Goal: Book appointment/travel/reservation

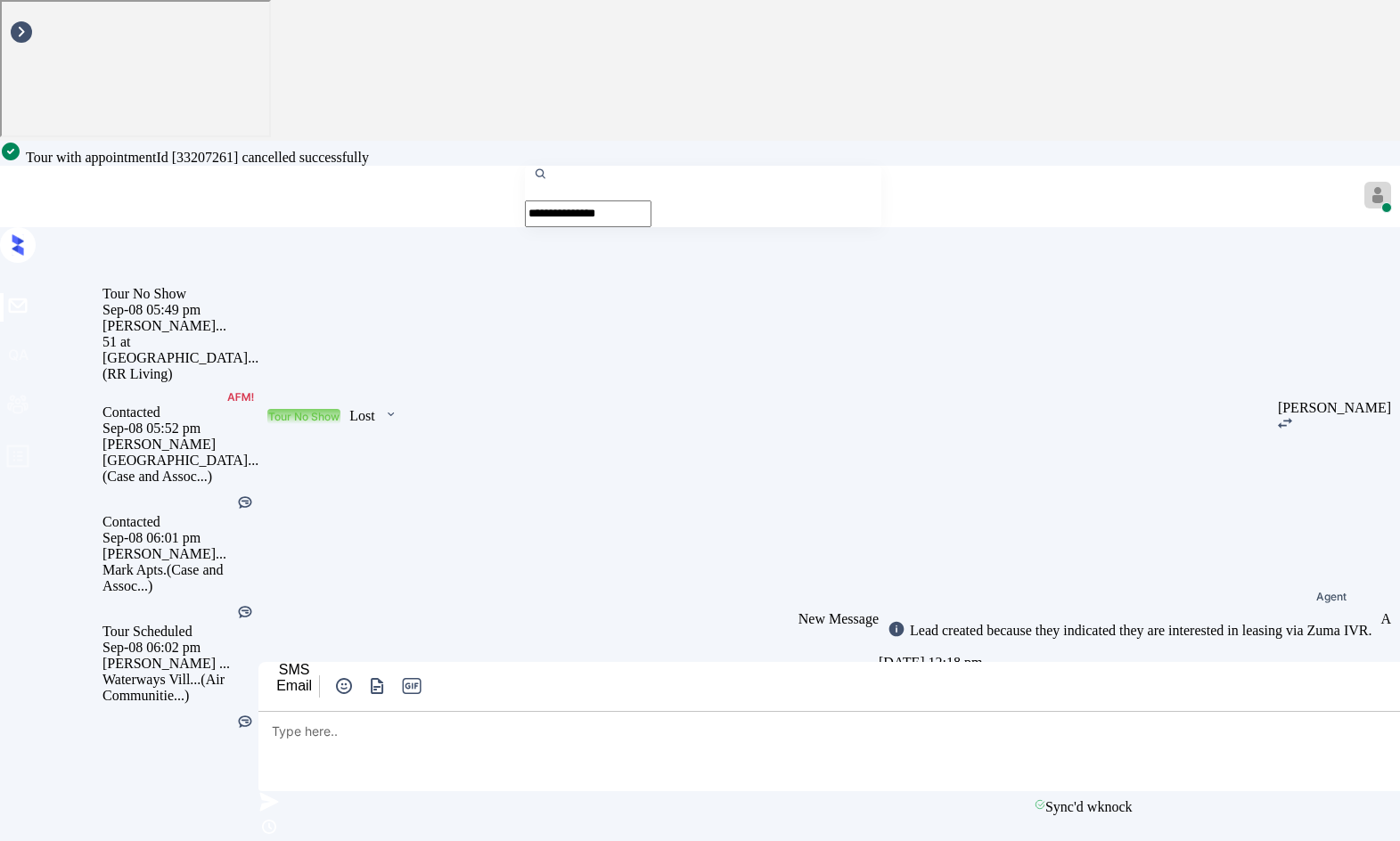
scroll to position [14966, 0]
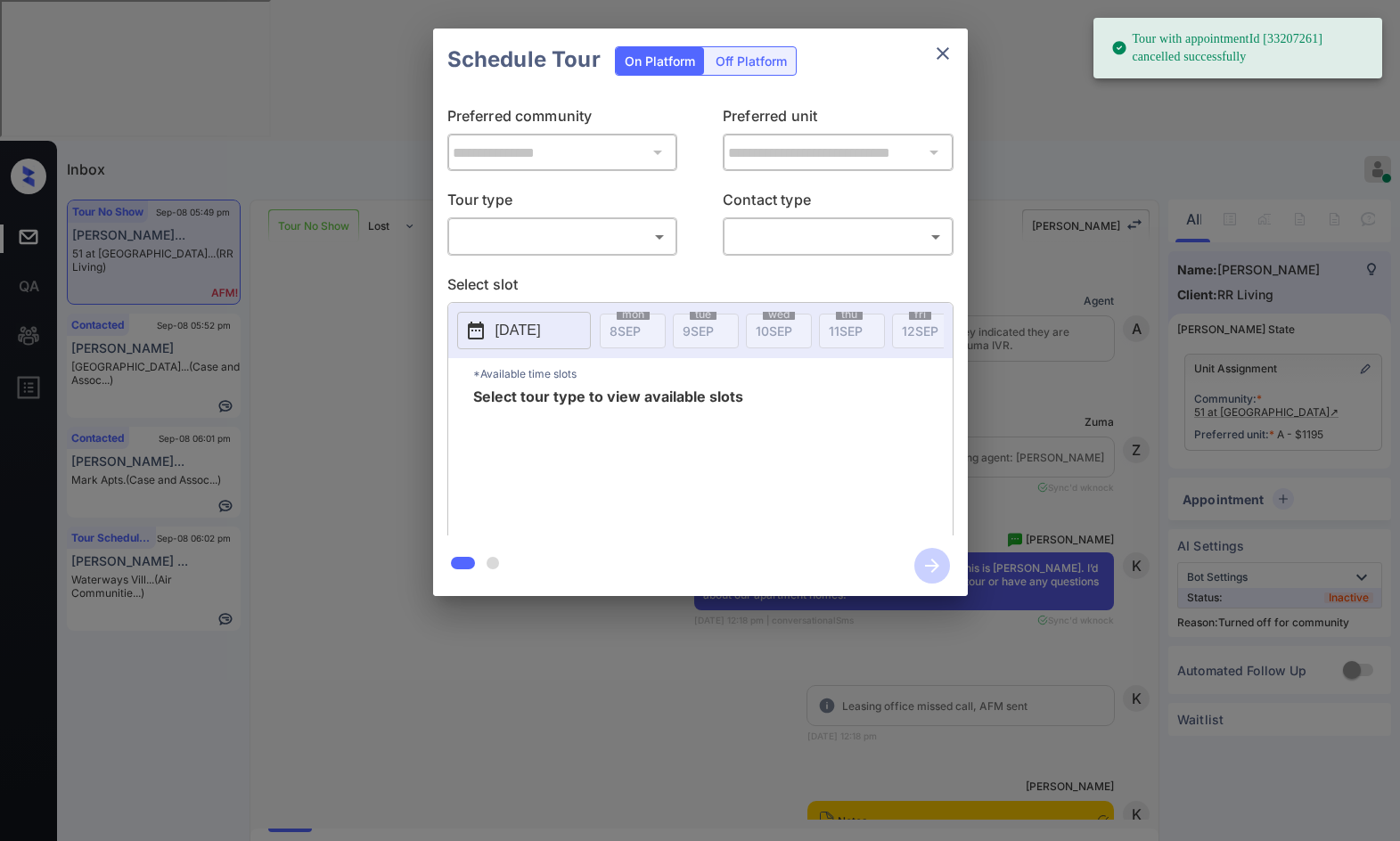
scroll to position [14966, 0]
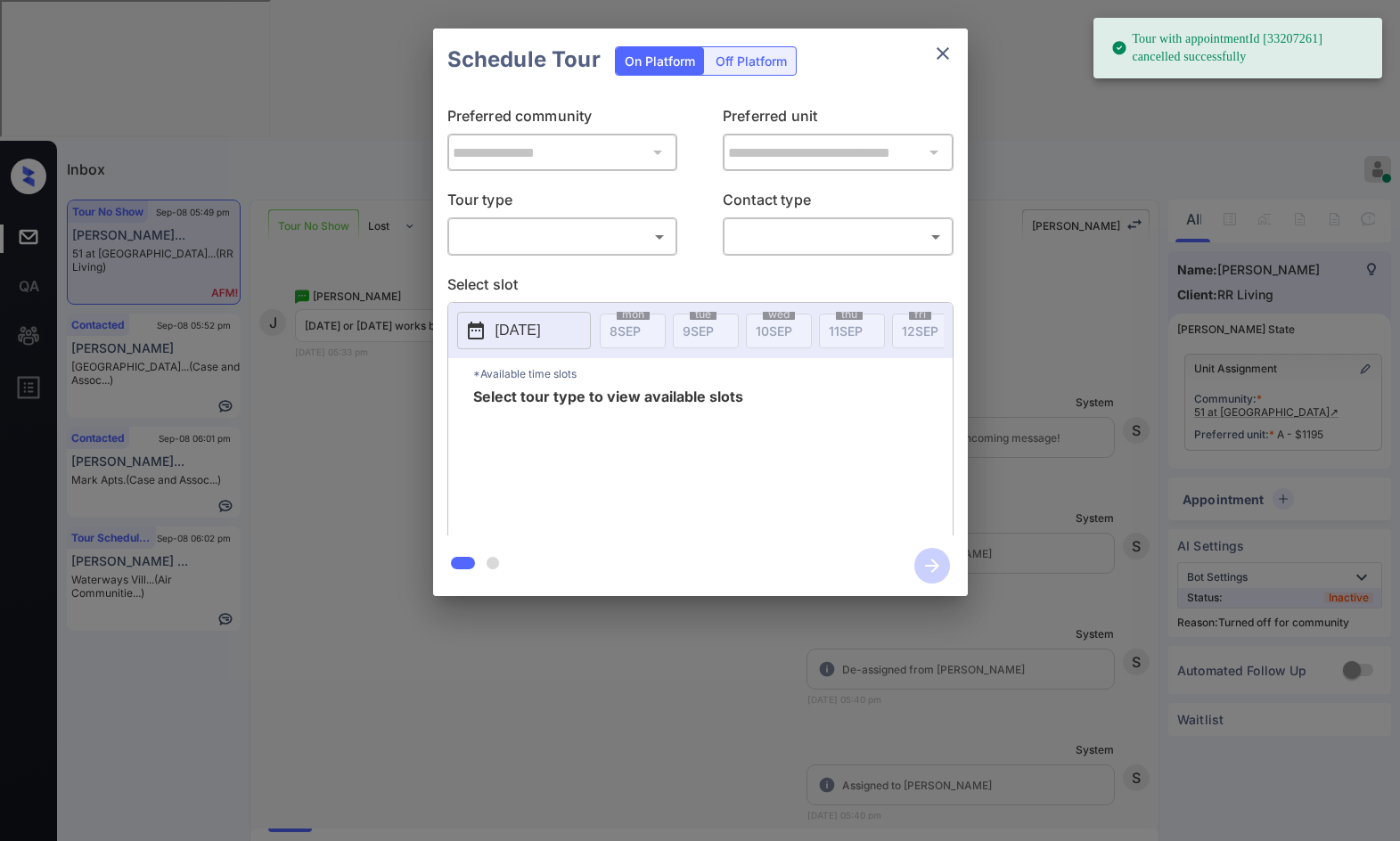
click at [445, 240] on div "**********" at bounding box center [700, 314] width 535 height 445
click at [457, 240] on body "**********" at bounding box center [700, 420] width 1400 height 841
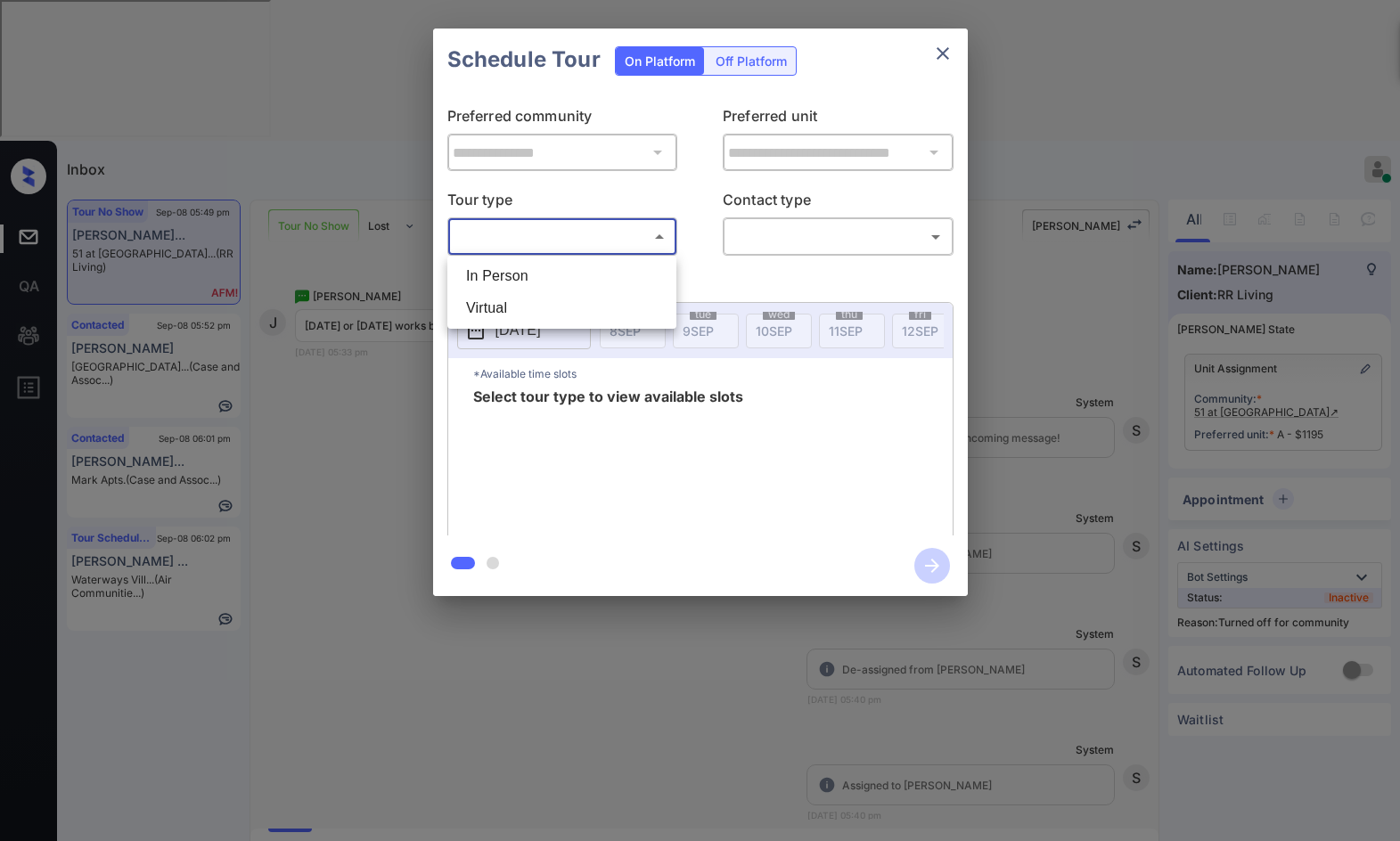
click at [468, 268] on li "In Person" at bounding box center [562, 277] width 220 height 32
type input "********"
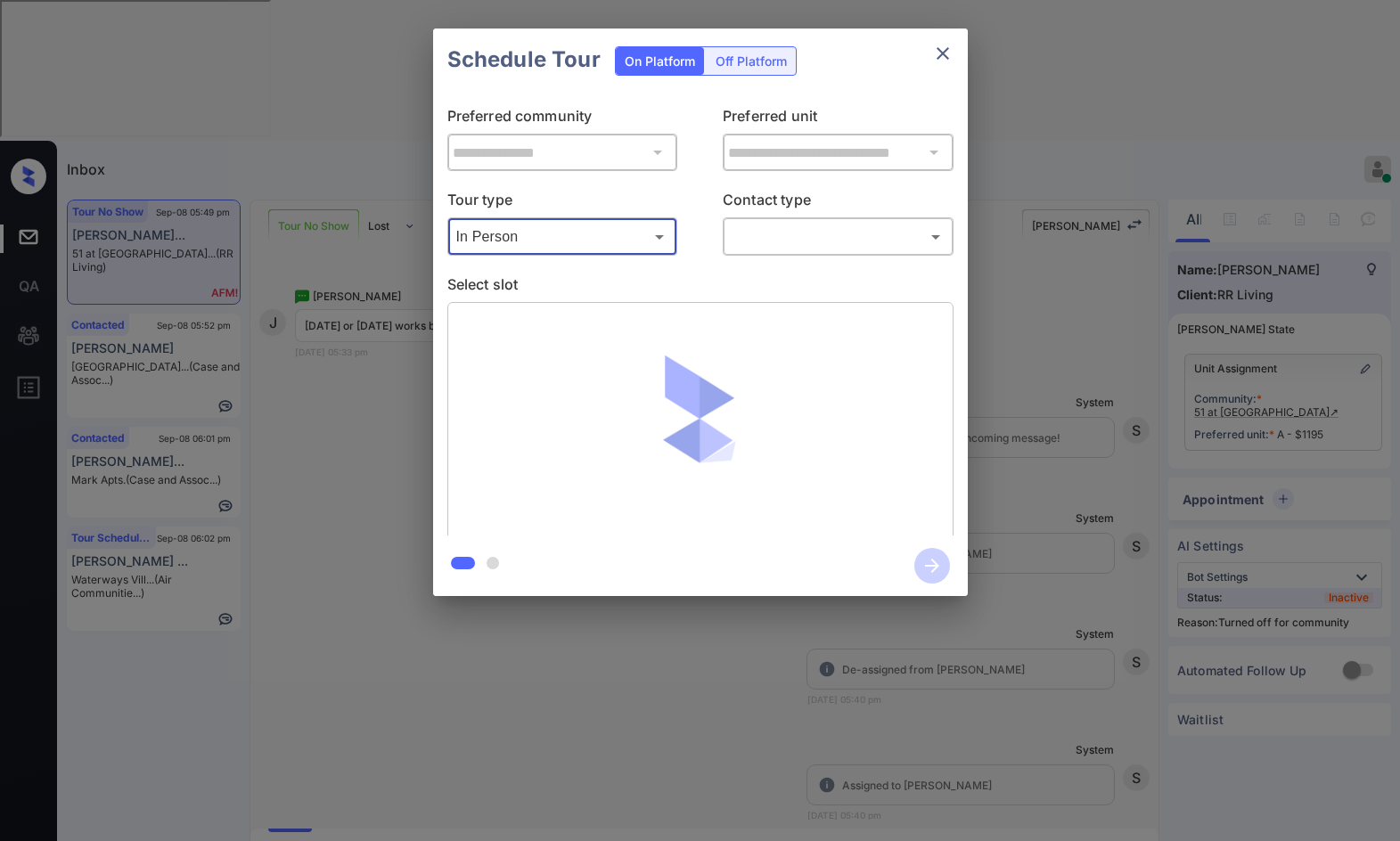
click at [797, 240] on body "**********" at bounding box center [700, 420] width 1400 height 841
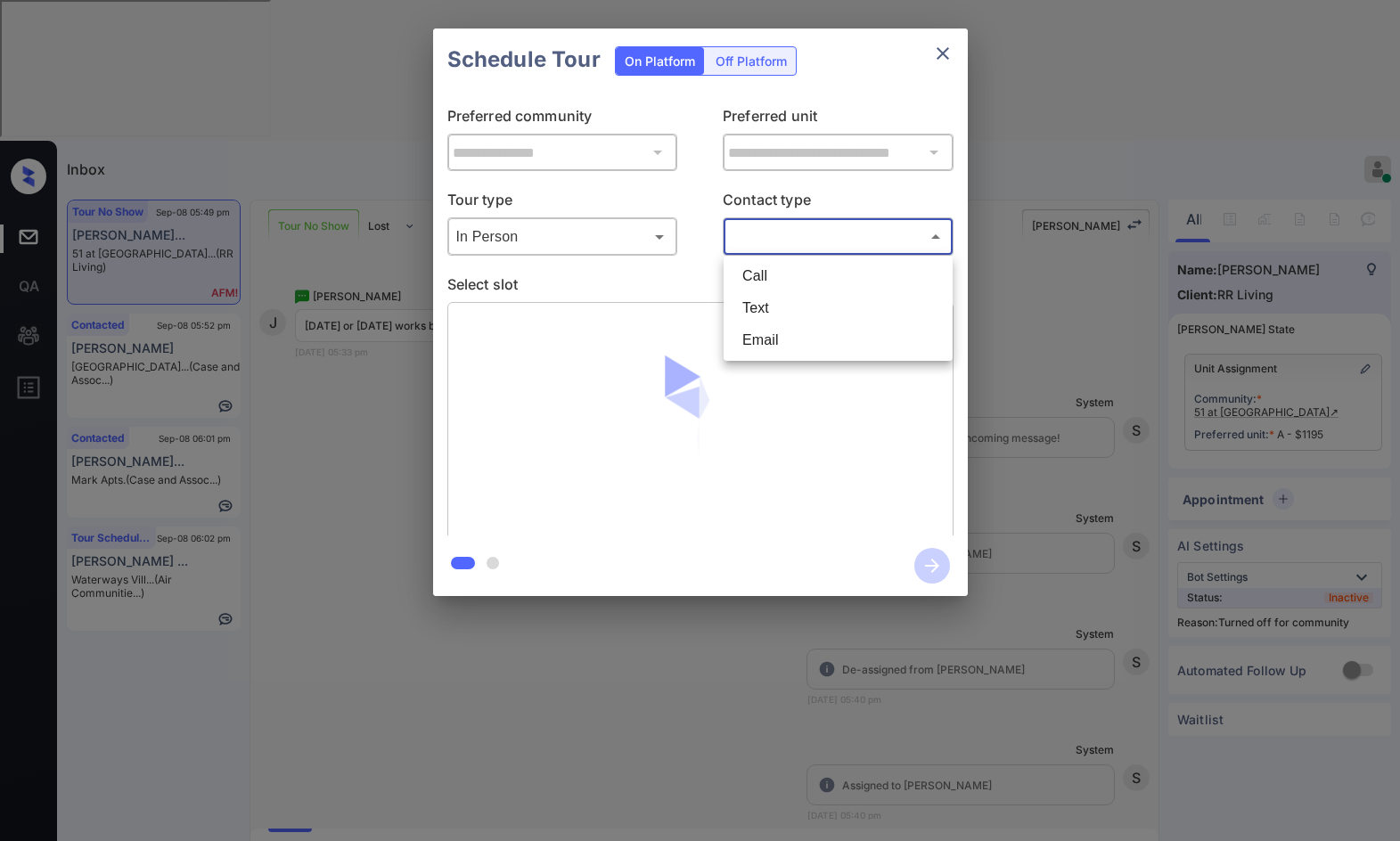
click at [790, 311] on li "Text" at bounding box center [838, 309] width 220 height 32
type input "****"
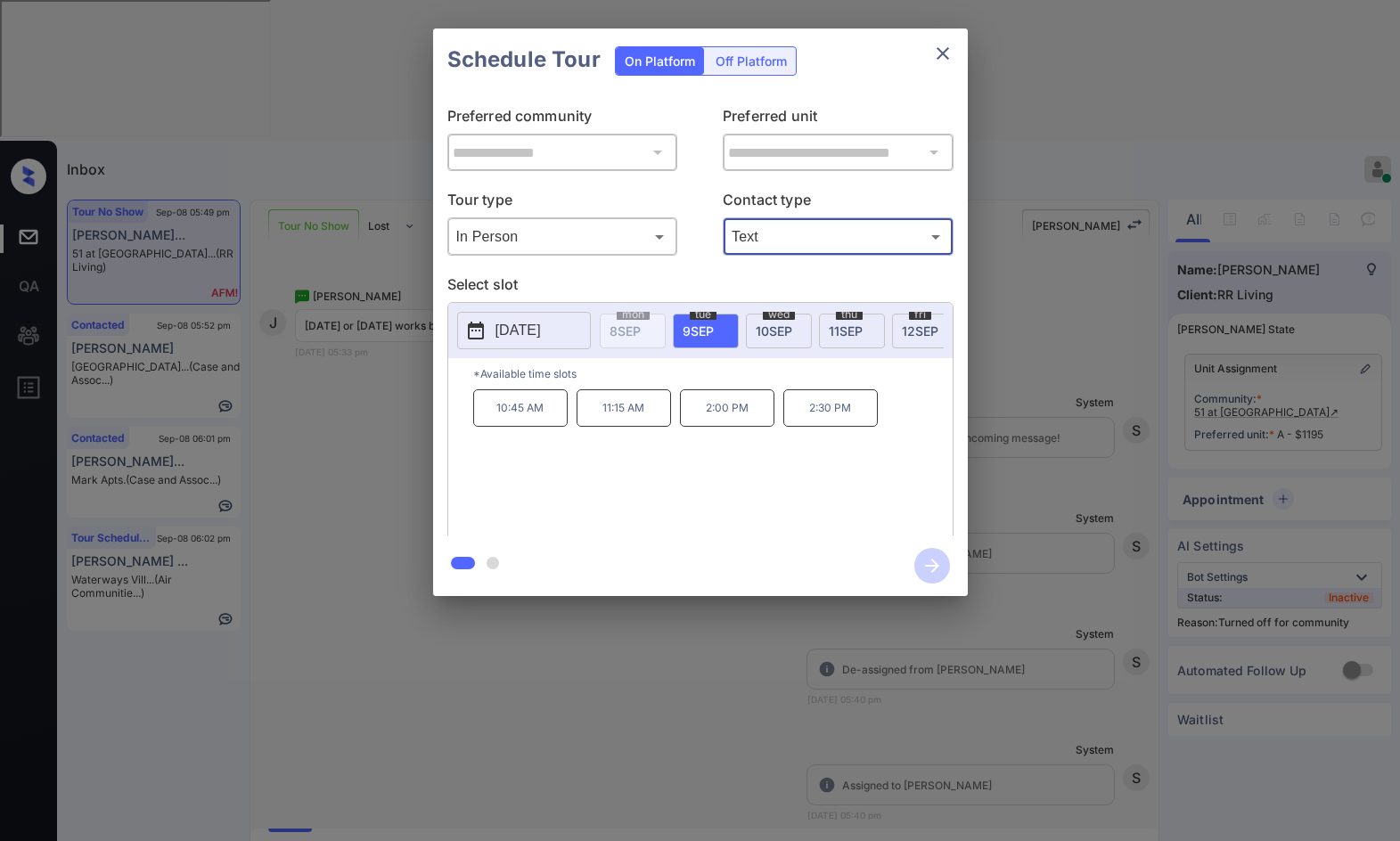
click at [841, 337] on span "11 SEP" at bounding box center [845, 331] width 34 height 15
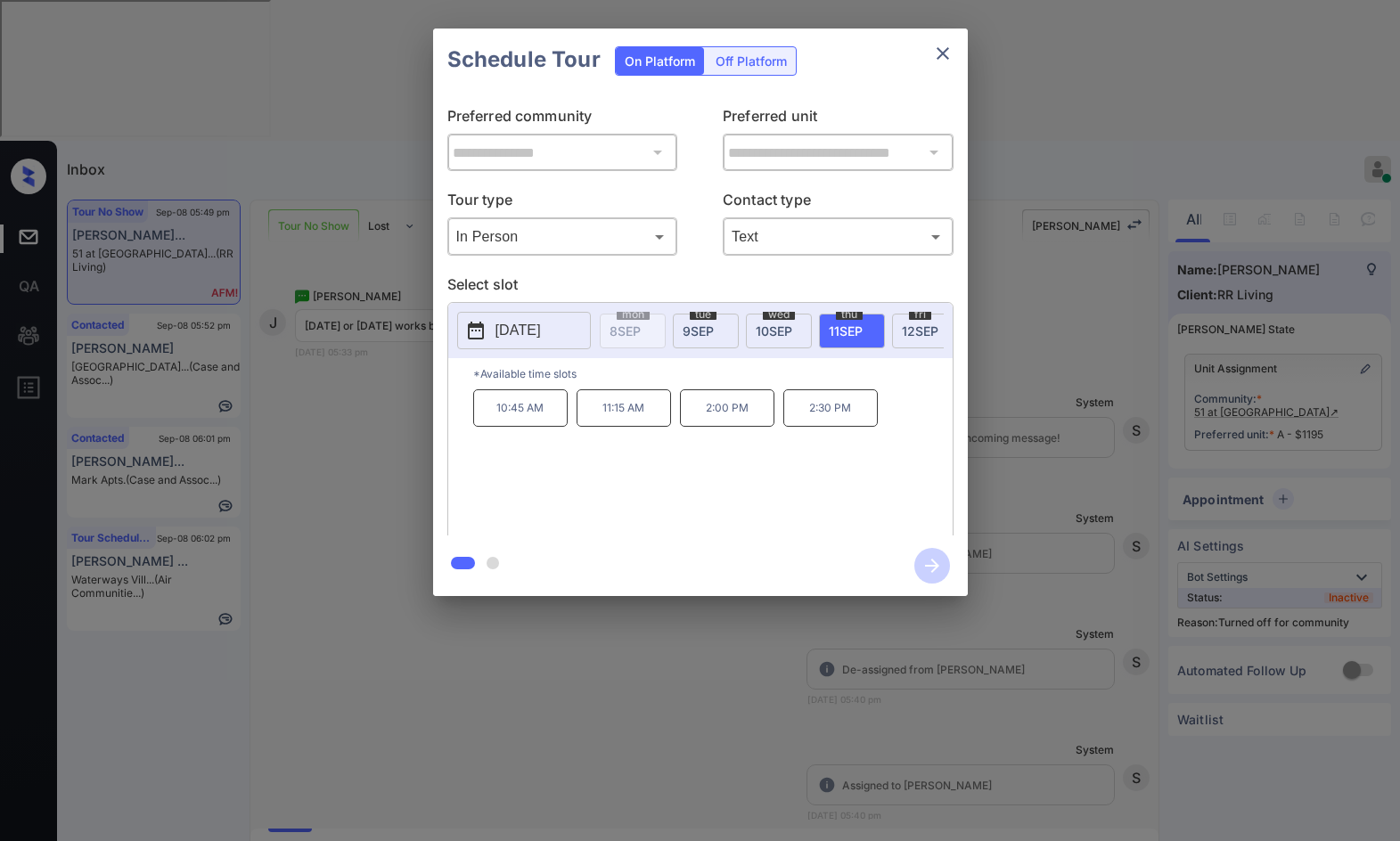
click at [912, 323] on span "12 SEP" at bounding box center [919, 331] width 36 height 15
click at [852, 334] on span "11 SEP" at bounding box center [845, 331] width 34 height 15
drag, startPoint x: 815, startPoint y: 424, endPoint x: 866, endPoint y: 431, distance: 51.5
click at [866, 427] on p "2:30 PM" at bounding box center [829, 408] width 94 height 37
copy p "2:30 PM"
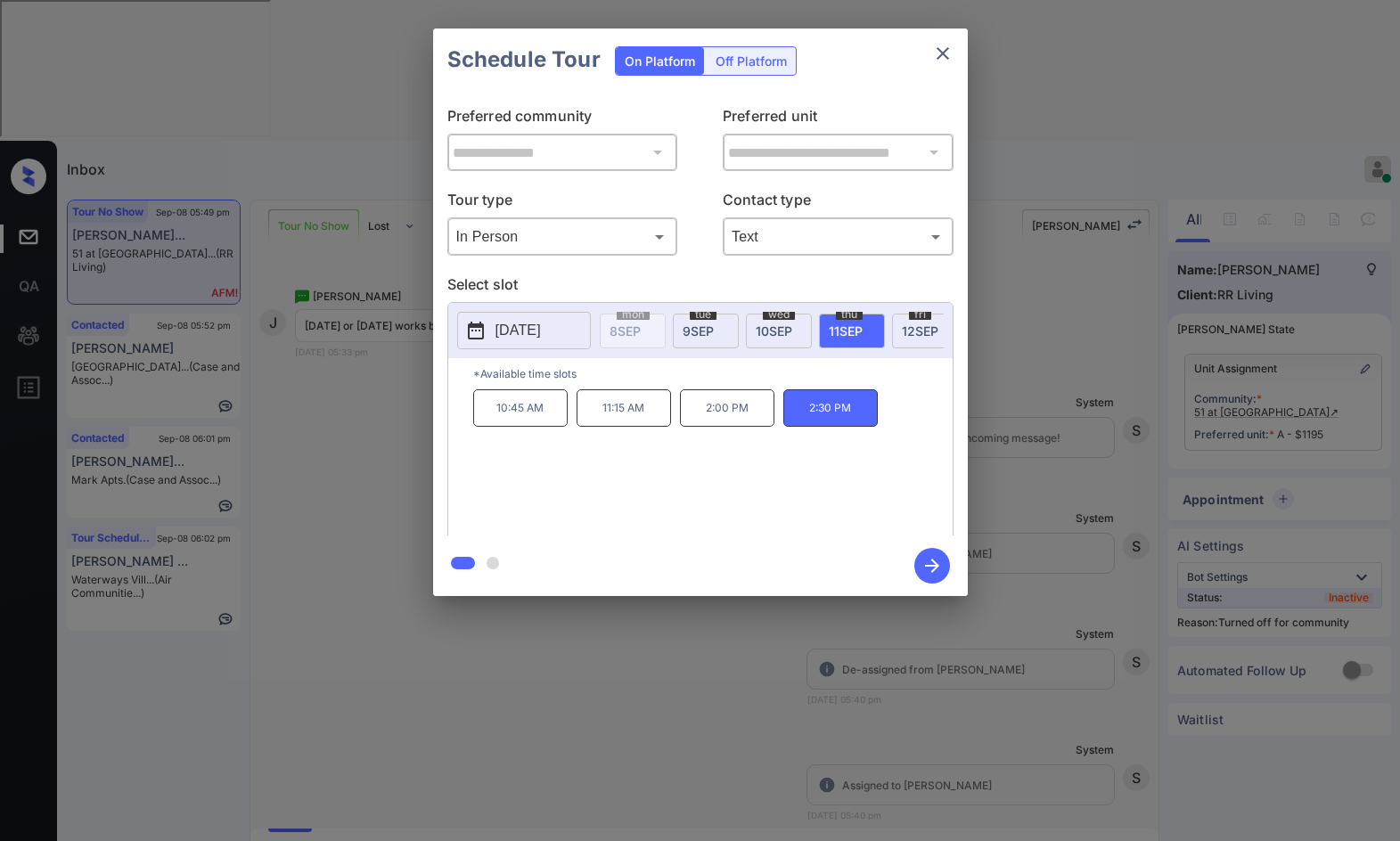
click at [405, 477] on div "**********" at bounding box center [700, 313] width 1400 height 625
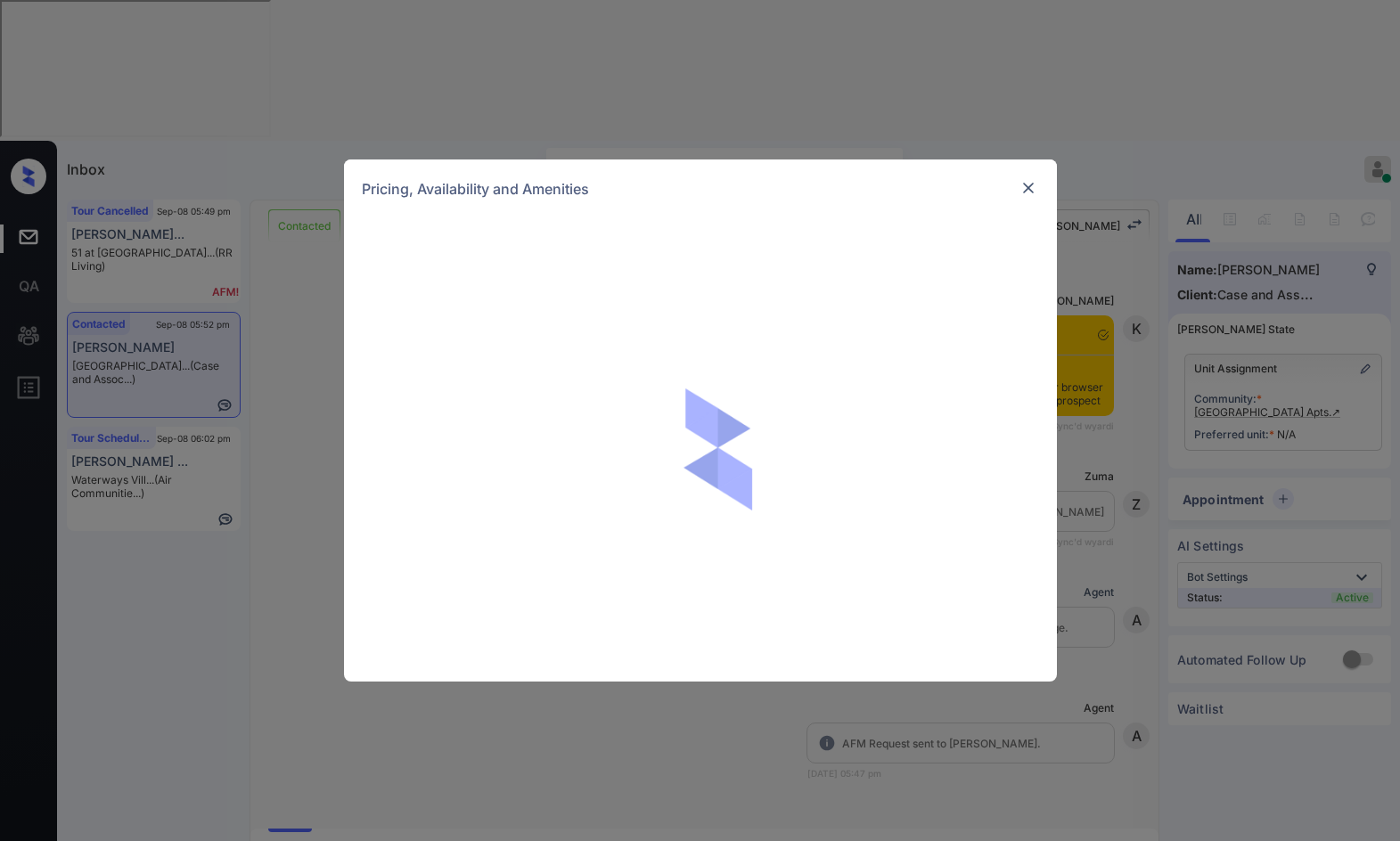
scroll to position [1803, 0]
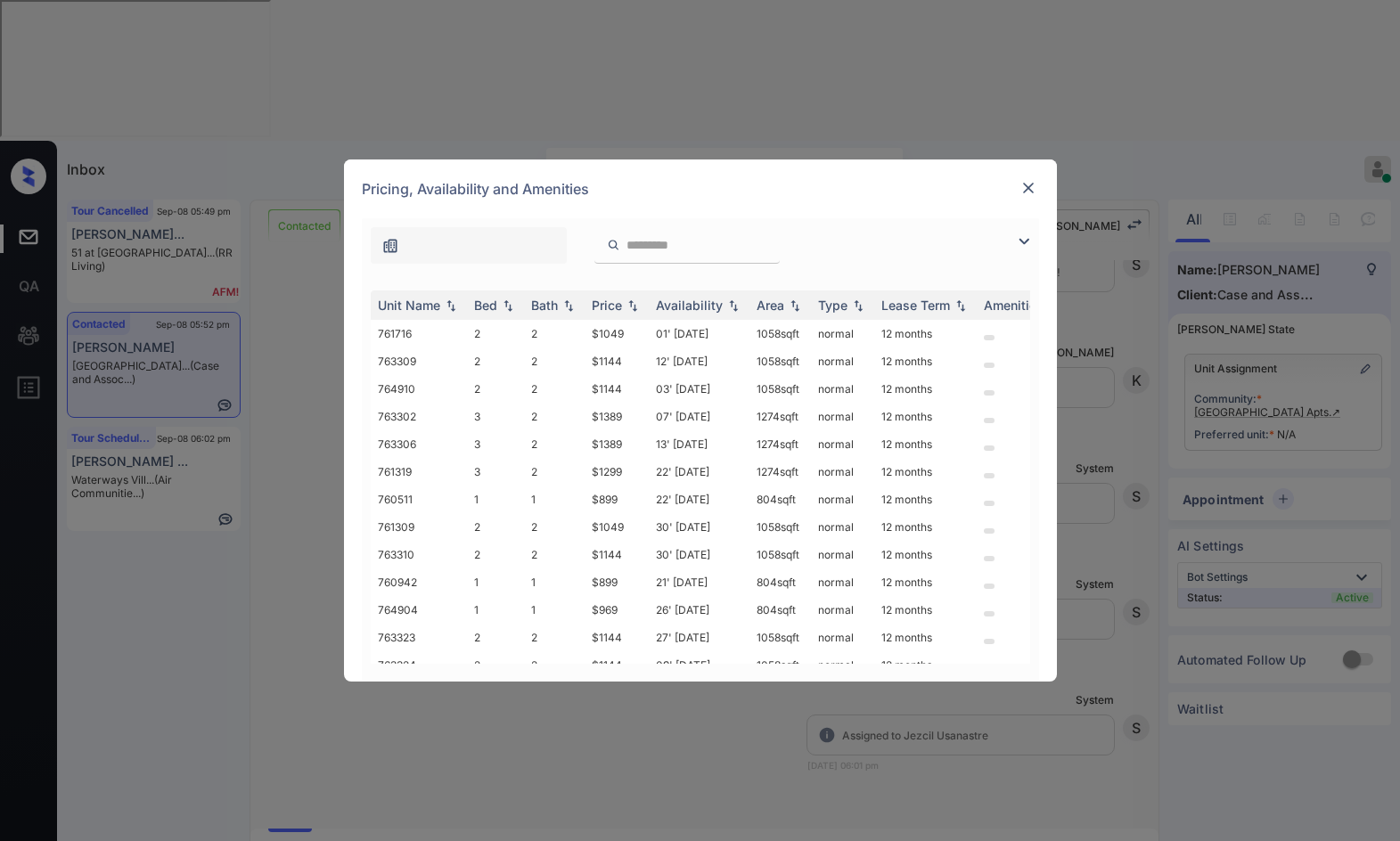
click at [1023, 238] on img at bounding box center [1023, 241] width 22 height 22
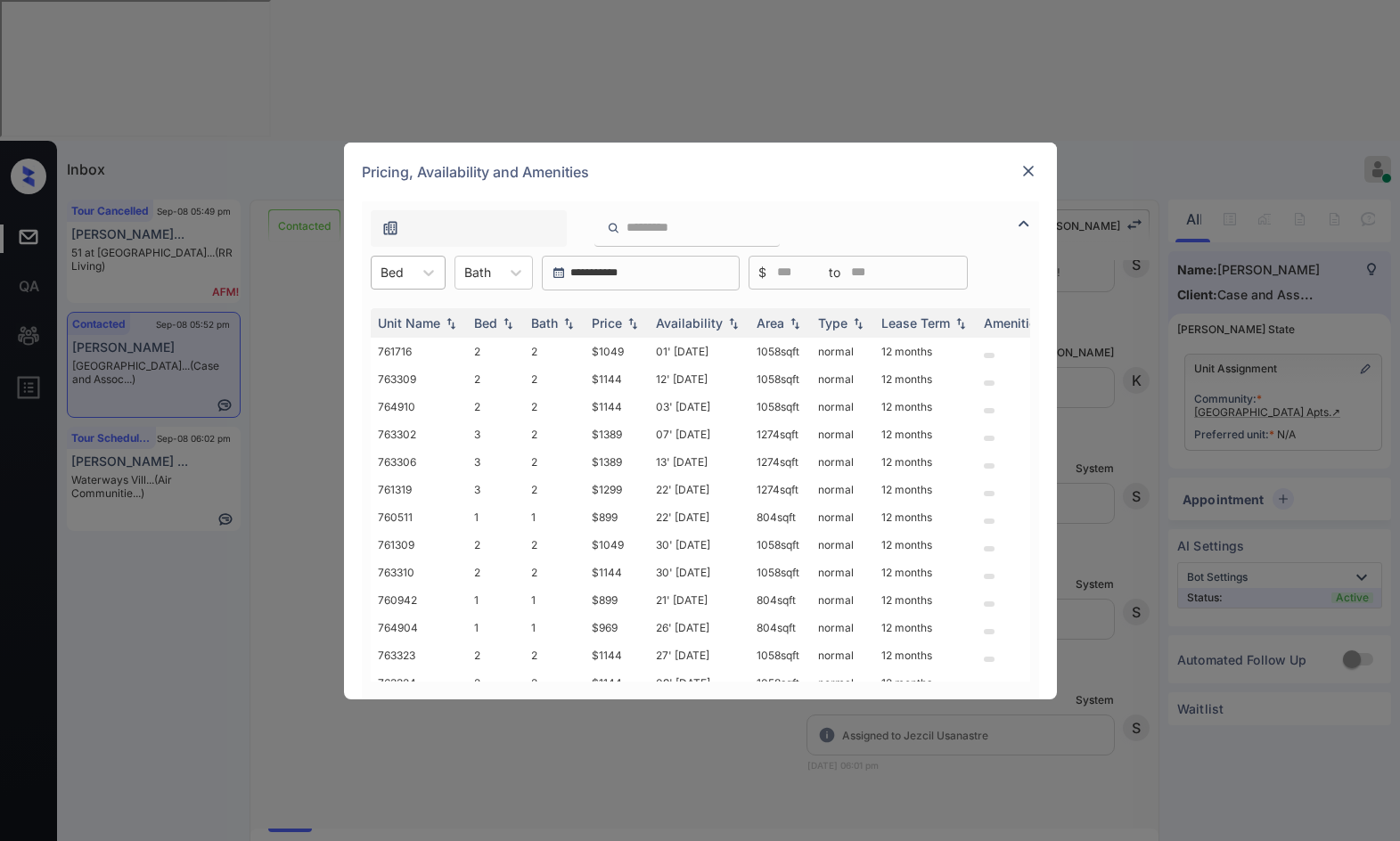
click at [405, 266] on div "Bed" at bounding box center [391, 272] width 41 height 26
click at [411, 344] on div "2" at bounding box center [407, 349] width 75 height 32
click at [635, 323] on img at bounding box center [633, 322] width 18 height 12
click at [635, 323] on img at bounding box center [633, 323] width 18 height 13
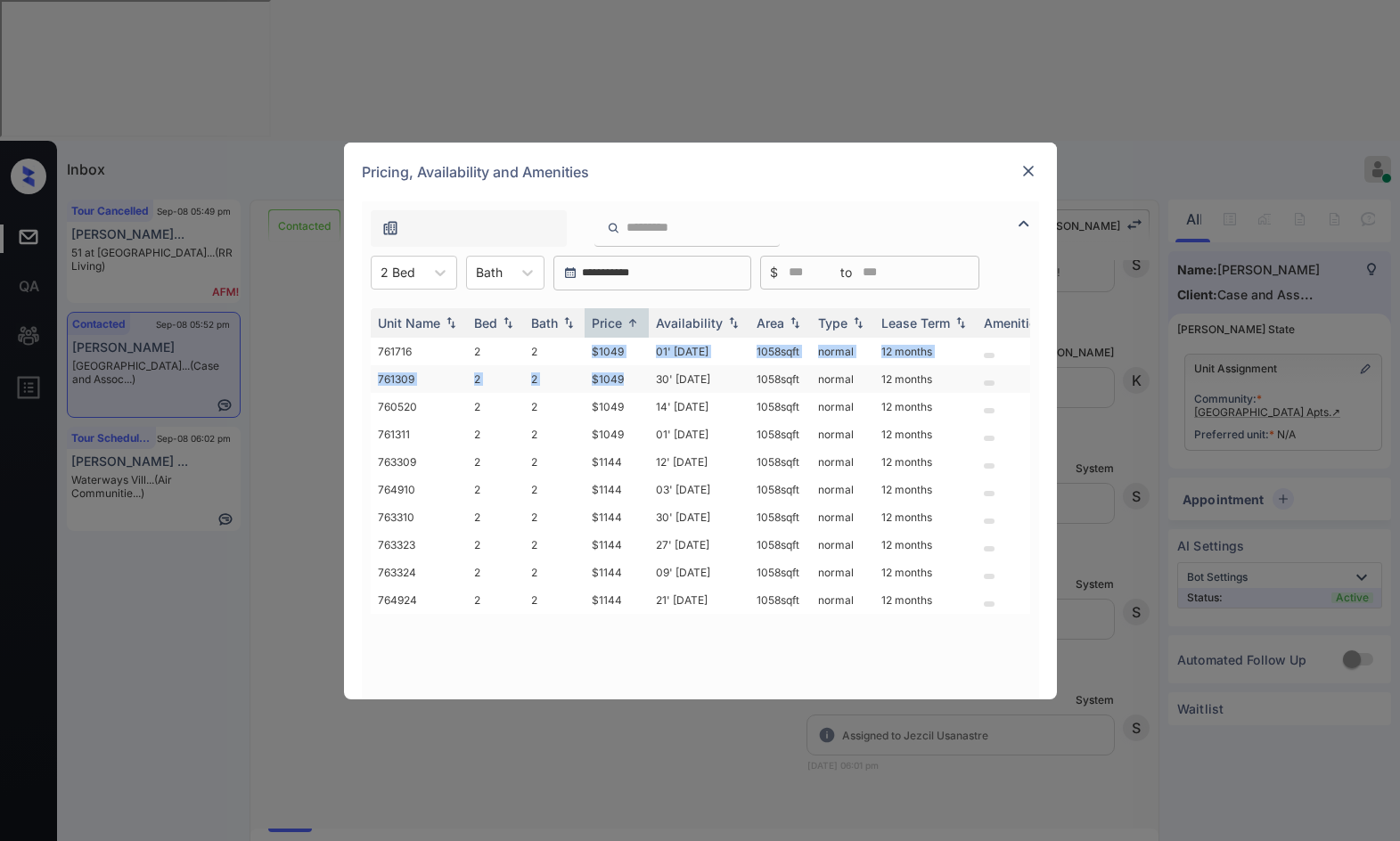
drag, startPoint x: 579, startPoint y: 359, endPoint x: 648, endPoint y: 368, distance: 69.6
click at [648, 368] on tbody "761716 2 2 $1049 01' Nov 25 1058 sqft normal 12 months 761309 2 2 $1049 30' Sep…" at bounding box center [836, 475] width 931 height 277
click at [620, 464] on tr "763309 2 2 $1144 12' Aug 25 1058 sqft normal 12 months" at bounding box center [836, 462] width 931 height 28
click at [623, 464] on td "$1144" at bounding box center [616, 462] width 65 height 28
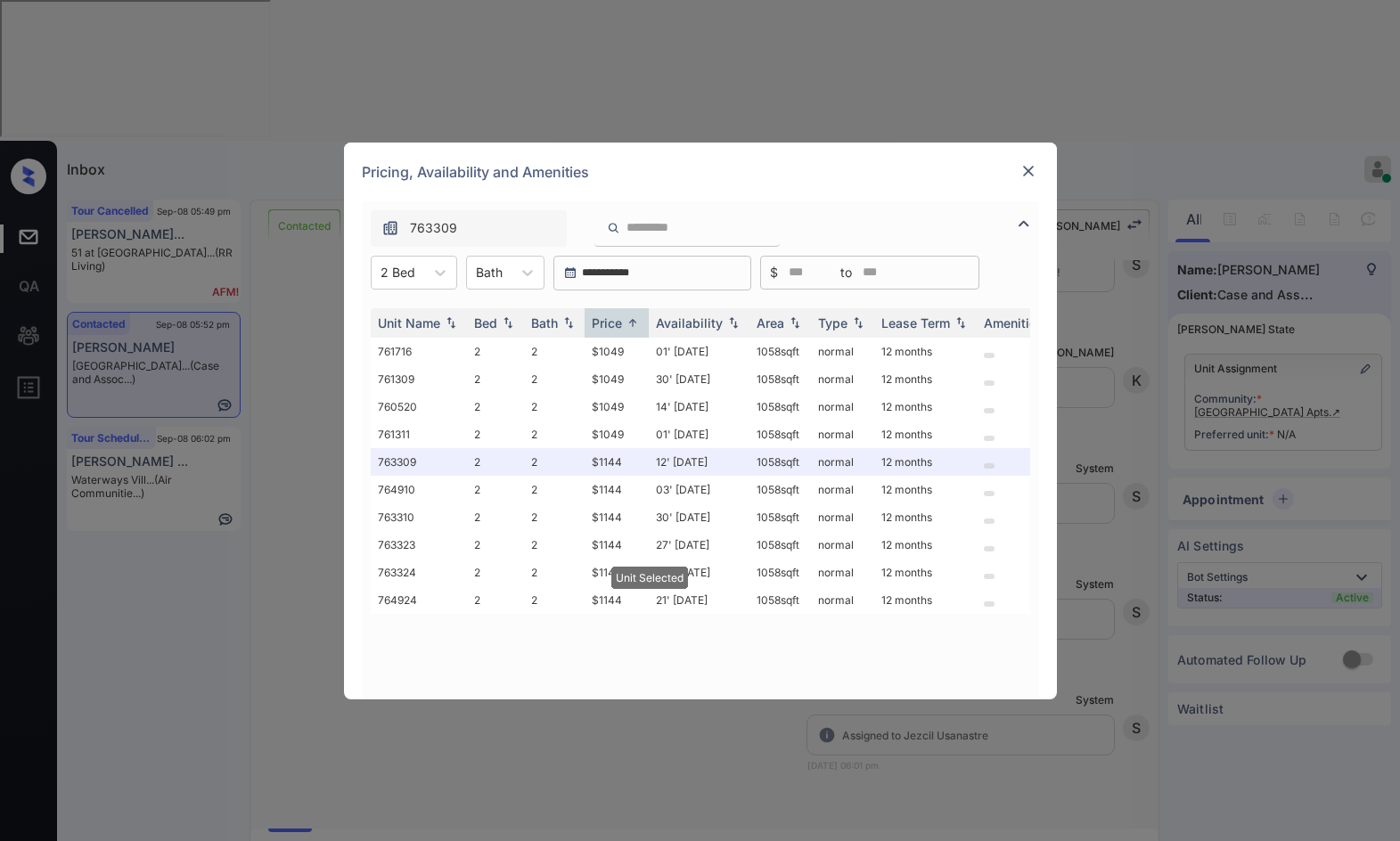
click at [1024, 174] on img at bounding box center [1028, 171] width 18 height 18
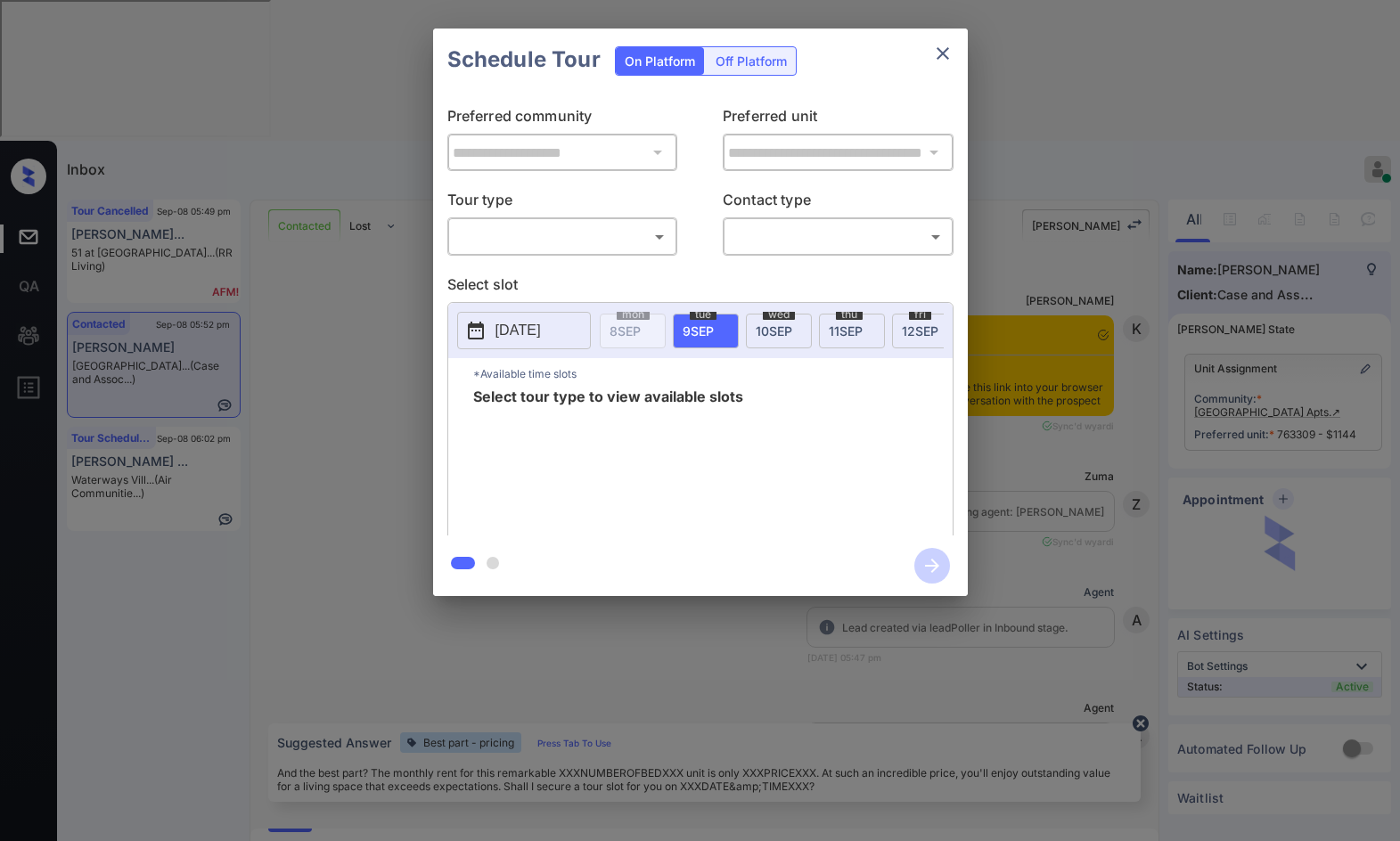
scroll to position [1919, 0]
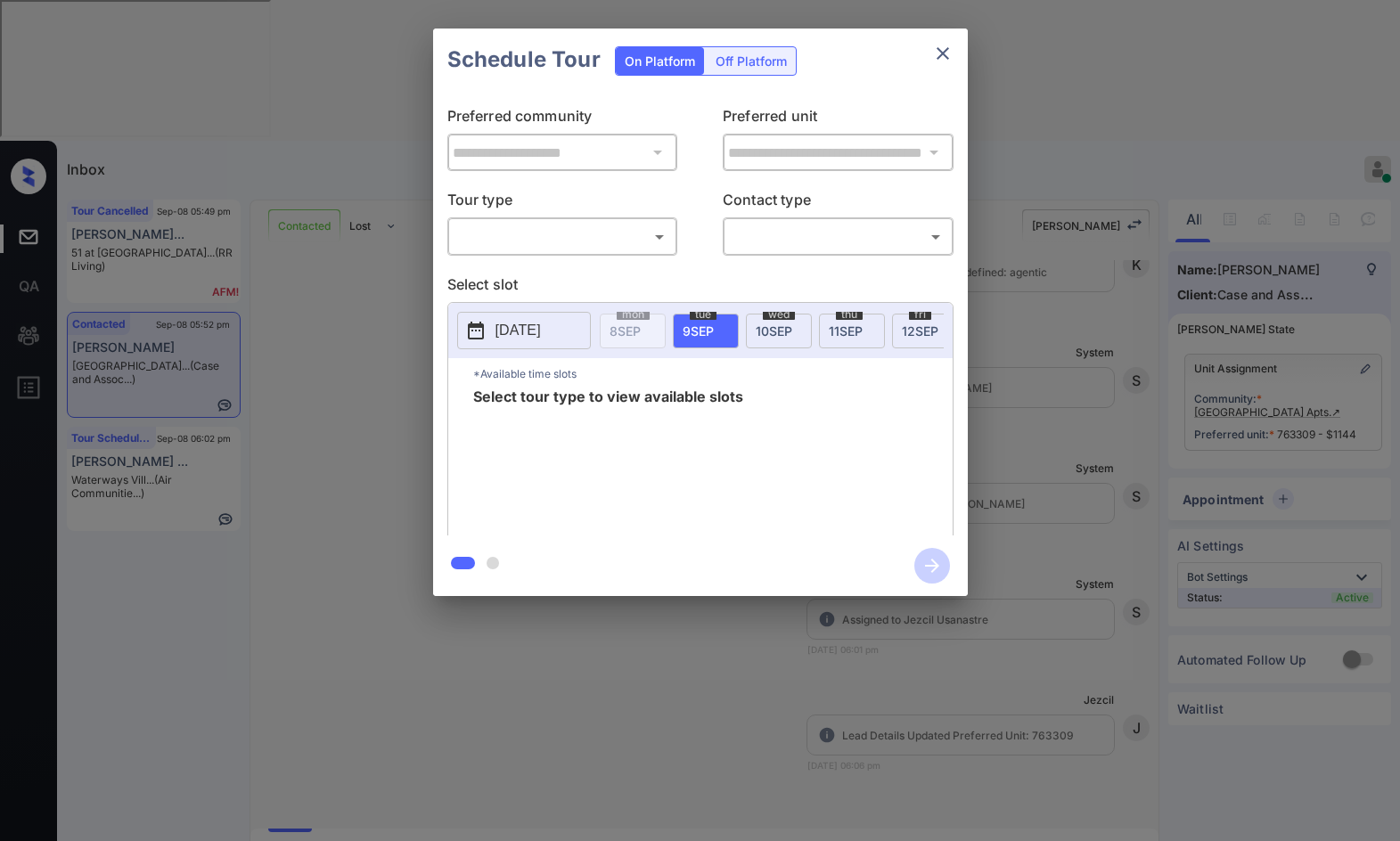
click at [624, 243] on body "**********" at bounding box center [700, 420] width 1400 height 841
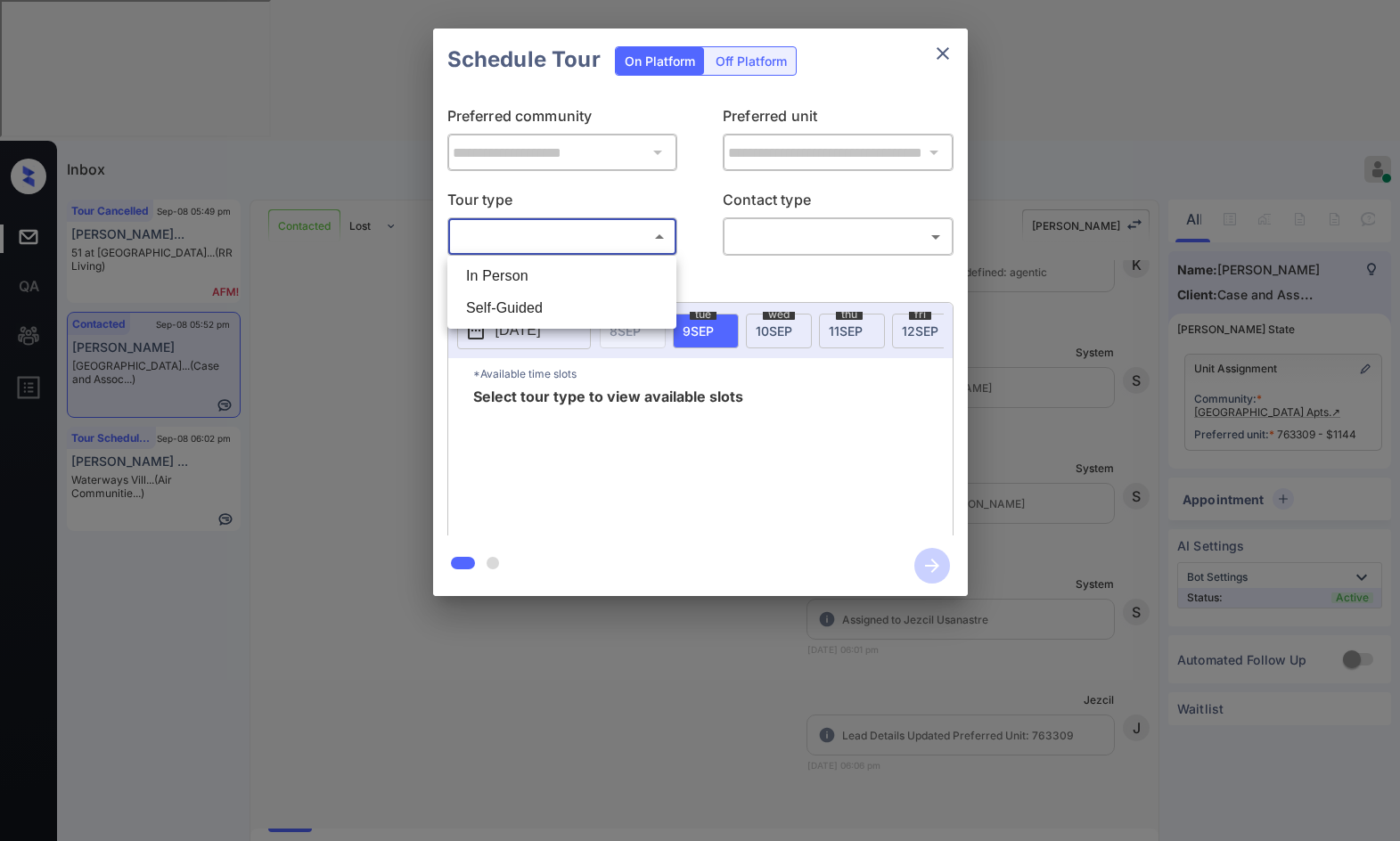
click at [619, 273] on li "In Person" at bounding box center [562, 277] width 220 height 32
type input "********"
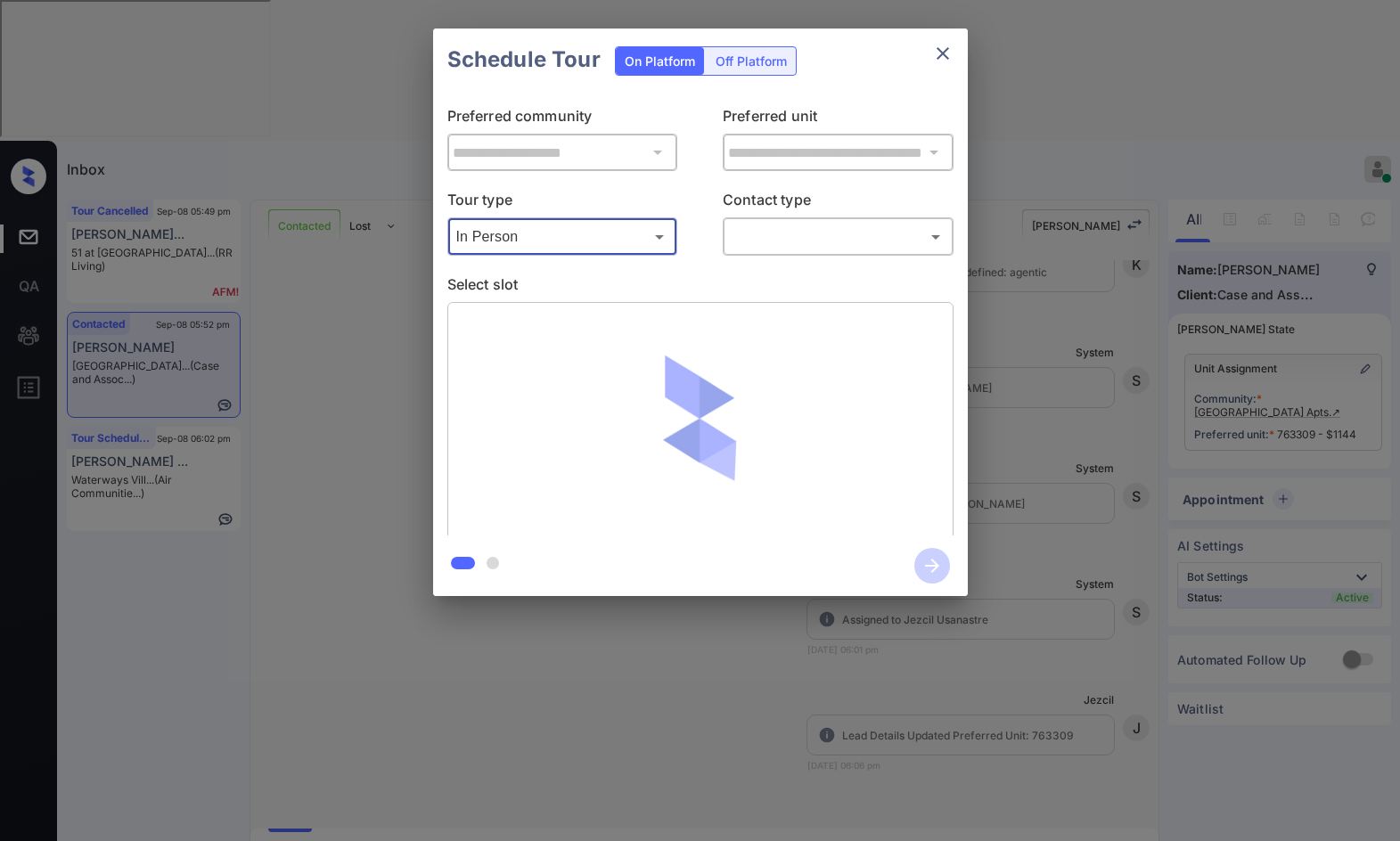
click at [743, 235] on body "**********" at bounding box center [700, 420] width 1400 height 841
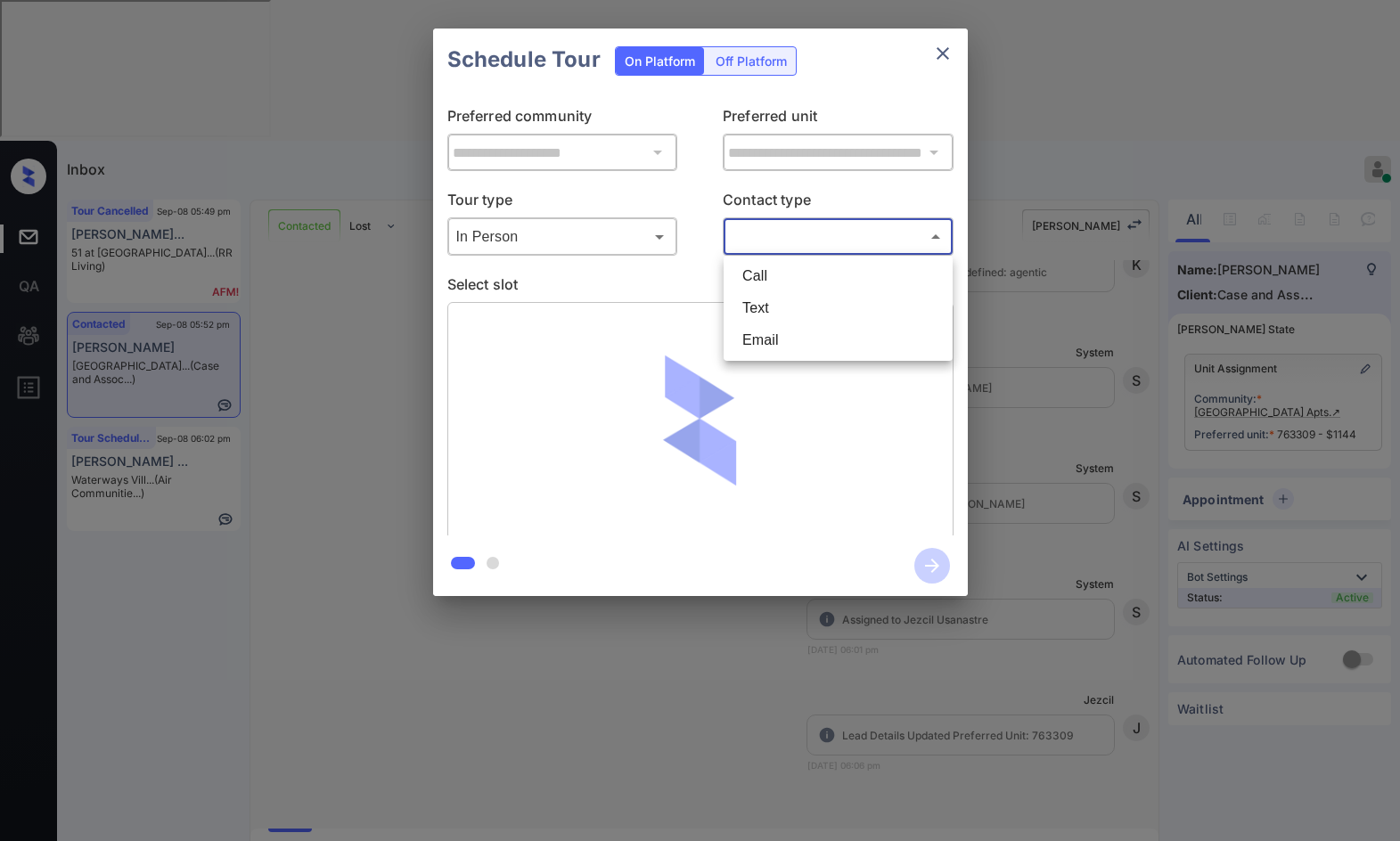
click at [763, 287] on li "Call" at bounding box center [838, 277] width 220 height 32
drag, startPoint x: 766, startPoint y: 241, endPoint x: 757, endPoint y: 278, distance: 38.1
click at [768, 241] on body "**********" at bounding box center [700, 420] width 1400 height 841
click at [763, 305] on li "Text" at bounding box center [838, 309] width 220 height 32
type input "****"
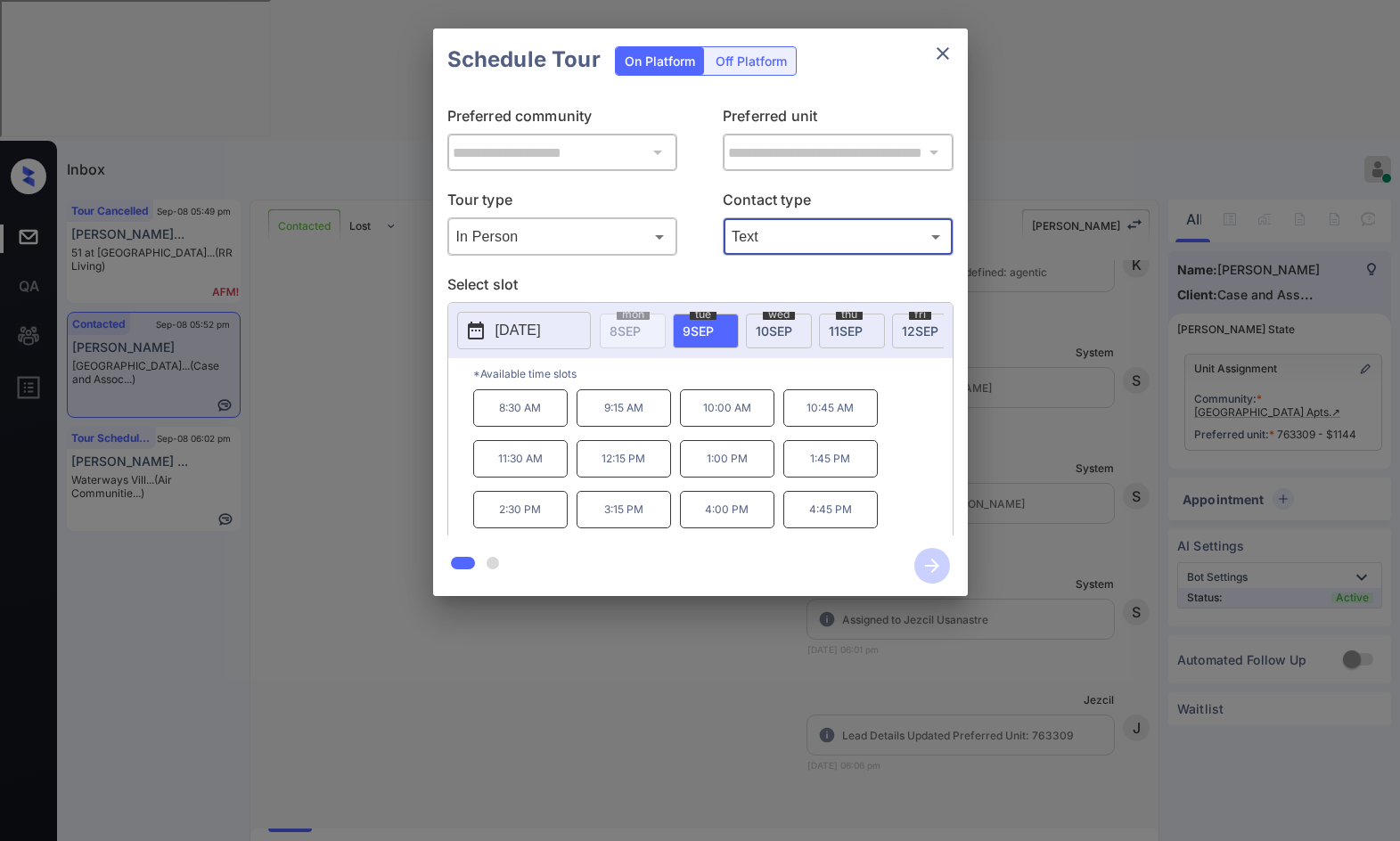
click at [535, 333] on p "[DATE]" at bounding box center [519, 331] width 46 height 22
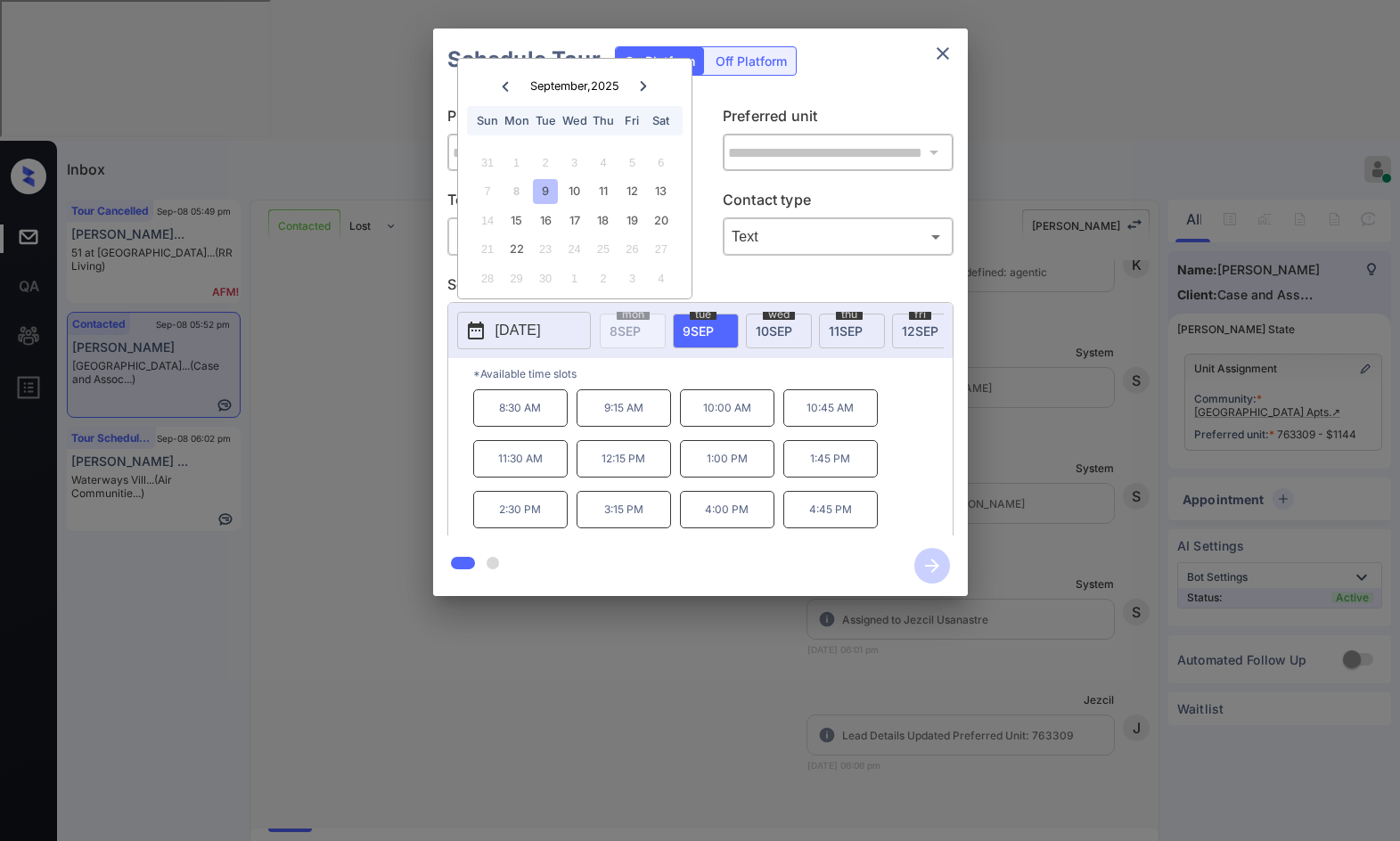
click at [986, 711] on div at bounding box center [700, 420] width 1400 height 841
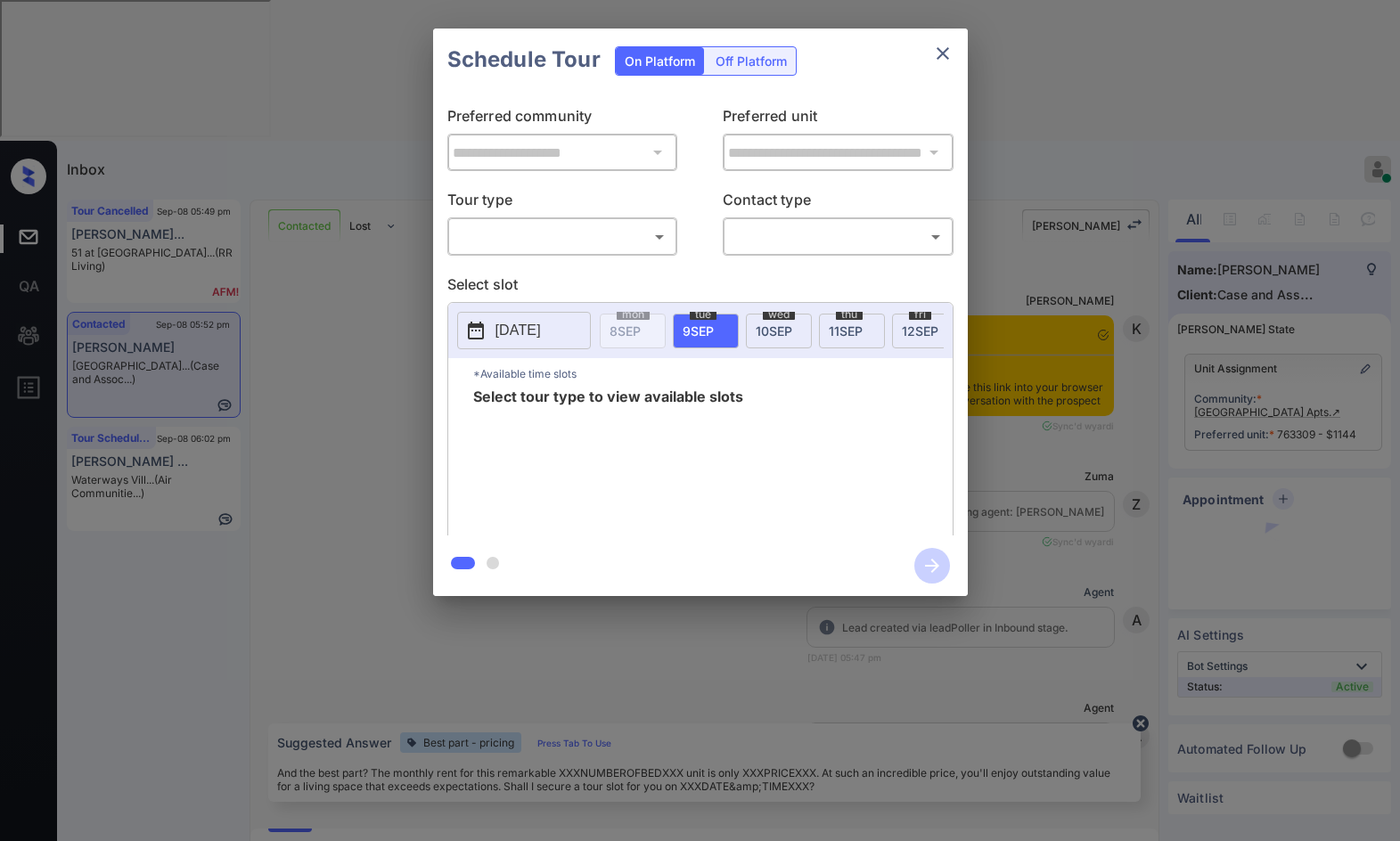
scroll to position [1919, 0]
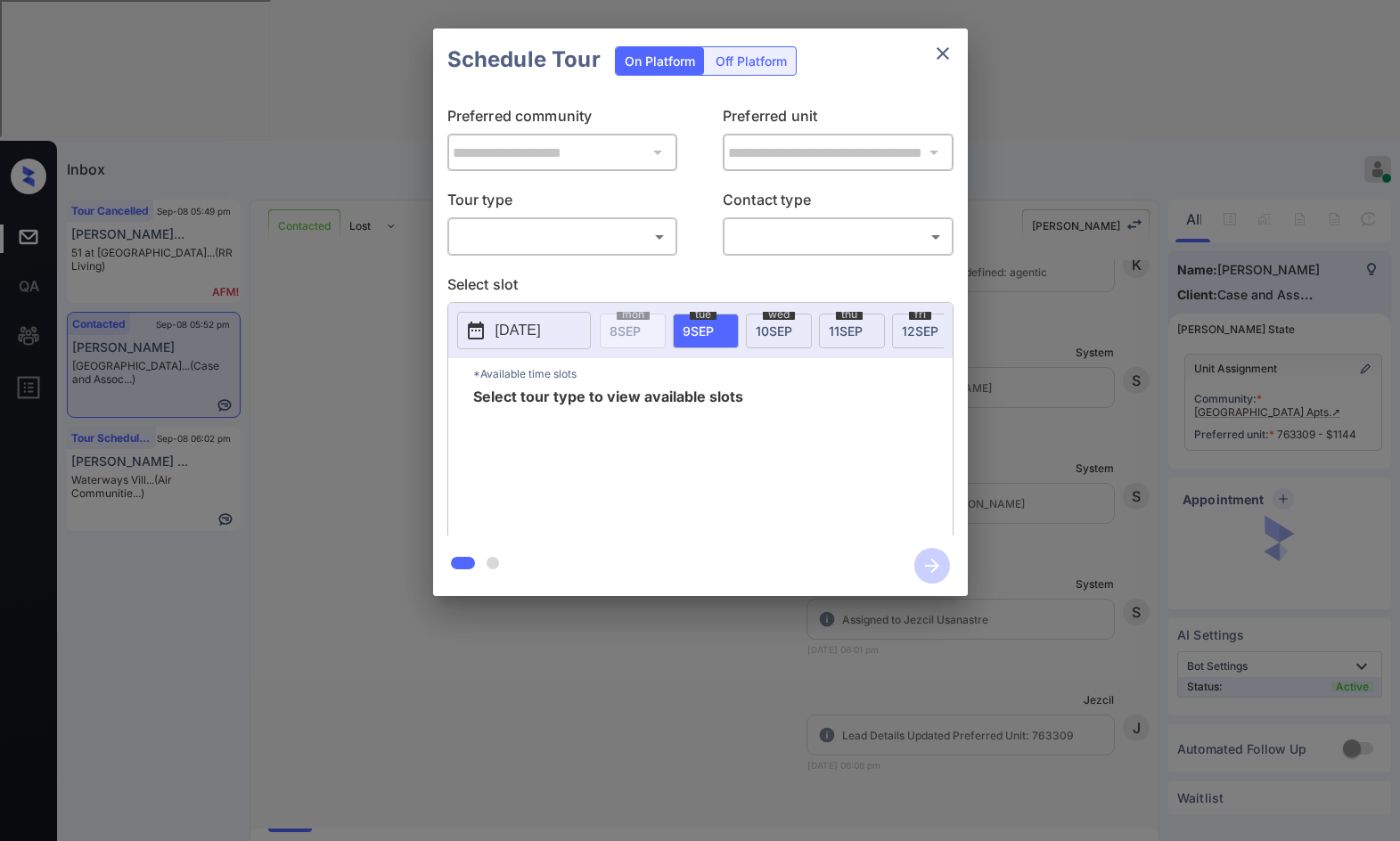
click at [545, 238] on body "**********" at bounding box center [700, 420] width 1400 height 841
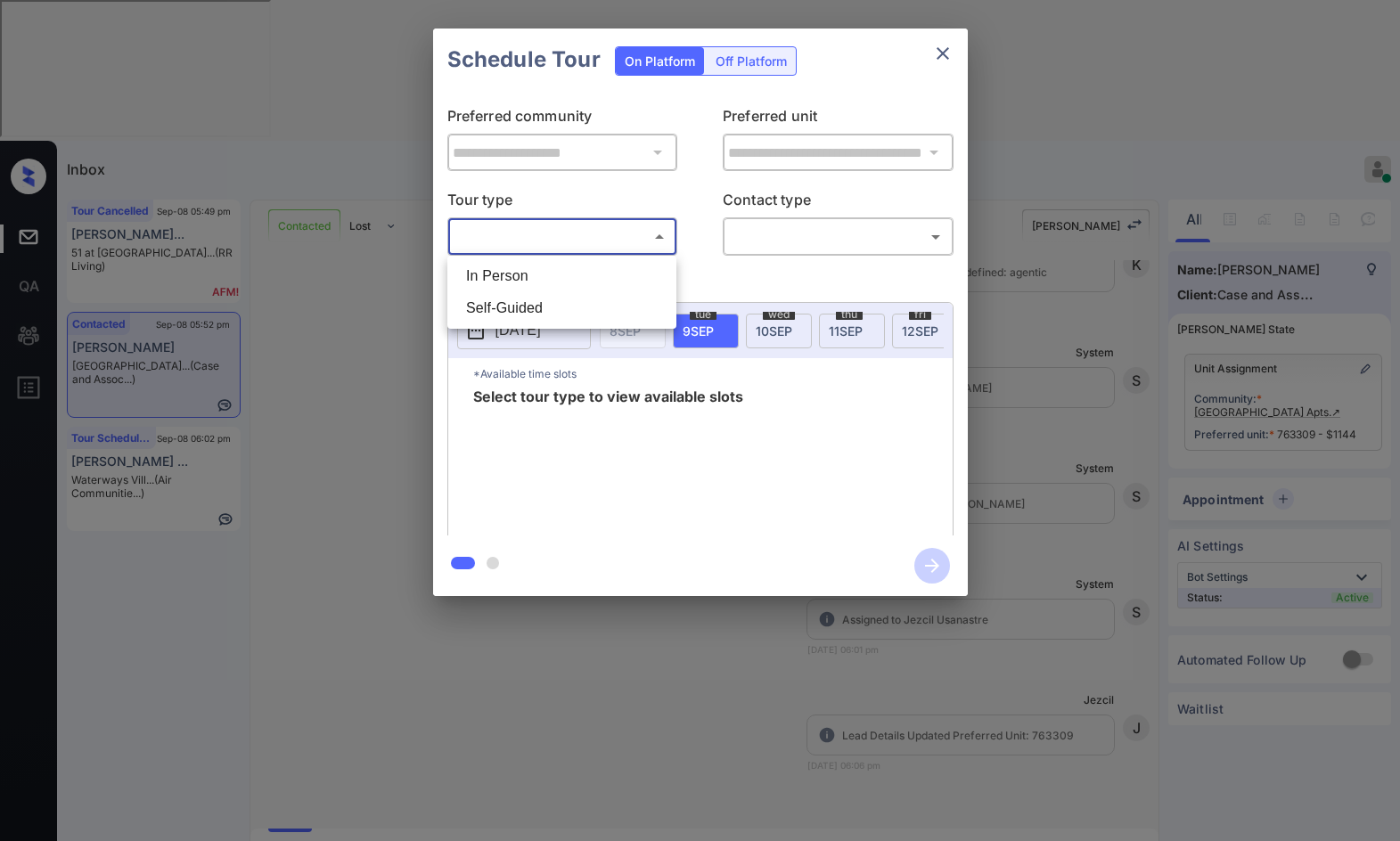
click at [1271, 269] on div at bounding box center [700, 420] width 1400 height 841
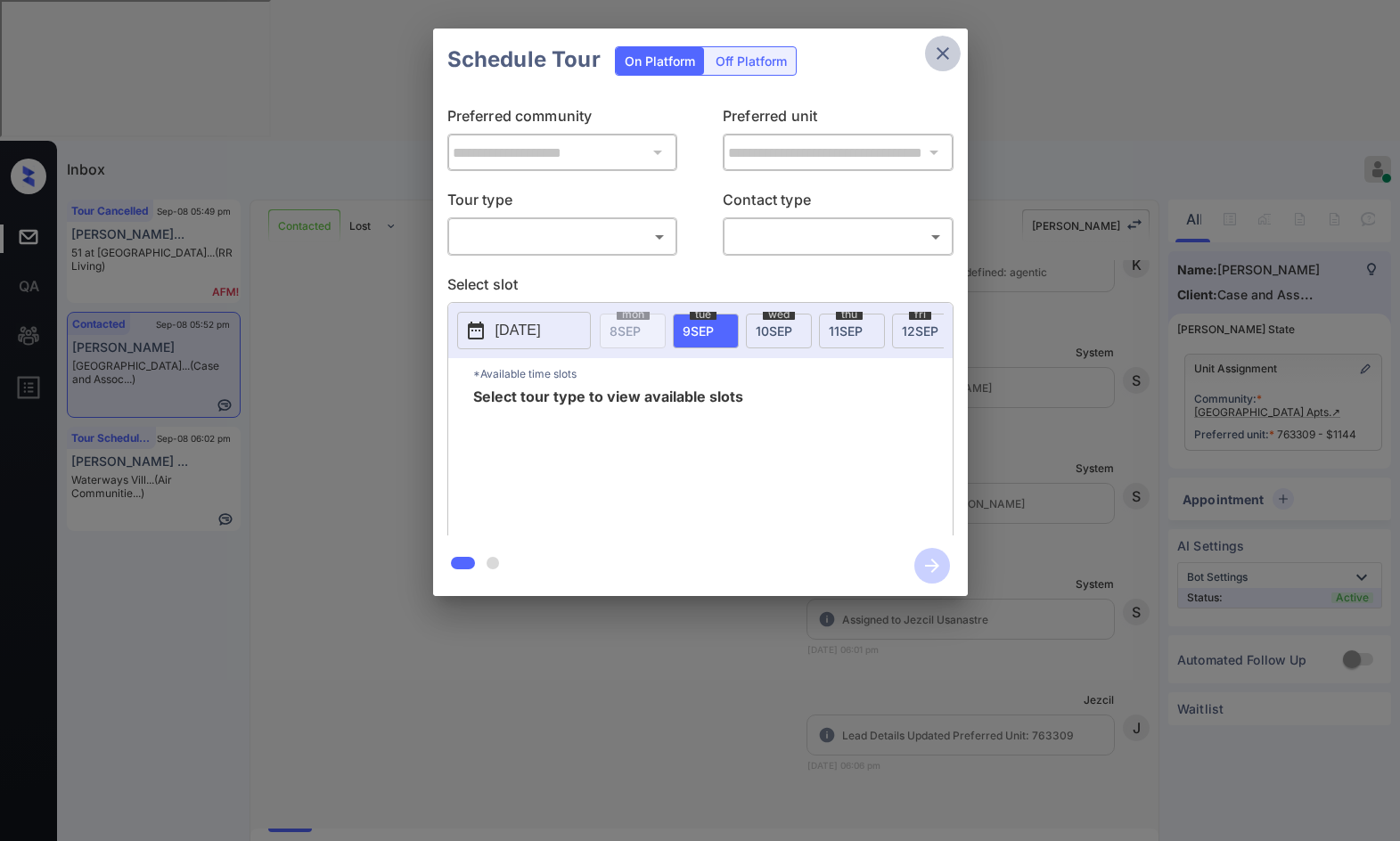
click at [948, 61] on icon "close" at bounding box center [942, 53] width 22 height 22
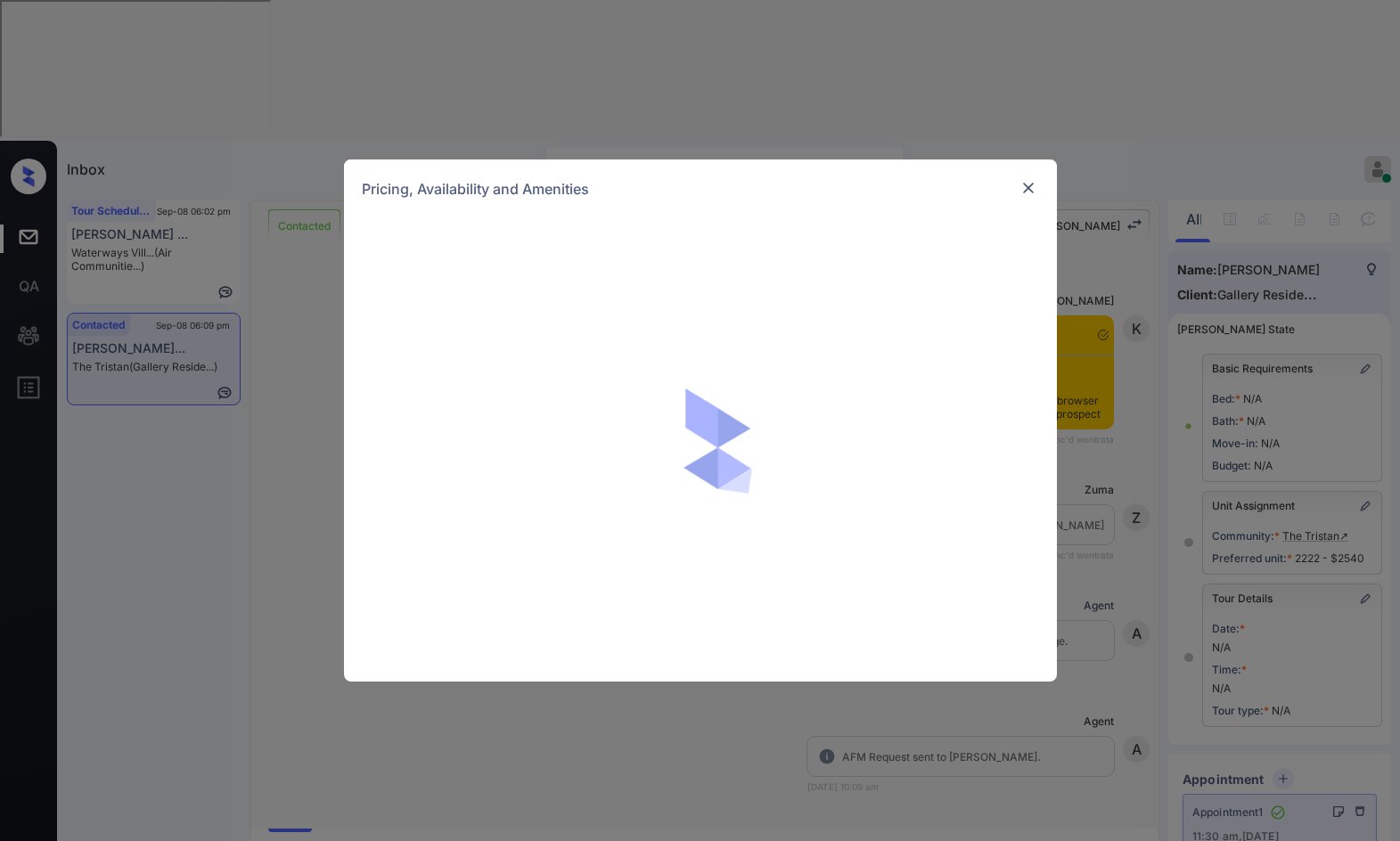
scroll to position [13718, 0]
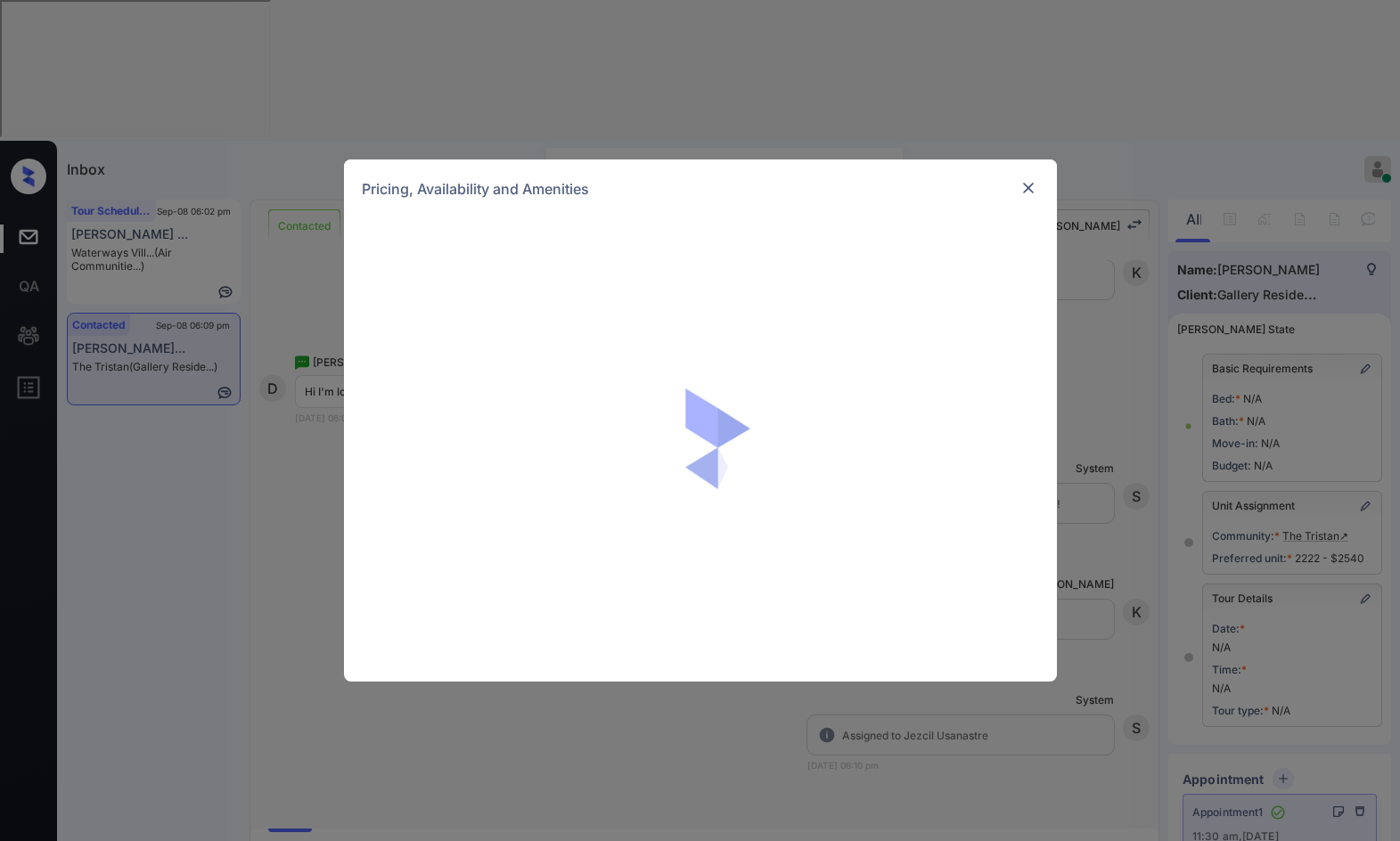
click at [1124, 379] on div "Pricing, Availability and Amenities" at bounding box center [700, 420] width 1400 height 841
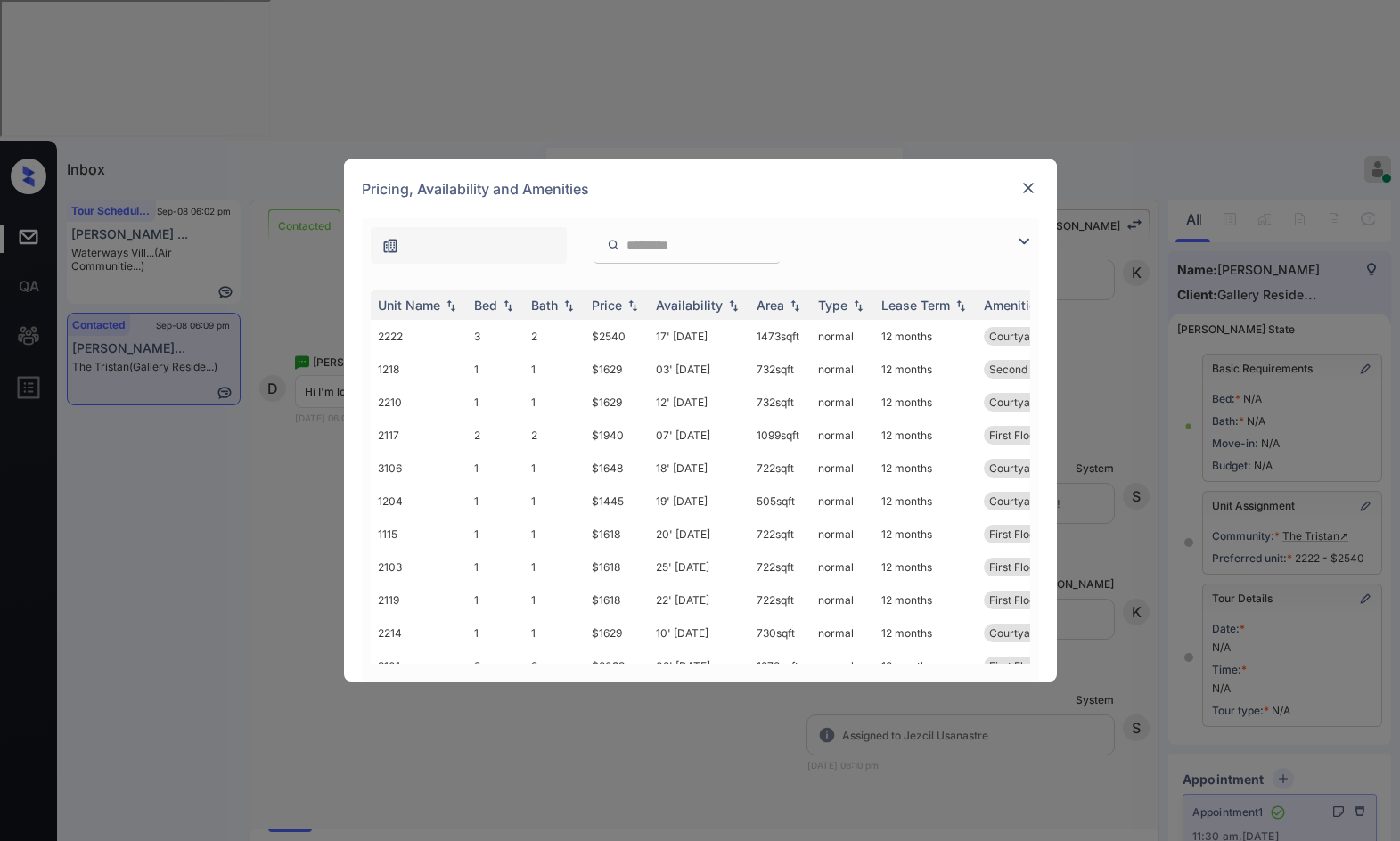
click at [1026, 182] on img at bounding box center [1028, 188] width 18 height 18
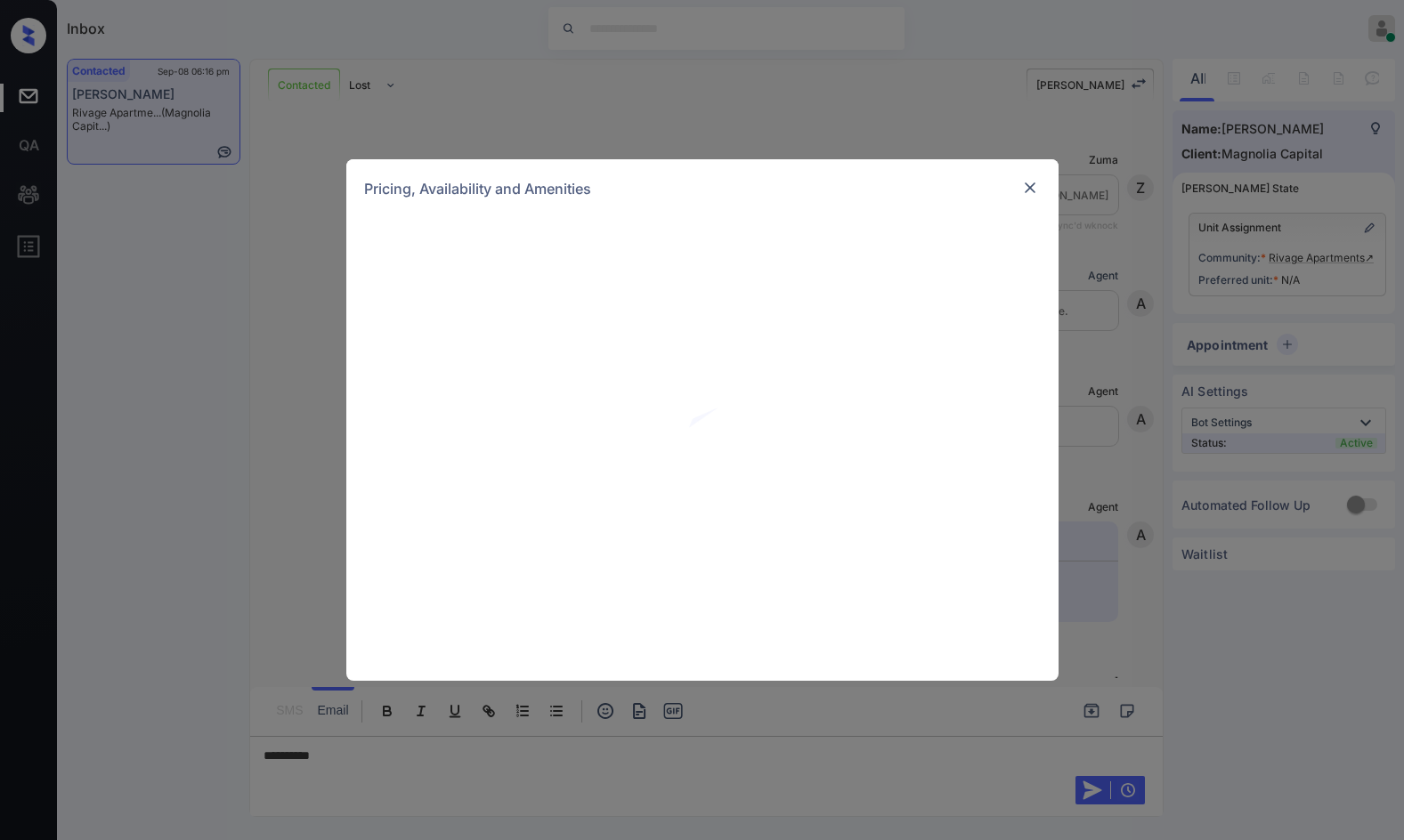
scroll to position [801, 0]
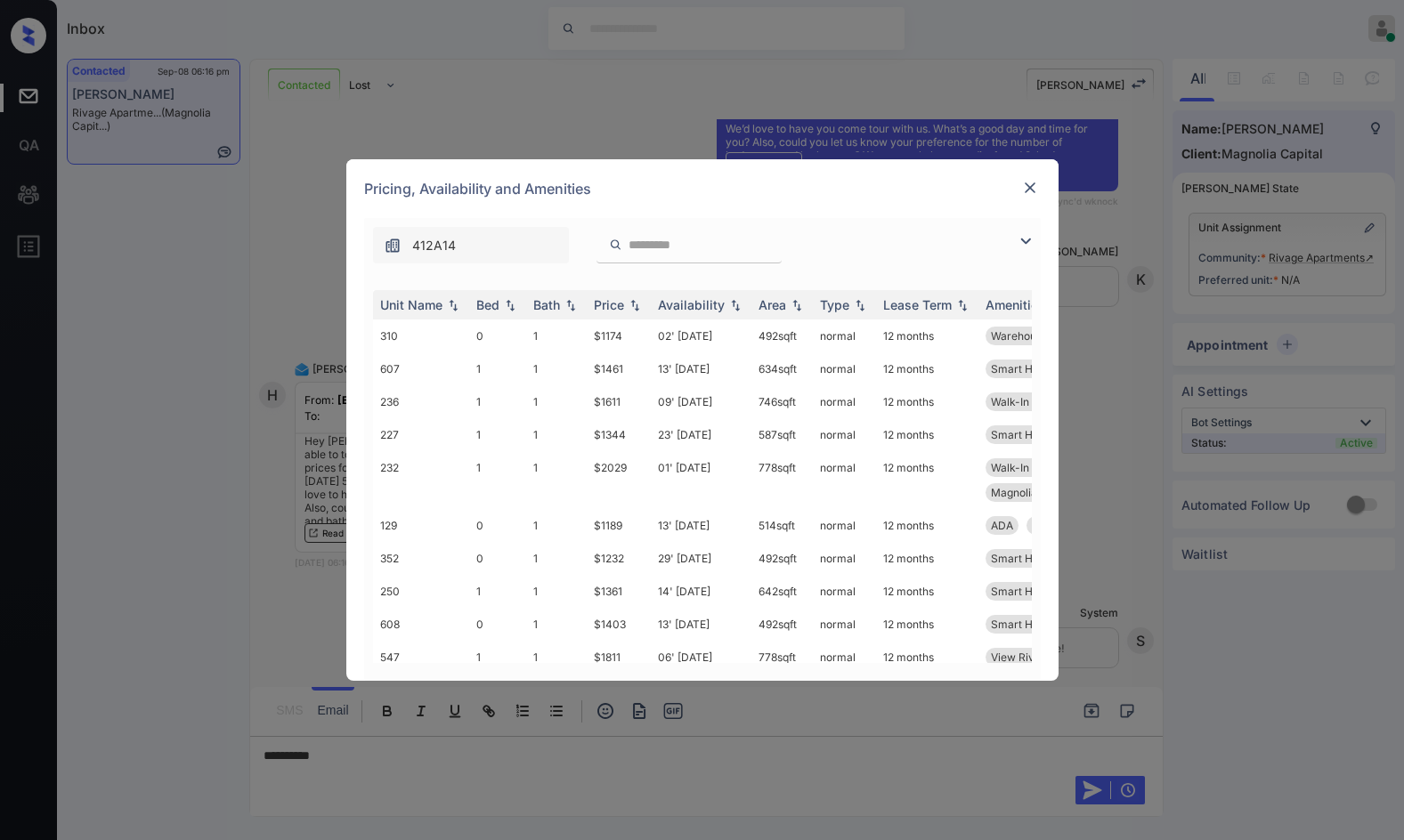
drag, startPoint x: 1031, startPoint y: 243, endPoint x: 989, endPoint y: 246, distance: 42.1
click at [1032, 242] on img at bounding box center [1025, 241] width 22 height 22
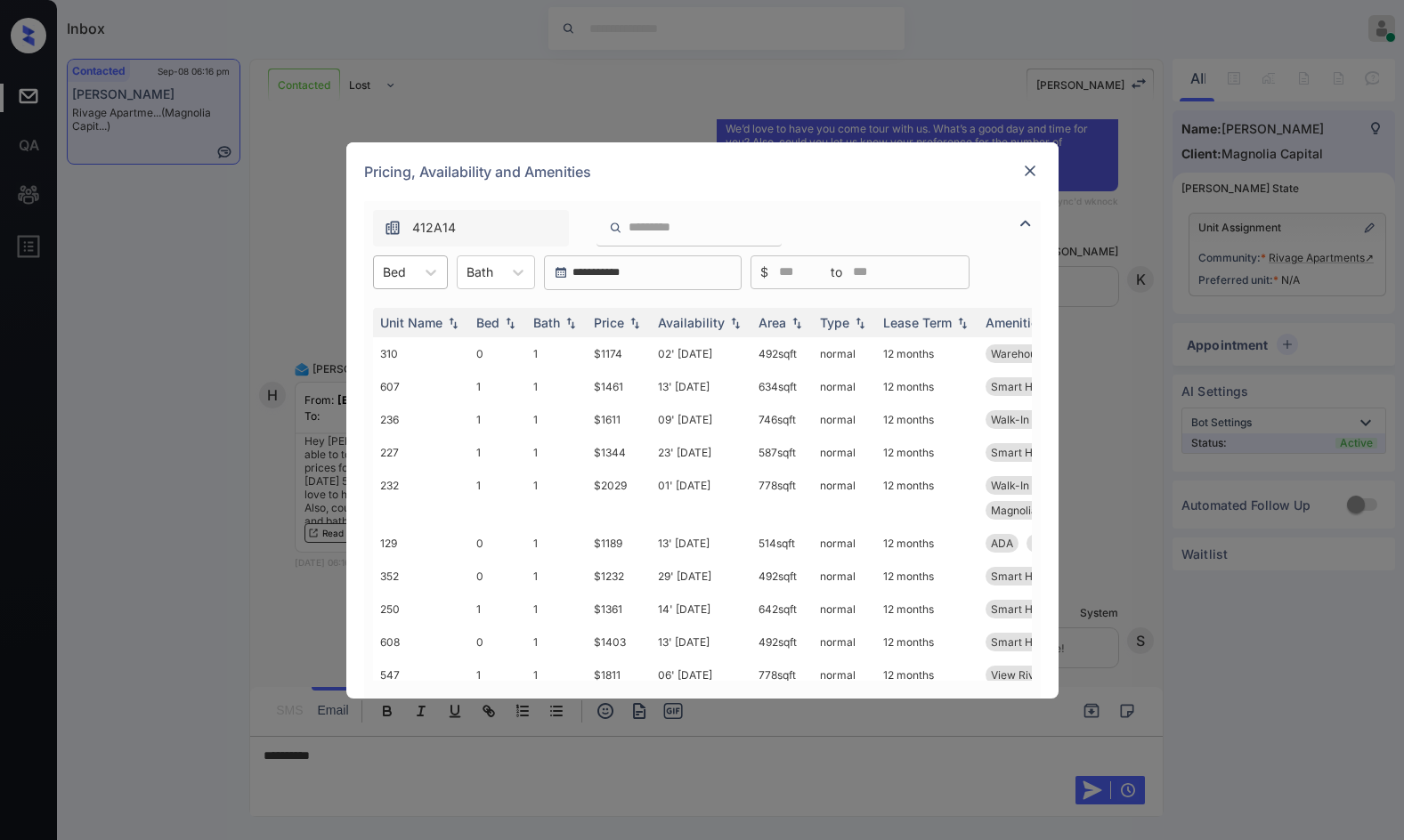
click at [374, 283] on div "Bed" at bounding box center [394, 271] width 41 height 26
click at [415, 336] on div "1" at bounding box center [410, 348] width 75 height 32
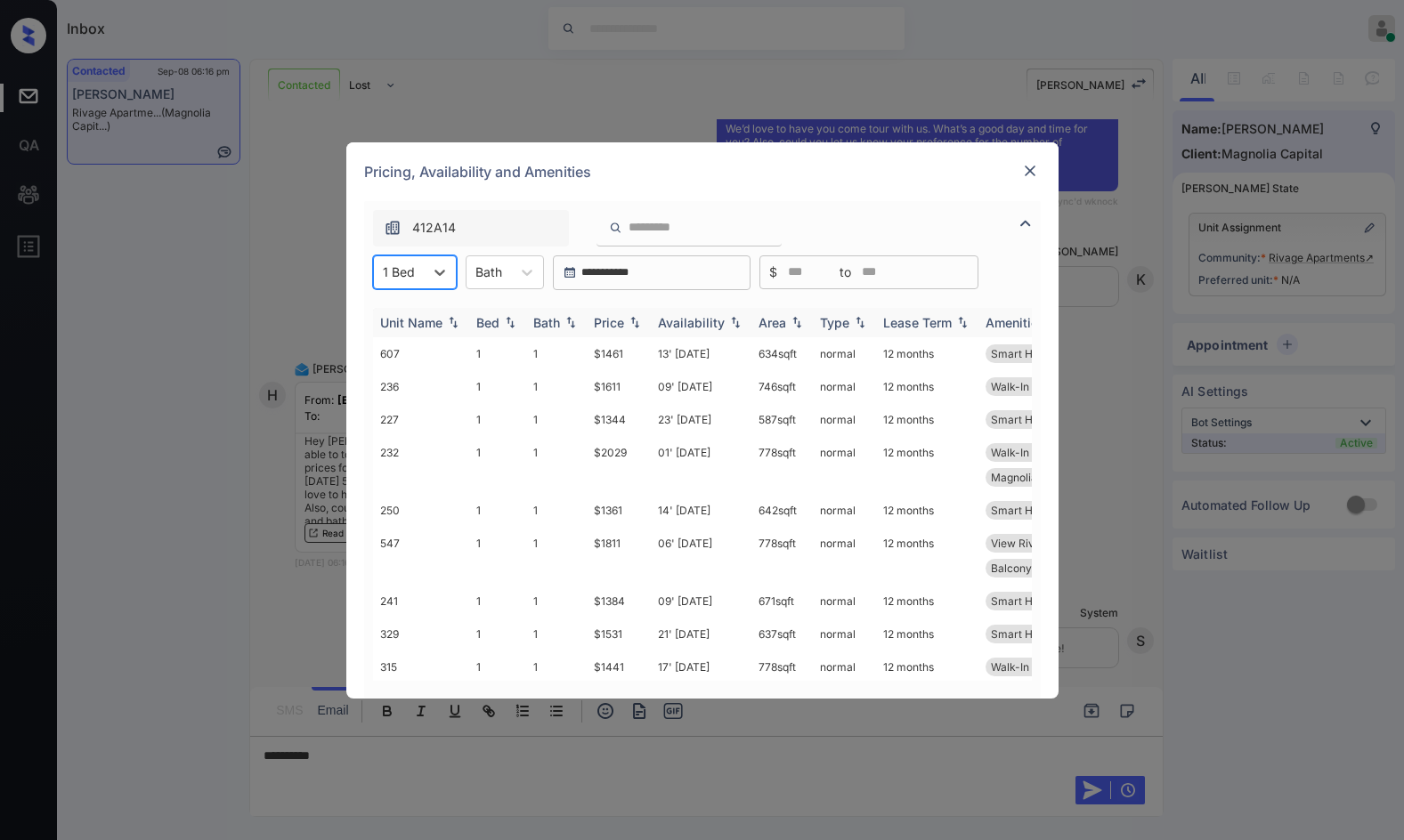
click at [628, 323] on img at bounding box center [634, 322] width 18 height 12
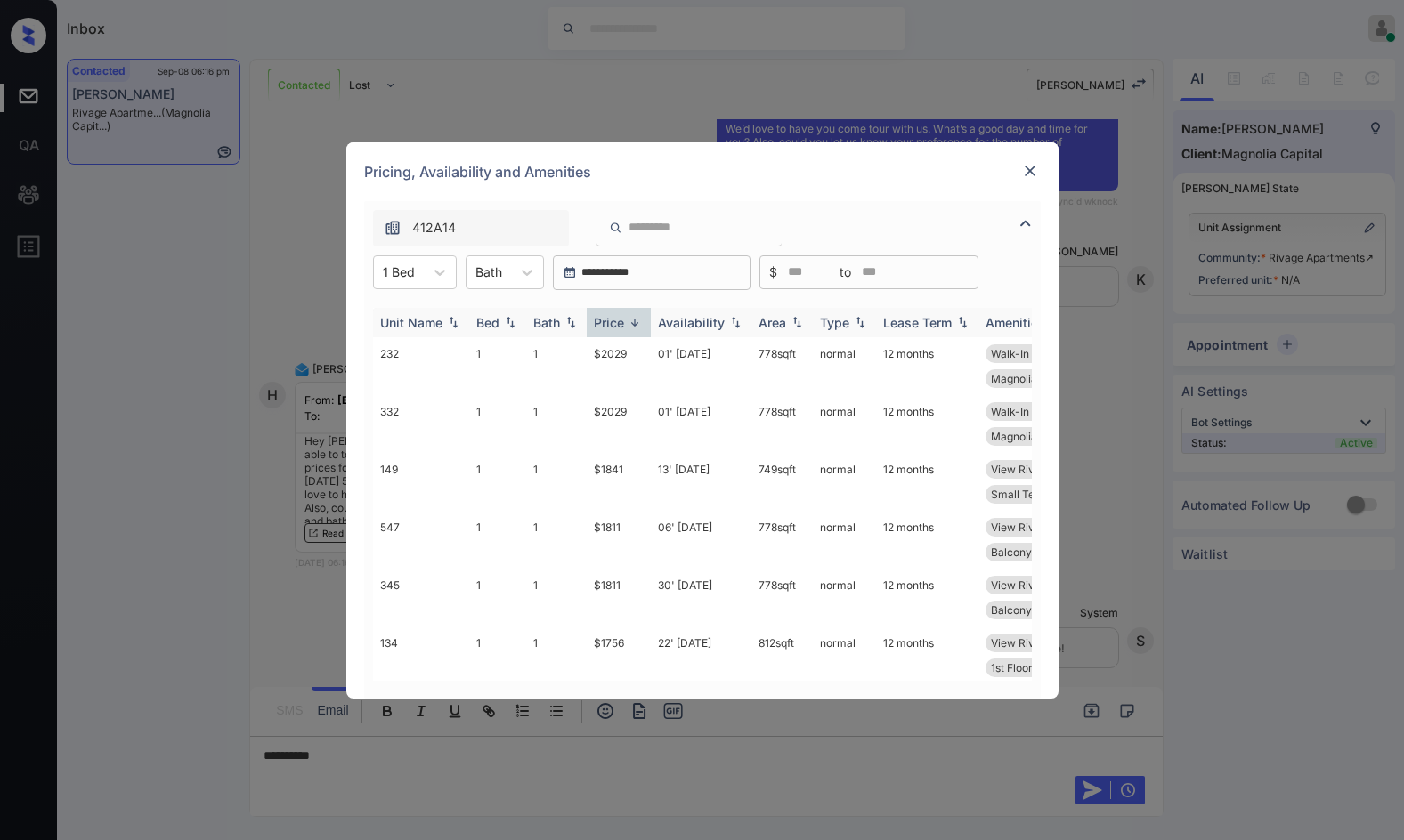
click at [630, 323] on img at bounding box center [634, 323] width 18 height 13
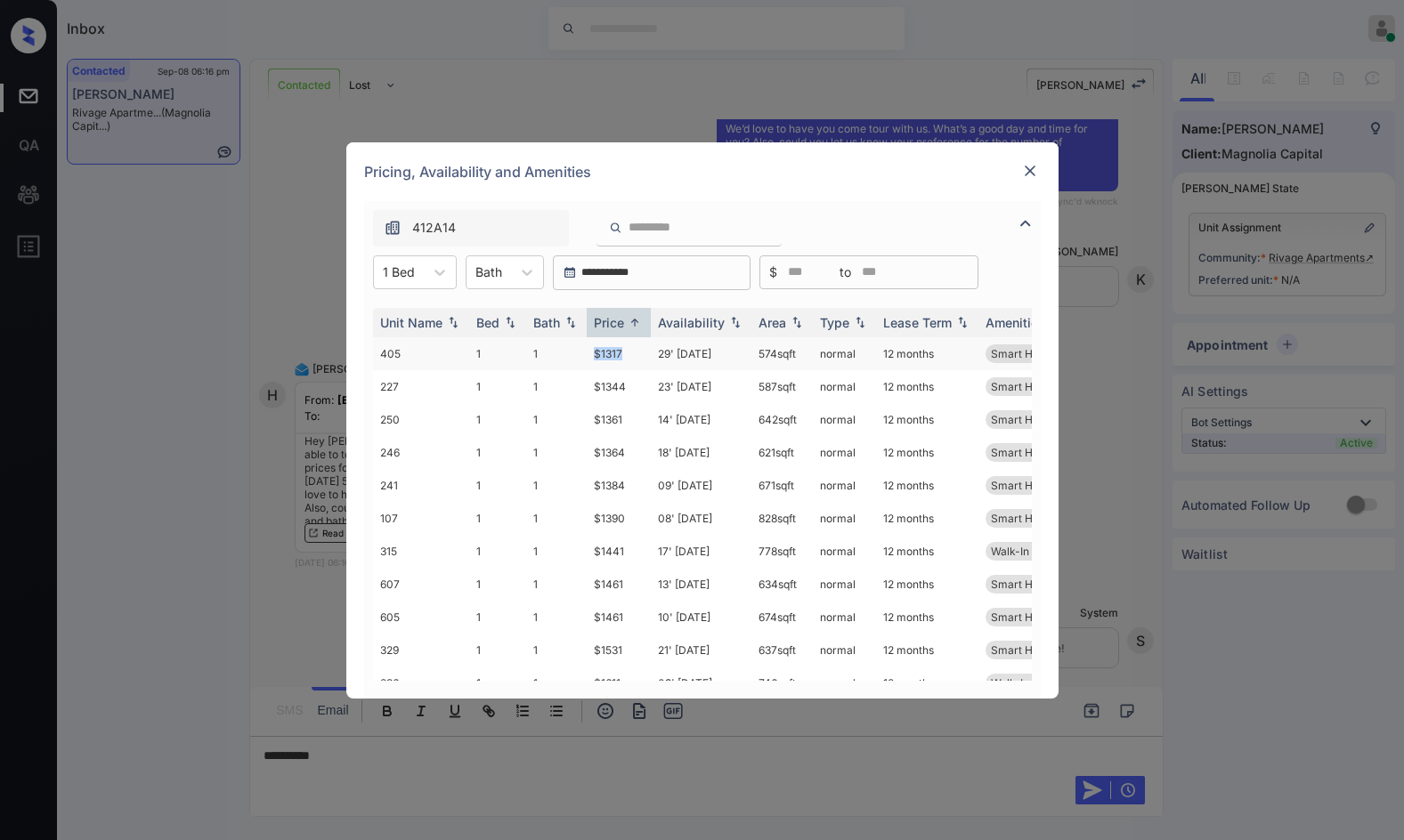
drag, startPoint x: 569, startPoint y: 352, endPoint x: 639, endPoint y: 348, distance: 70.1
click at [639, 348] on tr "405 1 1 $1317 29' Jul 25 574 sqft normal 12 months Smart Home Enab..." at bounding box center [838, 353] width 930 height 33
click at [630, 358] on td "$1317" at bounding box center [619, 353] width 65 height 33
click at [626, 355] on td "$1317" at bounding box center [619, 353] width 65 height 33
click at [643, 354] on td "$1317" at bounding box center [619, 353] width 65 height 33
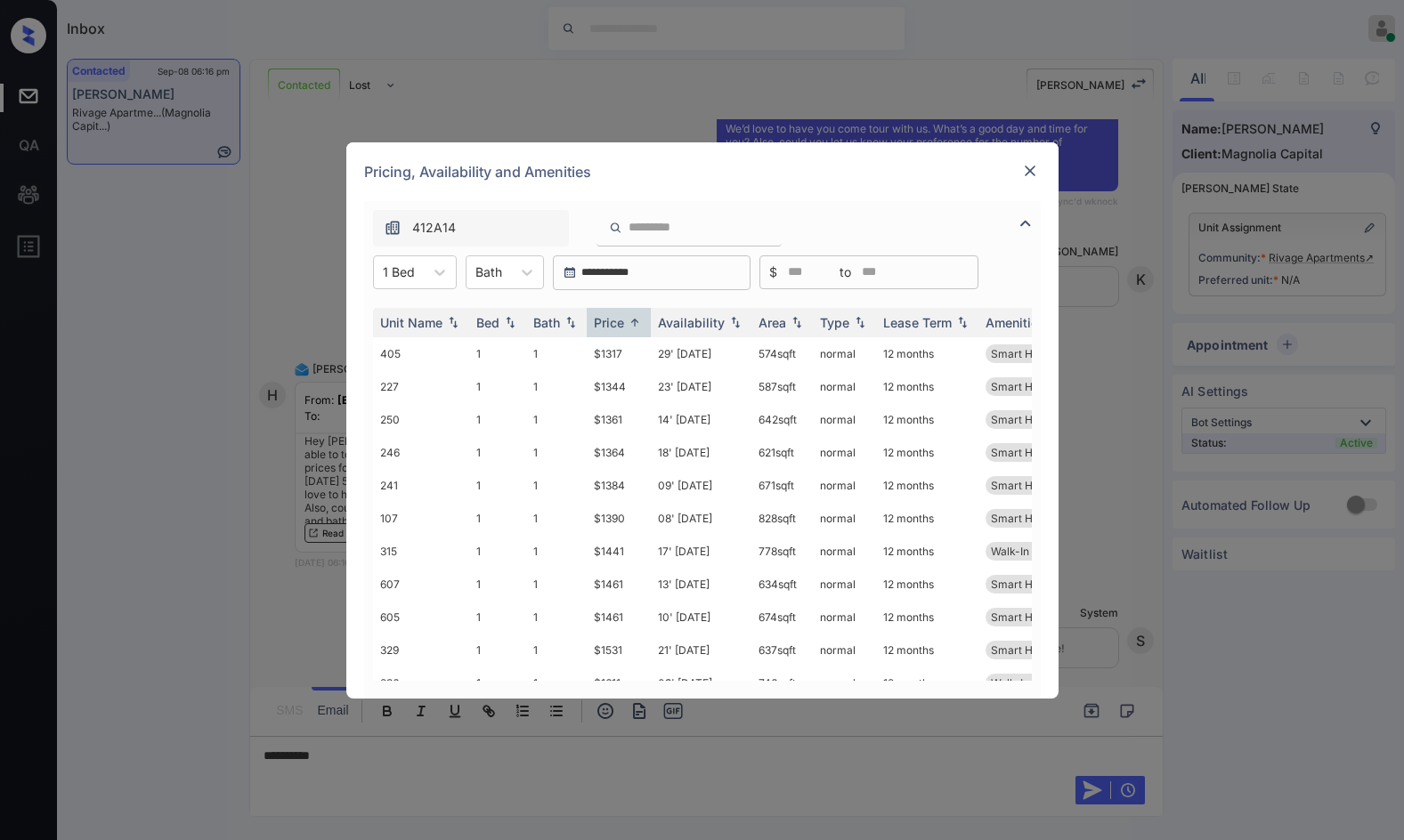
drag, startPoint x: 643, startPoint y: 354, endPoint x: 785, endPoint y: 270, distance: 165.0
click at [645, 354] on td "$1317" at bounding box center [619, 353] width 65 height 33
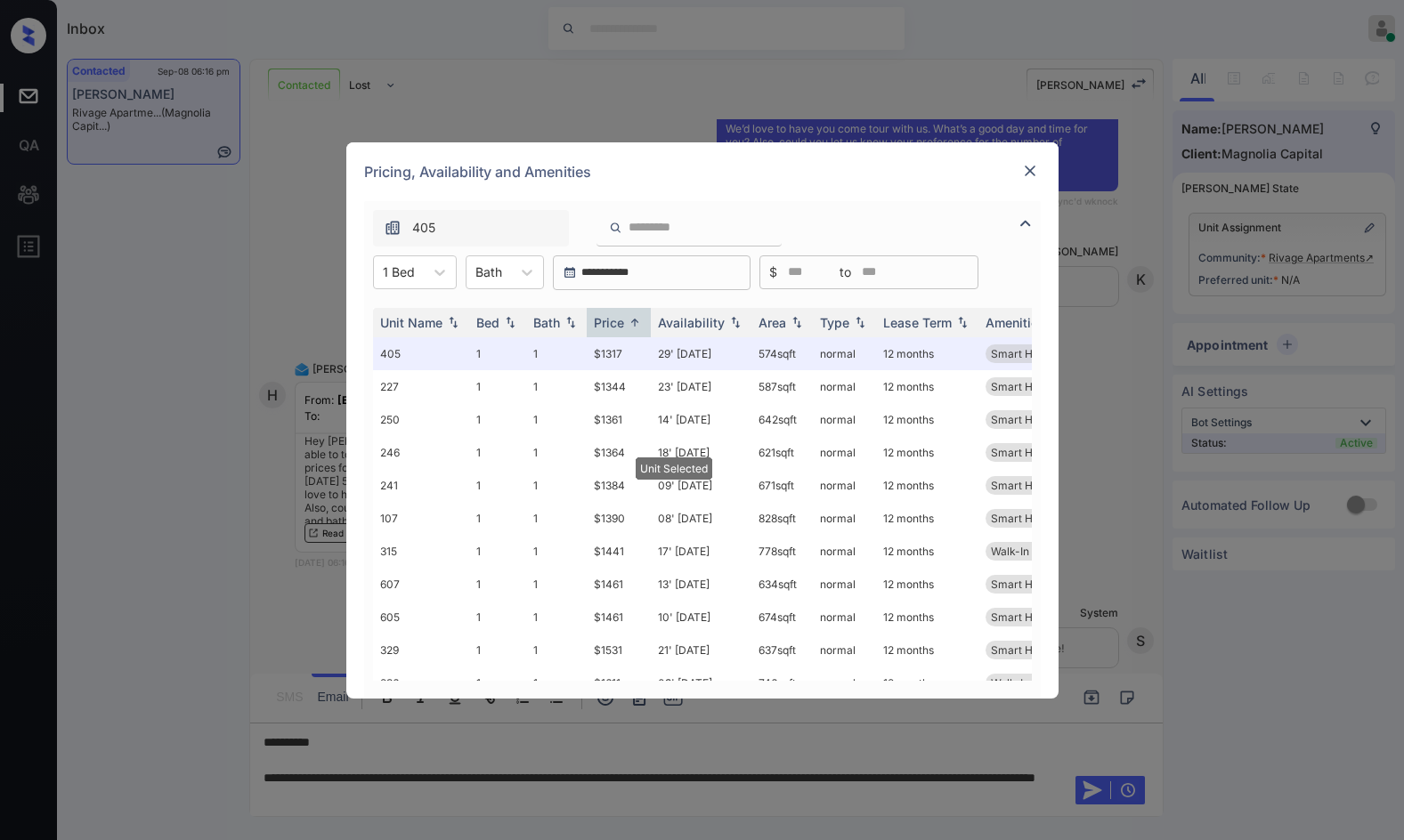
click at [1030, 166] on img at bounding box center [1030, 171] width 18 height 18
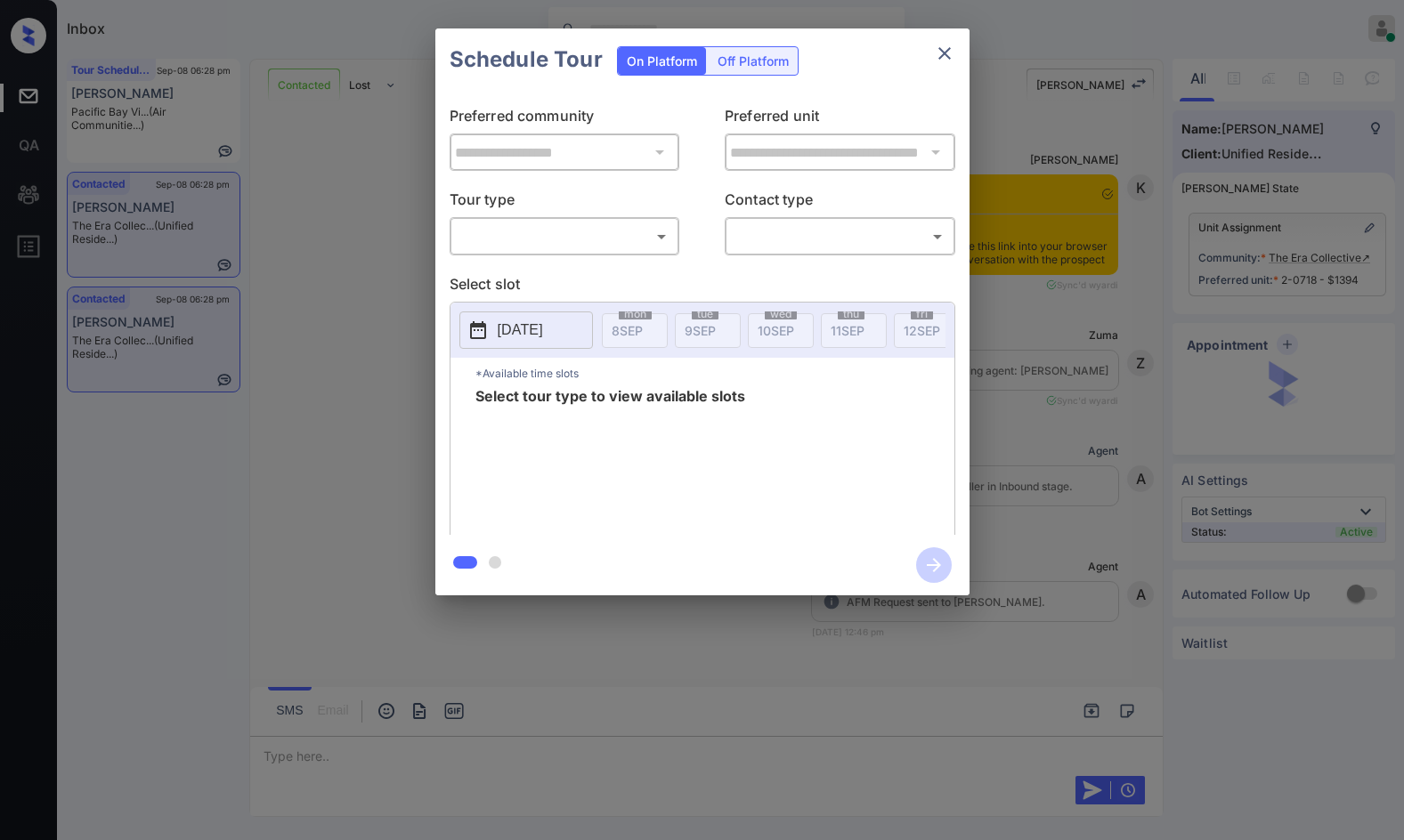
scroll to position [4676, 0]
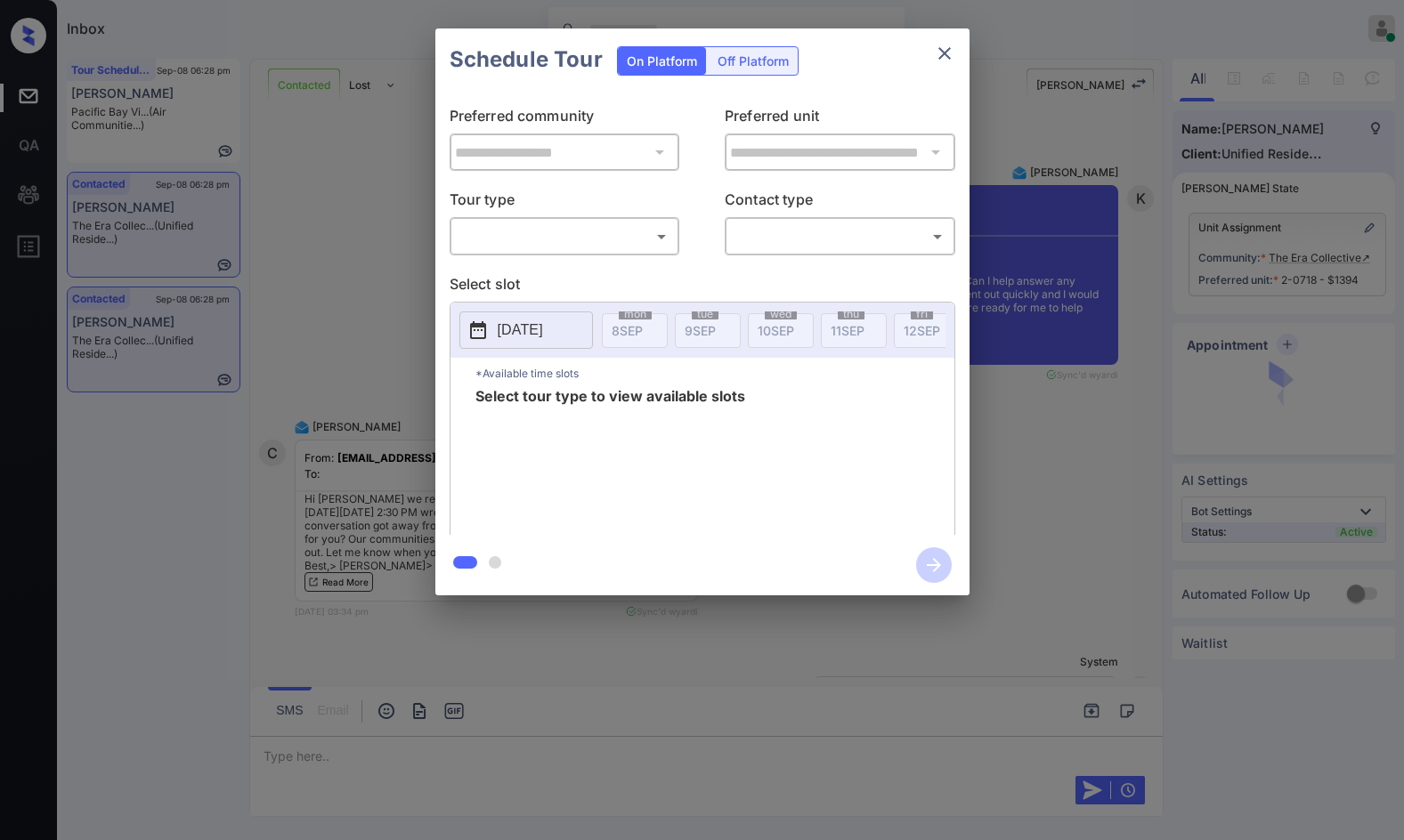
click at [530, 241] on body "Inbox Jezcil Usanastre Online Set yourself offline Set yourself on break Profil…" at bounding box center [702, 420] width 1404 height 840
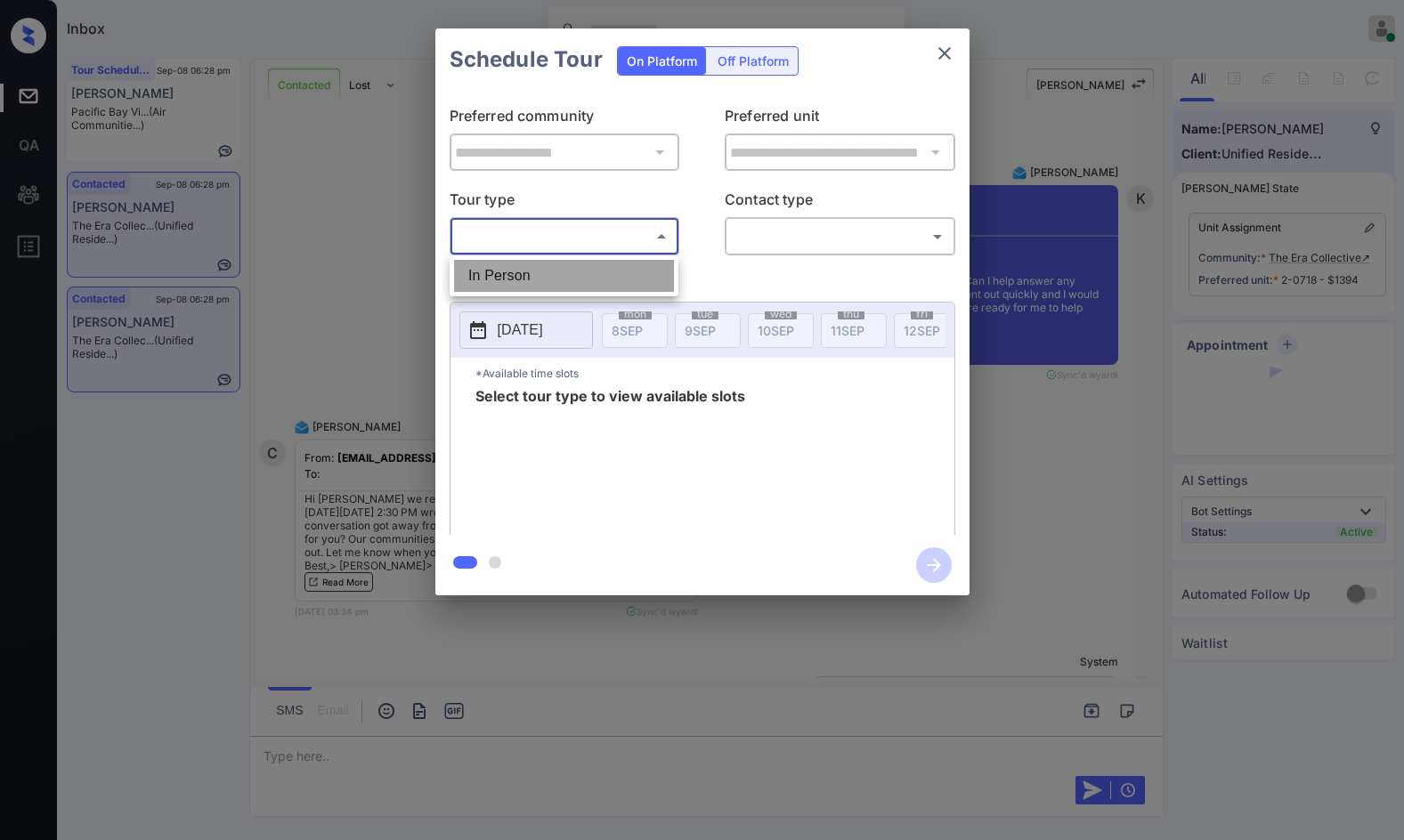
click at [528, 265] on li "In Person" at bounding box center [564, 276] width 220 height 32
type input "********"
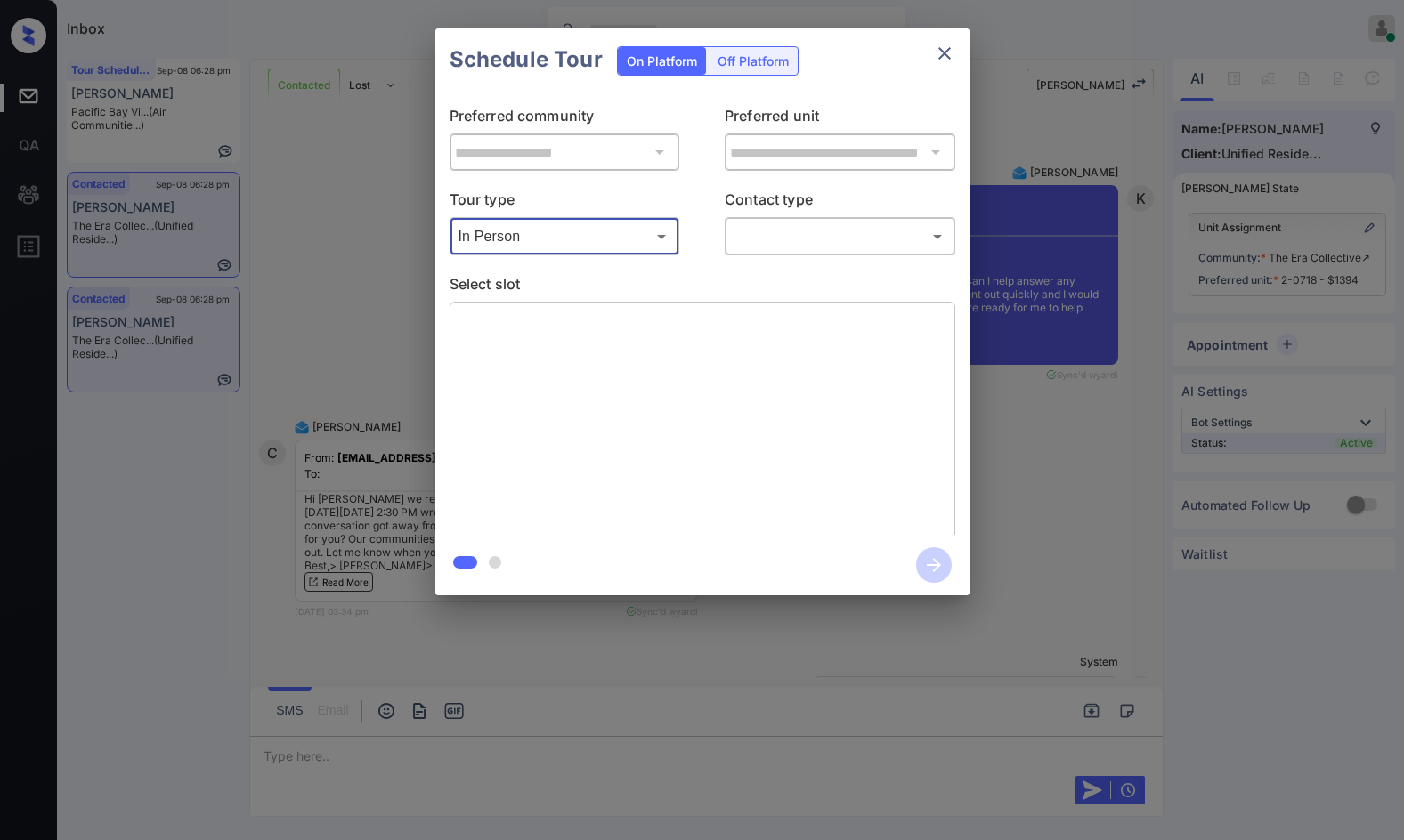
click at [753, 237] on body "Inbox Jezcil Usanastre Online Set yourself offline Set yourself on break Profil…" at bounding box center [702, 420] width 1404 height 840
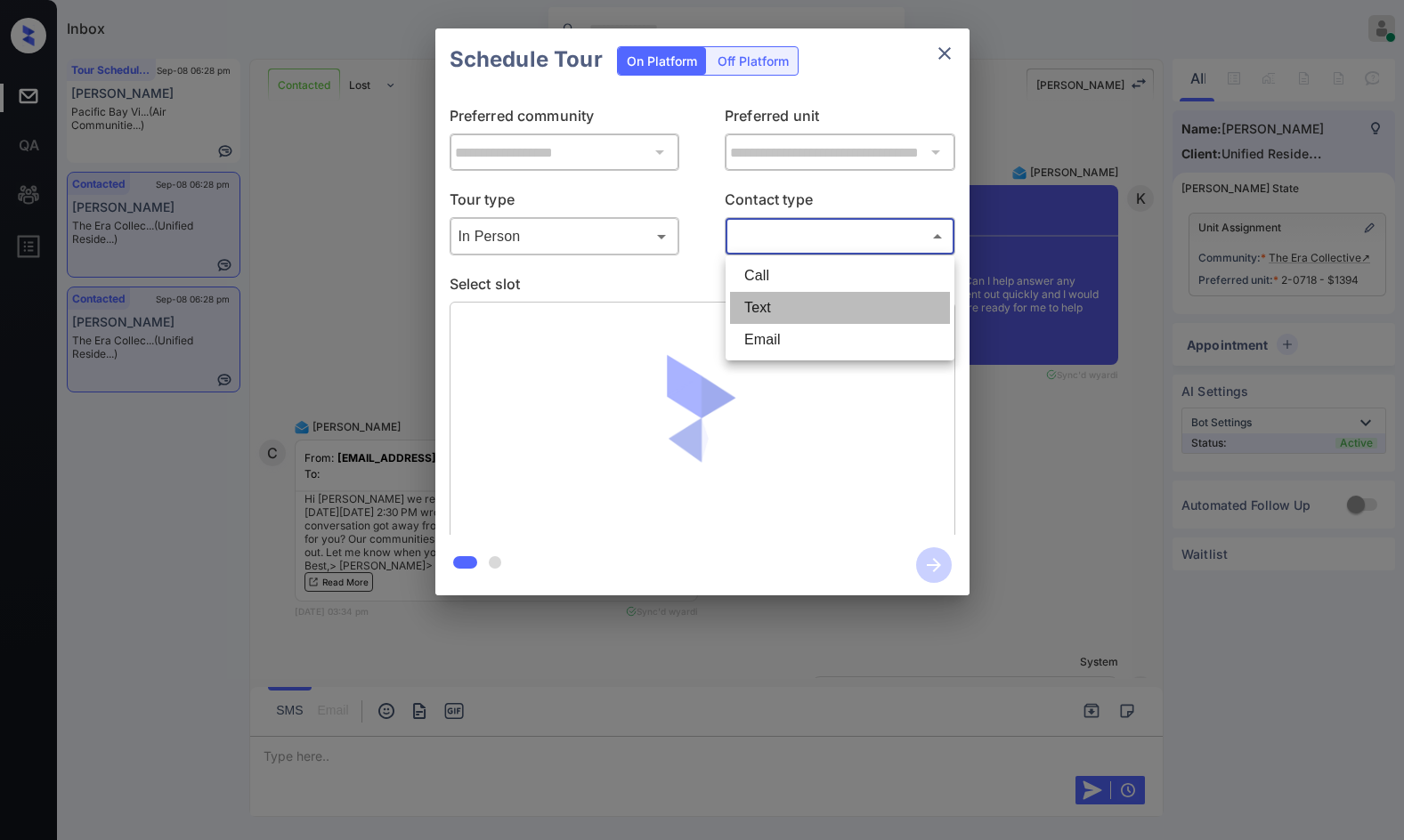
click at [781, 305] on li "Text" at bounding box center [840, 308] width 220 height 32
type input "****"
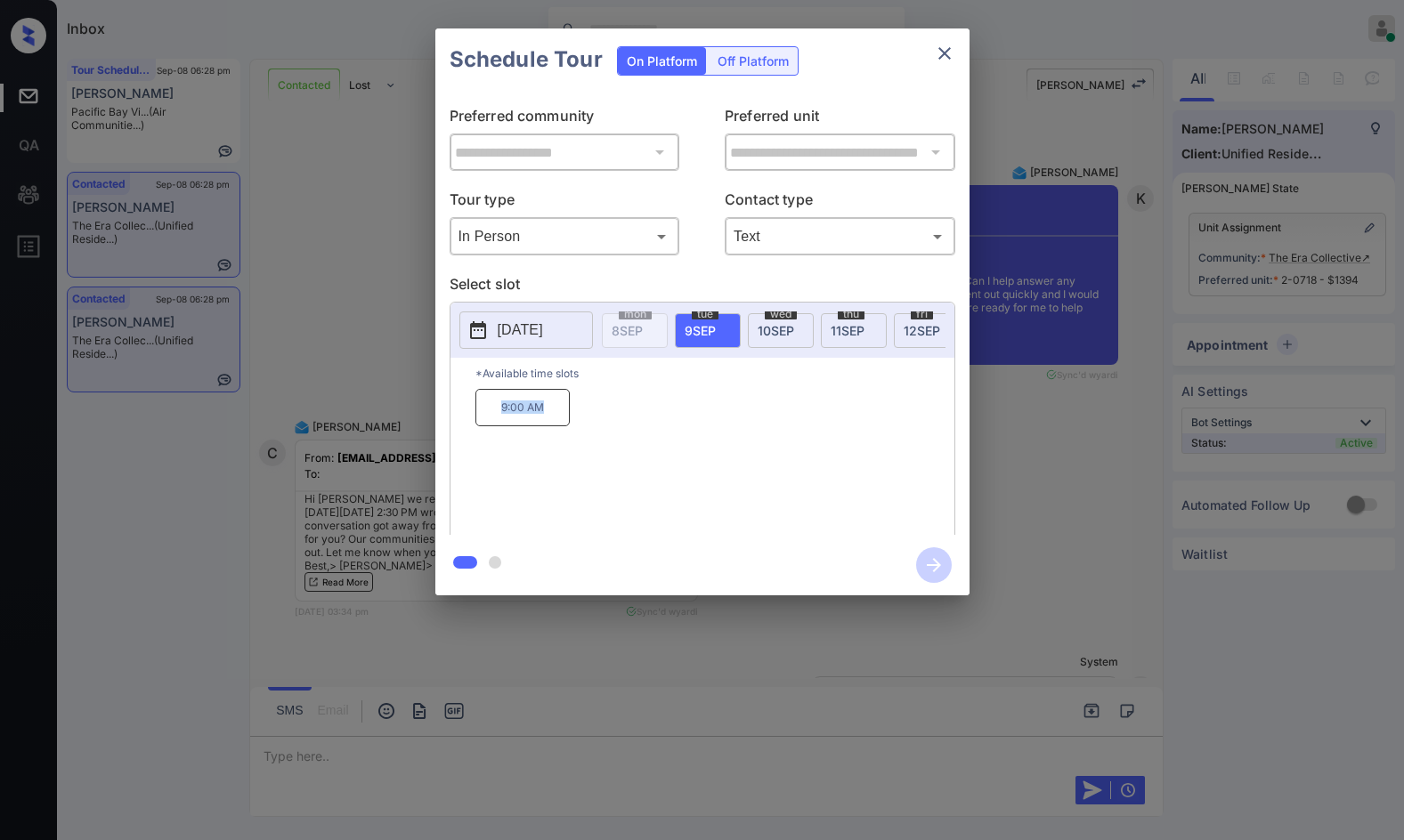
drag, startPoint x: 479, startPoint y: 431, endPoint x: 524, endPoint y: 424, distance: 45.5
click at [558, 422] on div "*Available time slots 9:00 AM" at bounding box center [702, 449] width 504 height 182
copy p "9:00 AM"
click at [305, 412] on div "**********" at bounding box center [702, 312] width 1404 height 625
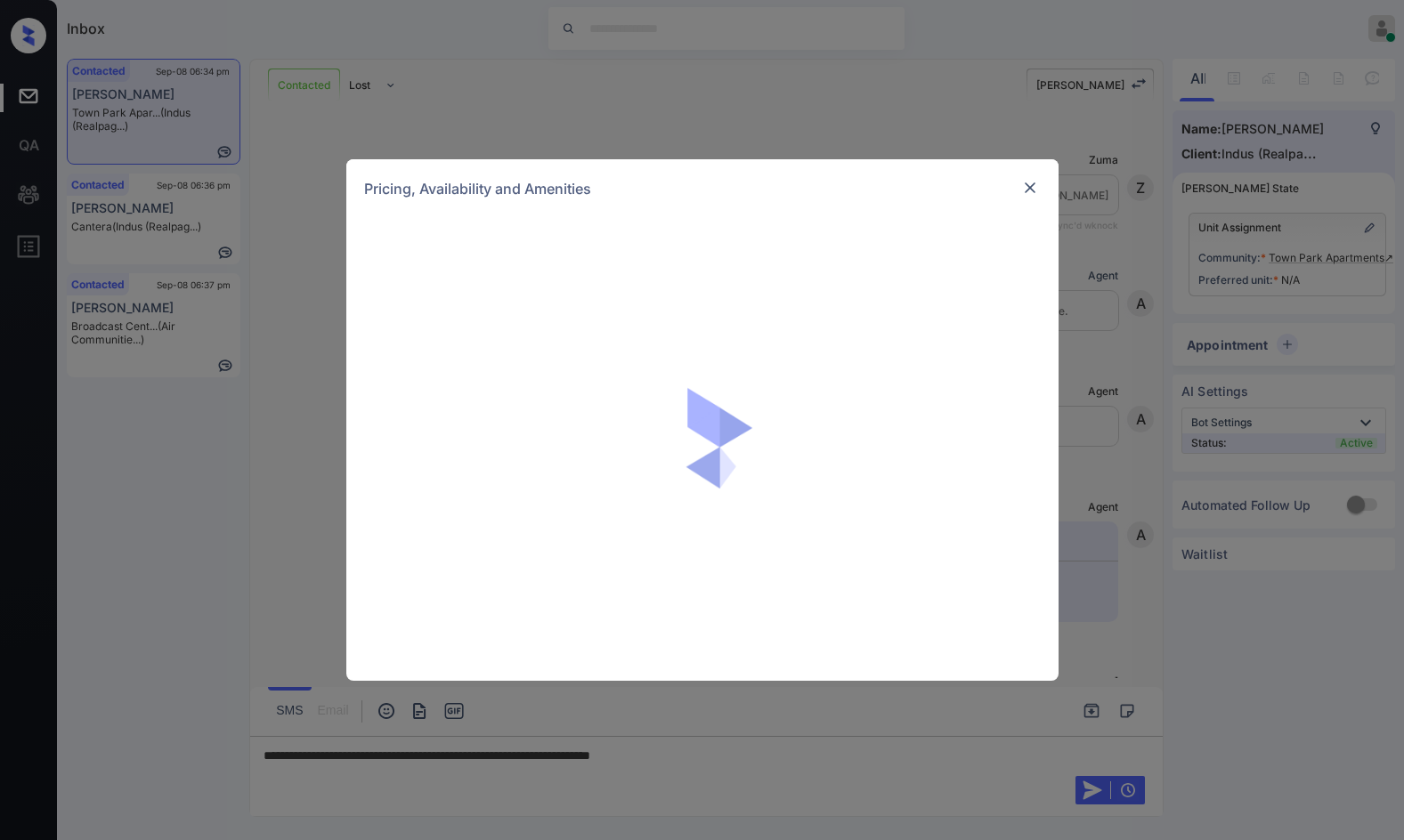
scroll to position [2043, 0]
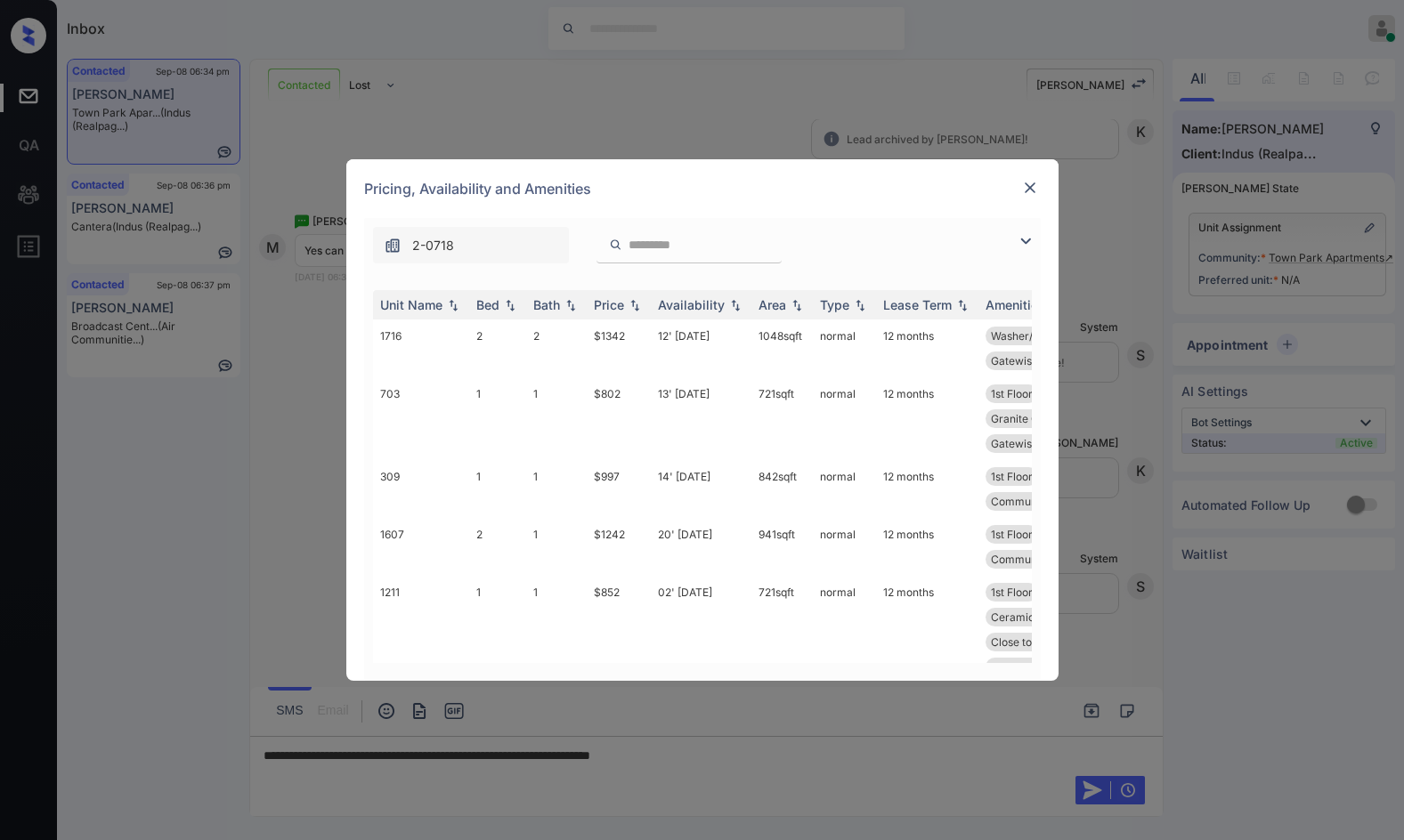
click at [1026, 240] on img at bounding box center [1025, 241] width 22 height 22
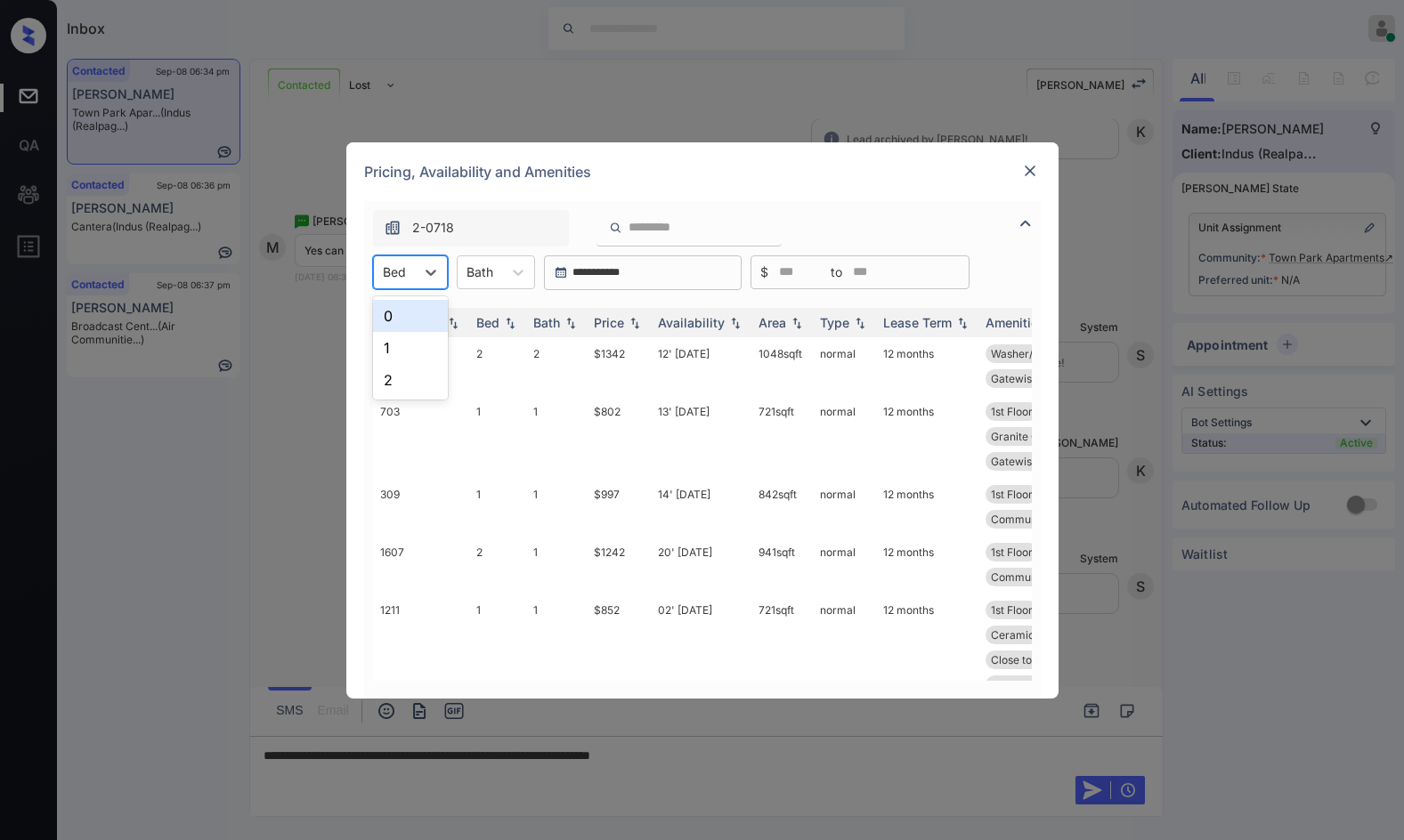
click at [404, 271] on div at bounding box center [394, 272] width 23 height 19
drag, startPoint x: 410, startPoint y: 320, endPoint x: 420, endPoint y: 346, distance: 27.9
click at [420, 346] on div "0 1 2" at bounding box center [410, 347] width 75 height 103
drag, startPoint x: 420, startPoint y: 346, endPoint x: 534, endPoint y: 340, distance: 114.2
click at [418, 346] on div "1" at bounding box center [410, 348] width 75 height 32
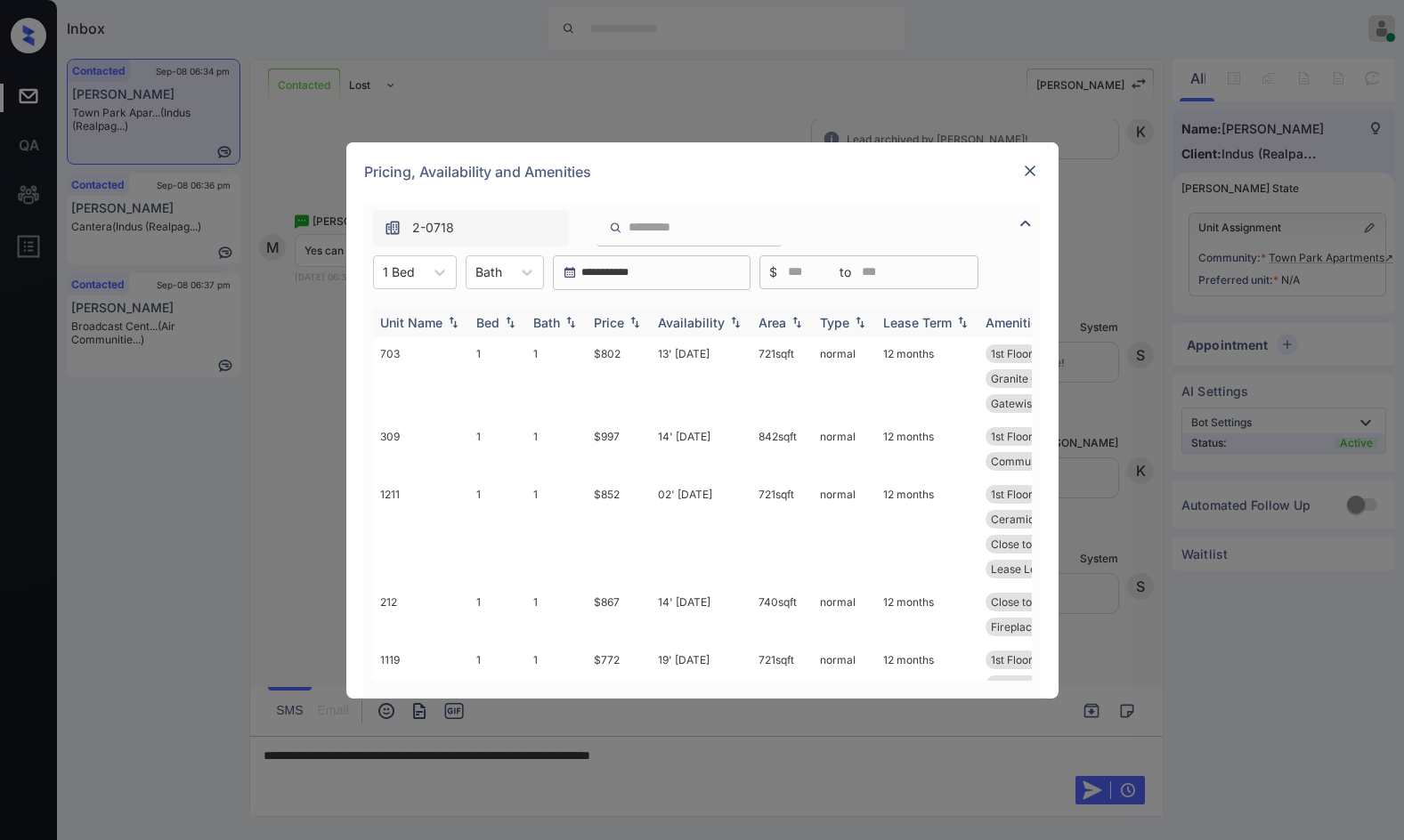
click at [634, 324] on img at bounding box center [634, 322] width 18 height 12
click at [635, 324] on img at bounding box center [634, 322] width 18 height 12
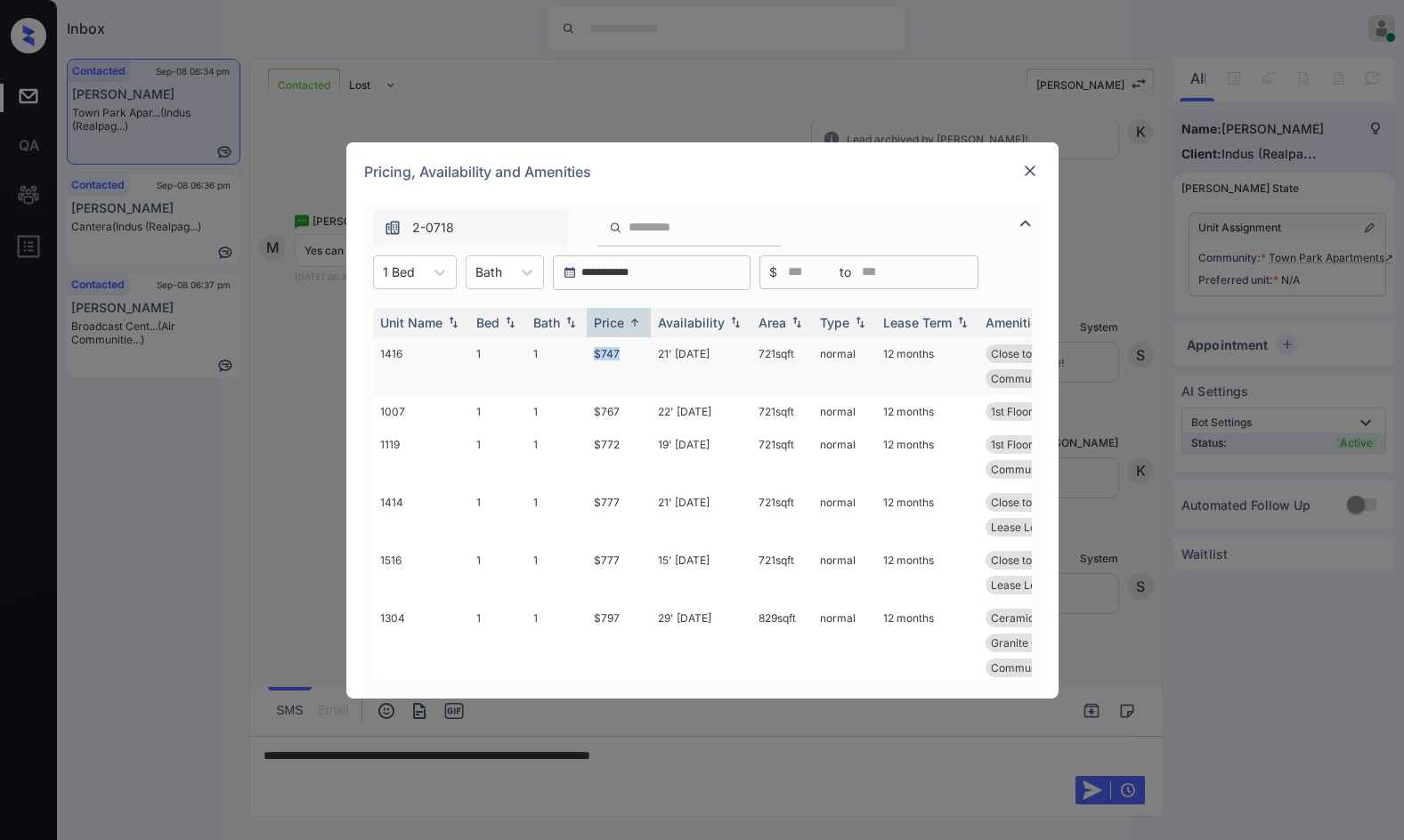
drag, startPoint x: 584, startPoint y: 360, endPoint x: 619, endPoint y: 360, distance: 35.0
click at [619, 360] on tr "1416 1 1 $747 21' Aug 25 721 sqft normal 12 months Close to Parkin... Lease Loc…" at bounding box center [838, 365] width 930 height 58
copy tr "$747"
click at [1033, 168] on img at bounding box center [1030, 171] width 18 height 18
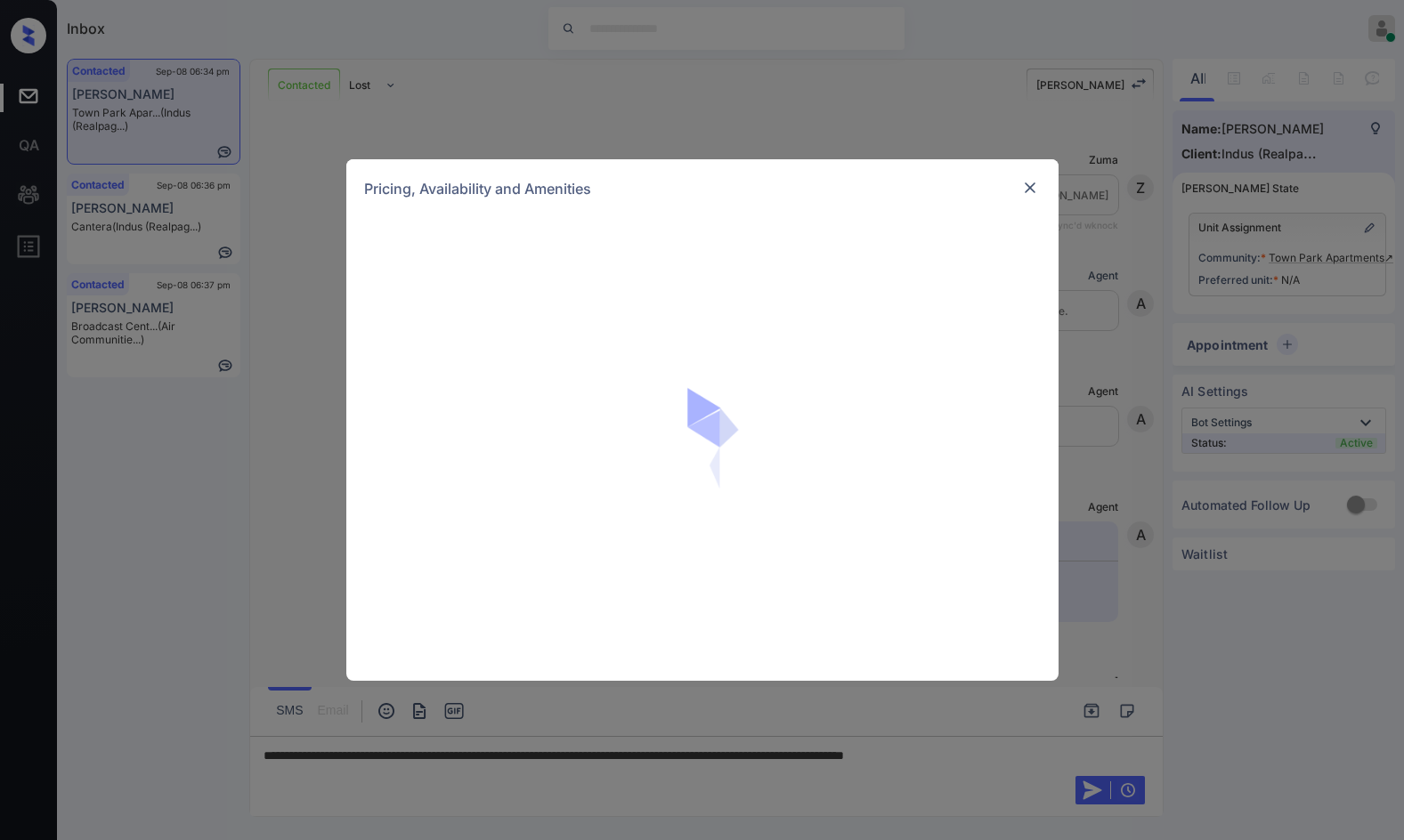
scroll to position [2043, 0]
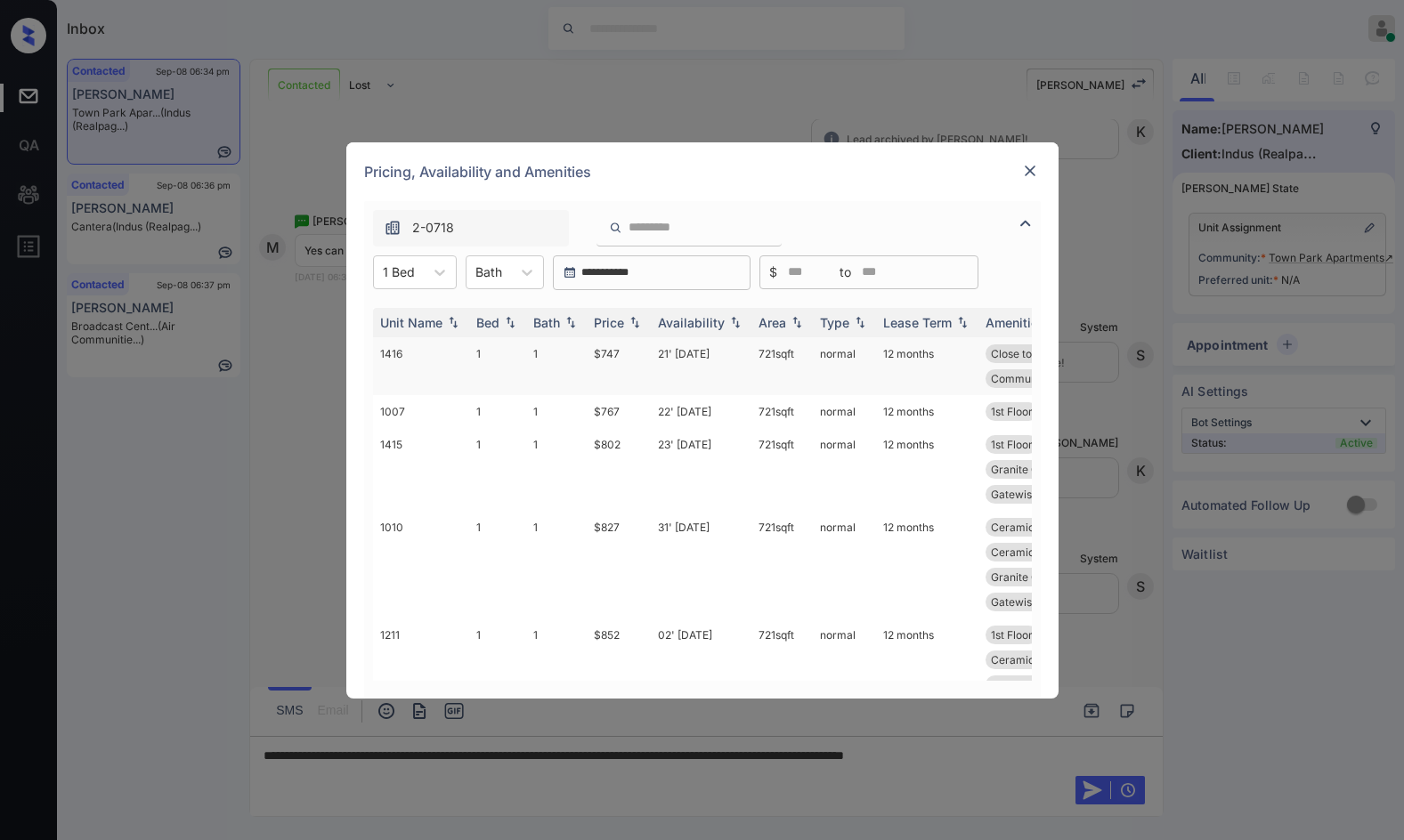
click at [614, 358] on td "$747" at bounding box center [619, 365] width 65 height 58
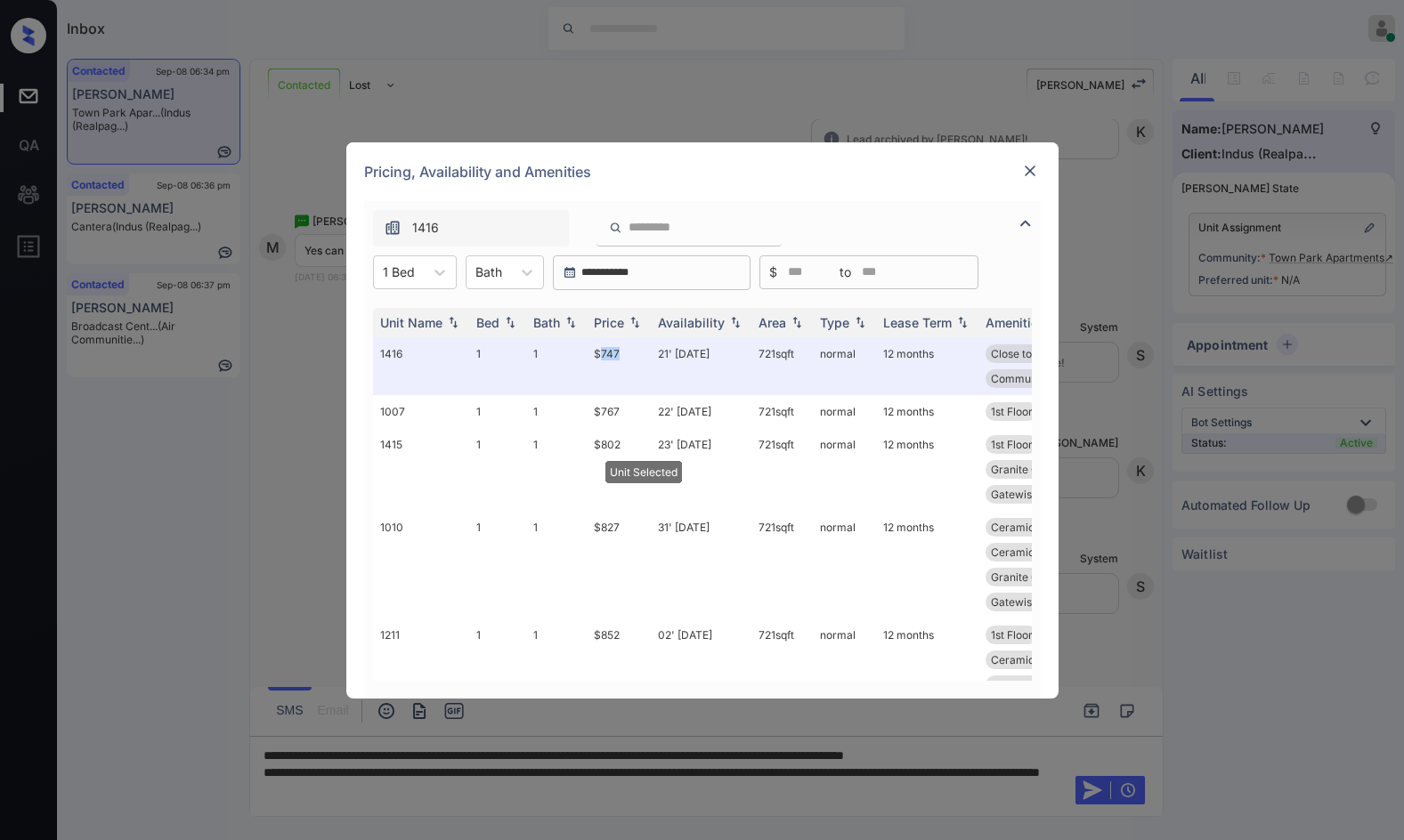
click at [1037, 167] on img at bounding box center [1030, 171] width 18 height 18
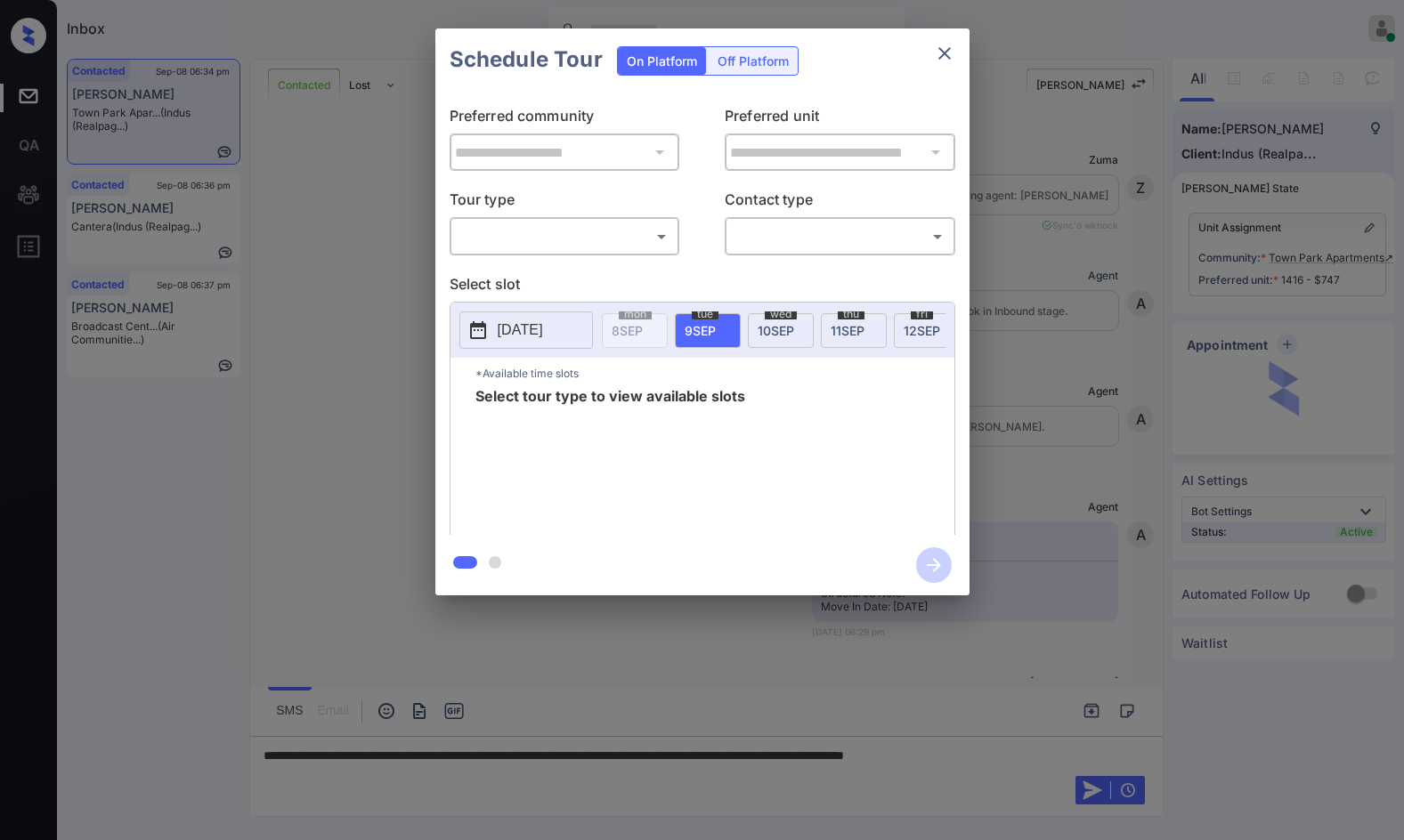
scroll to position [1482, 0]
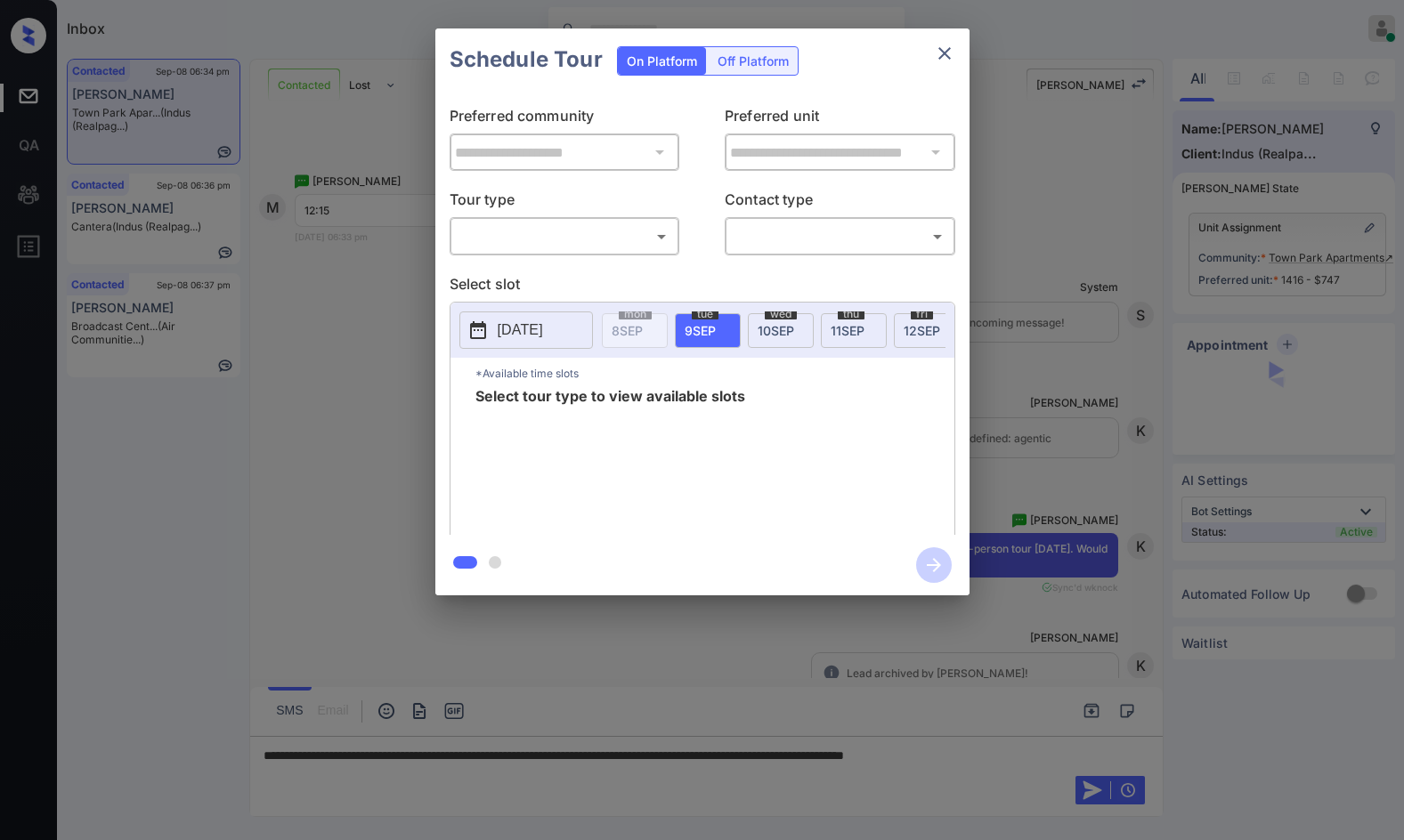
click at [657, 241] on body "Inbox Jezcil Usanastre Online Set yourself offline Set yourself on break Profil…" at bounding box center [702, 420] width 1404 height 840
click at [559, 266] on li "In Person" at bounding box center [564, 276] width 220 height 32
type input "********"
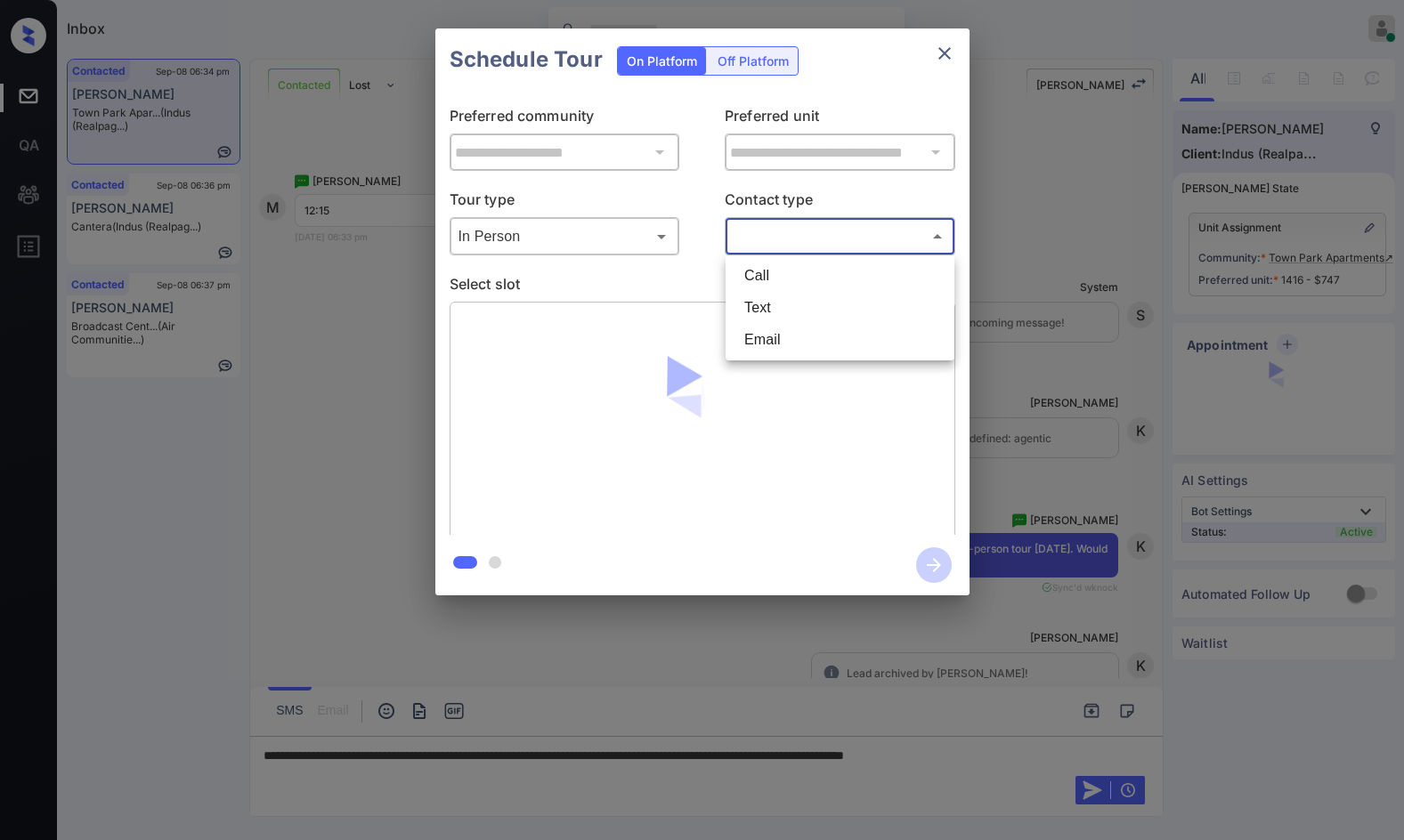
click at [787, 228] on body "Inbox Jezcil Usanastre Online Set yourself offline Set yourself on break Profil…" at bounding box center [702, 420] width 1404 height 840
click at [792, 297] on li "Text" at bounding box center [840, 308] width 220 height 32
type input "****"
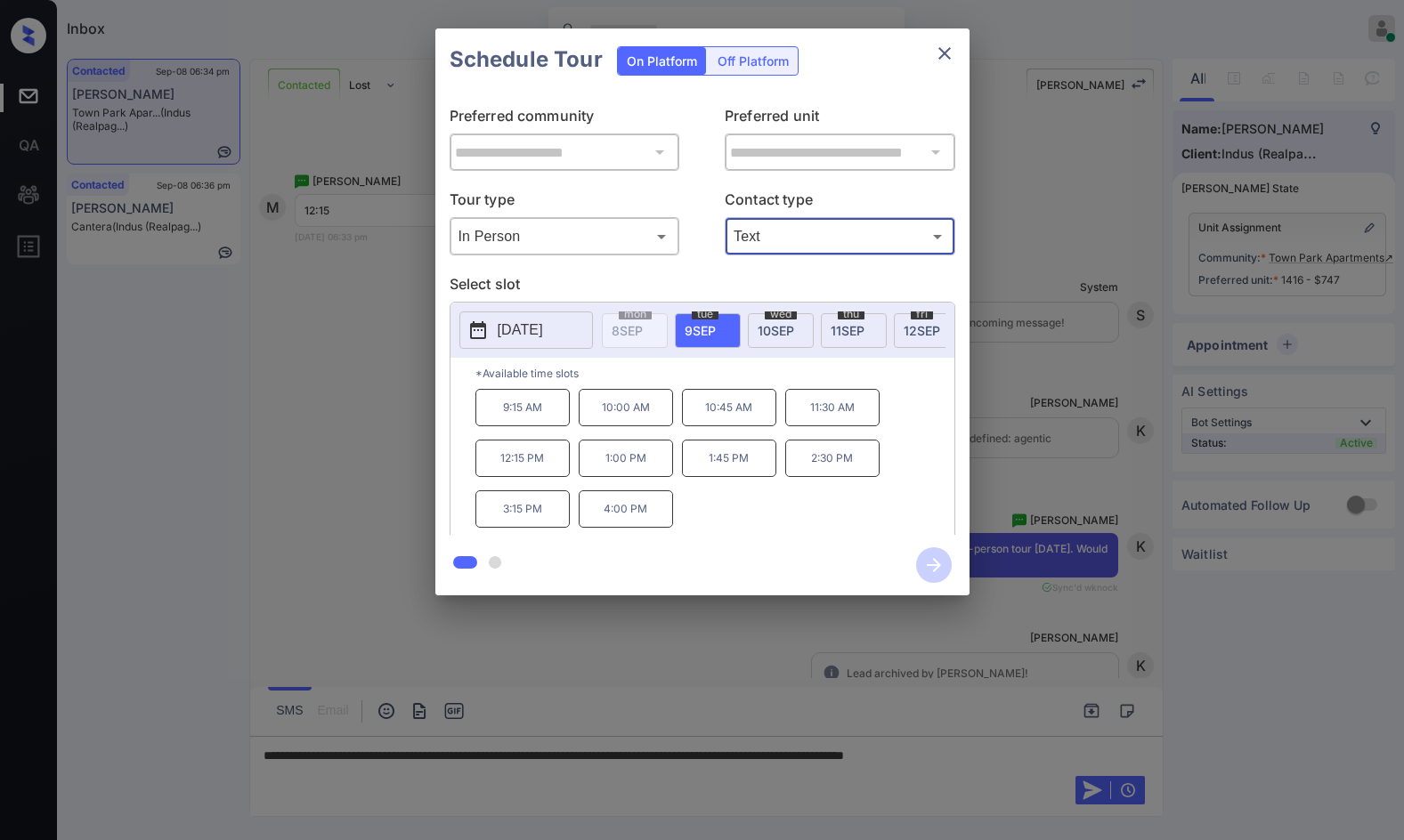
click at [768, 333] on span "[DATE]" at bounding box center [776, 330] width 36 height 15
click at [343, 498] on div "**********" at bounding box center [702, 312] width 1404 height 625
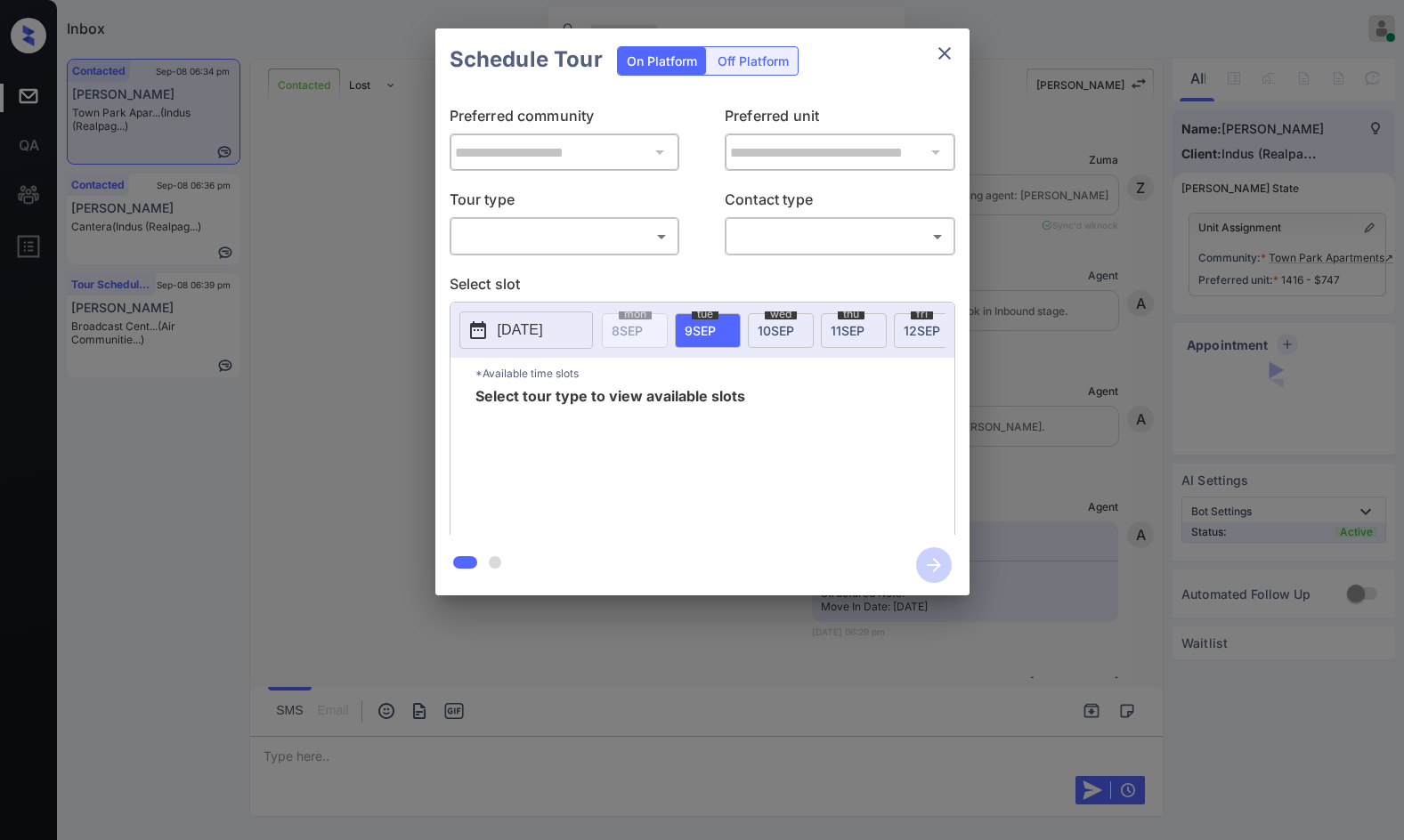
scroll to position [2274, 0]
click at [617, 240] on body "Inbox Jezcil Usanastre Online Set yourself offline Set yourself on break Profil…" at bounding box center [702, 420] width 1404 height 840
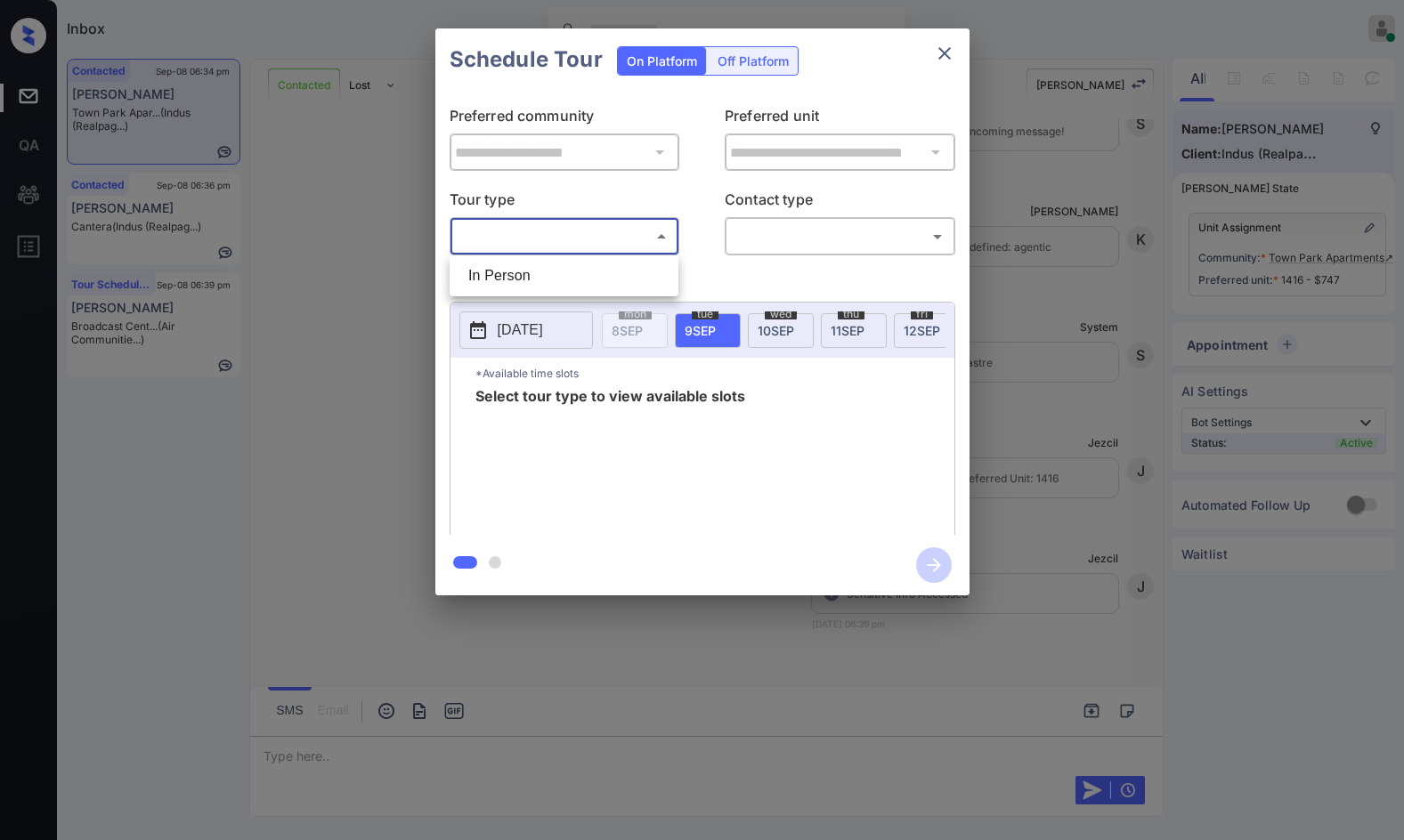
click at [616, 263] on li "In Person" at bounding box center [564, 276] width 220 height 32
type input "********"
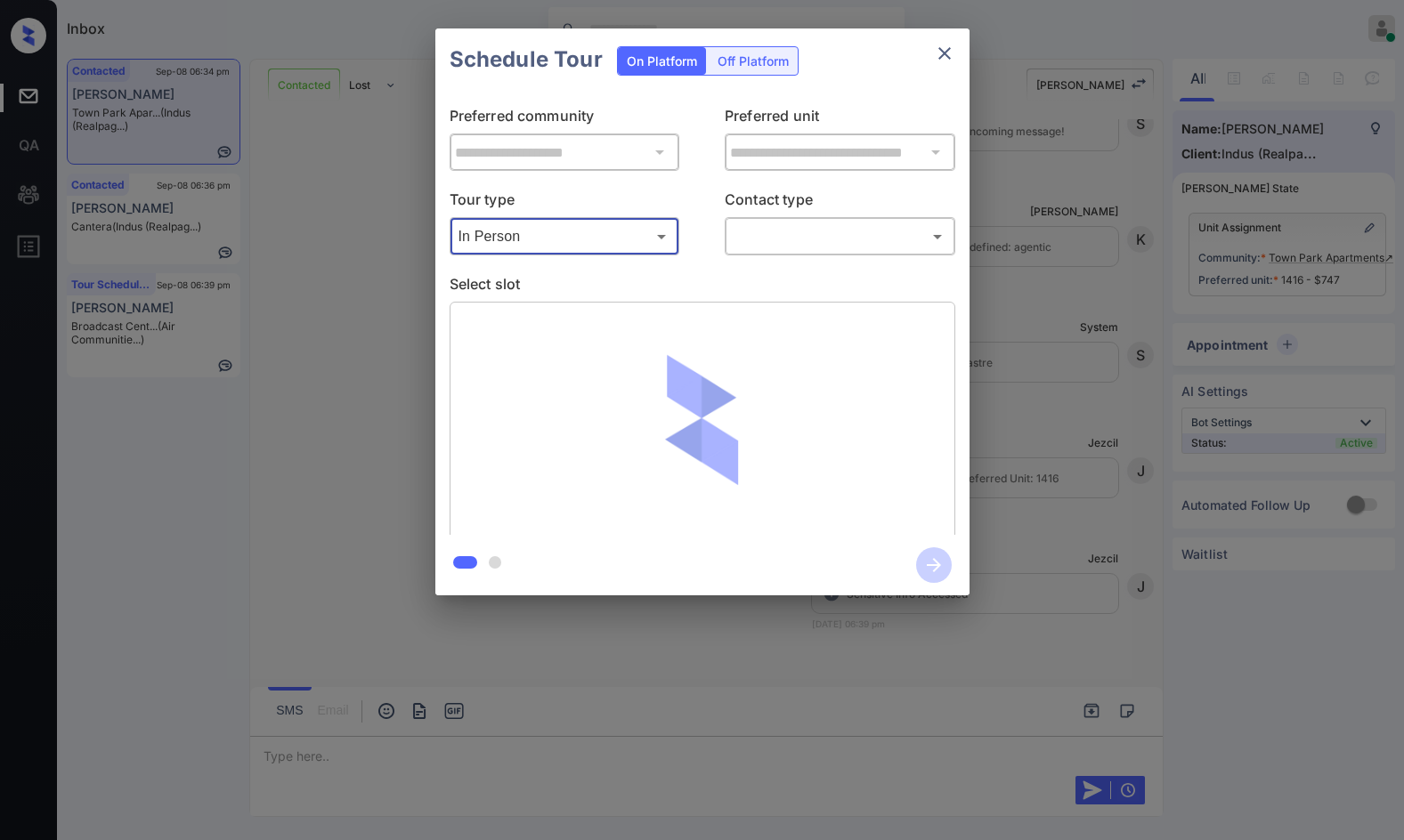
click at [811, 226] on body "Inbox Jezcil Usanastre Online Set yourself offline Set yourself on break Profil…" at bounding box center [702, 420] width 1404 height 840
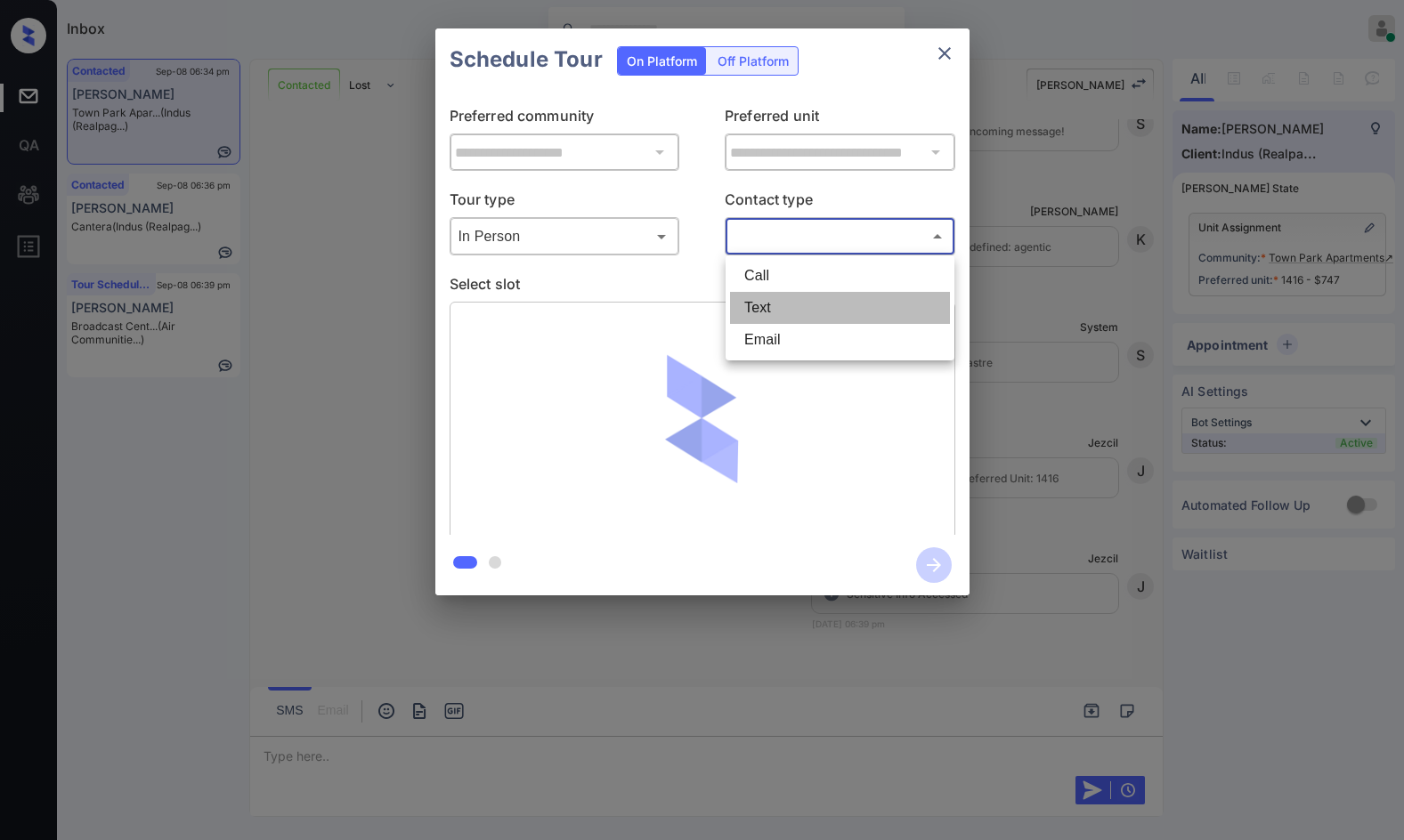
click at [812, 308] on li "Text" at bounding box center [840, 308] width 220 height 32
type input "****"
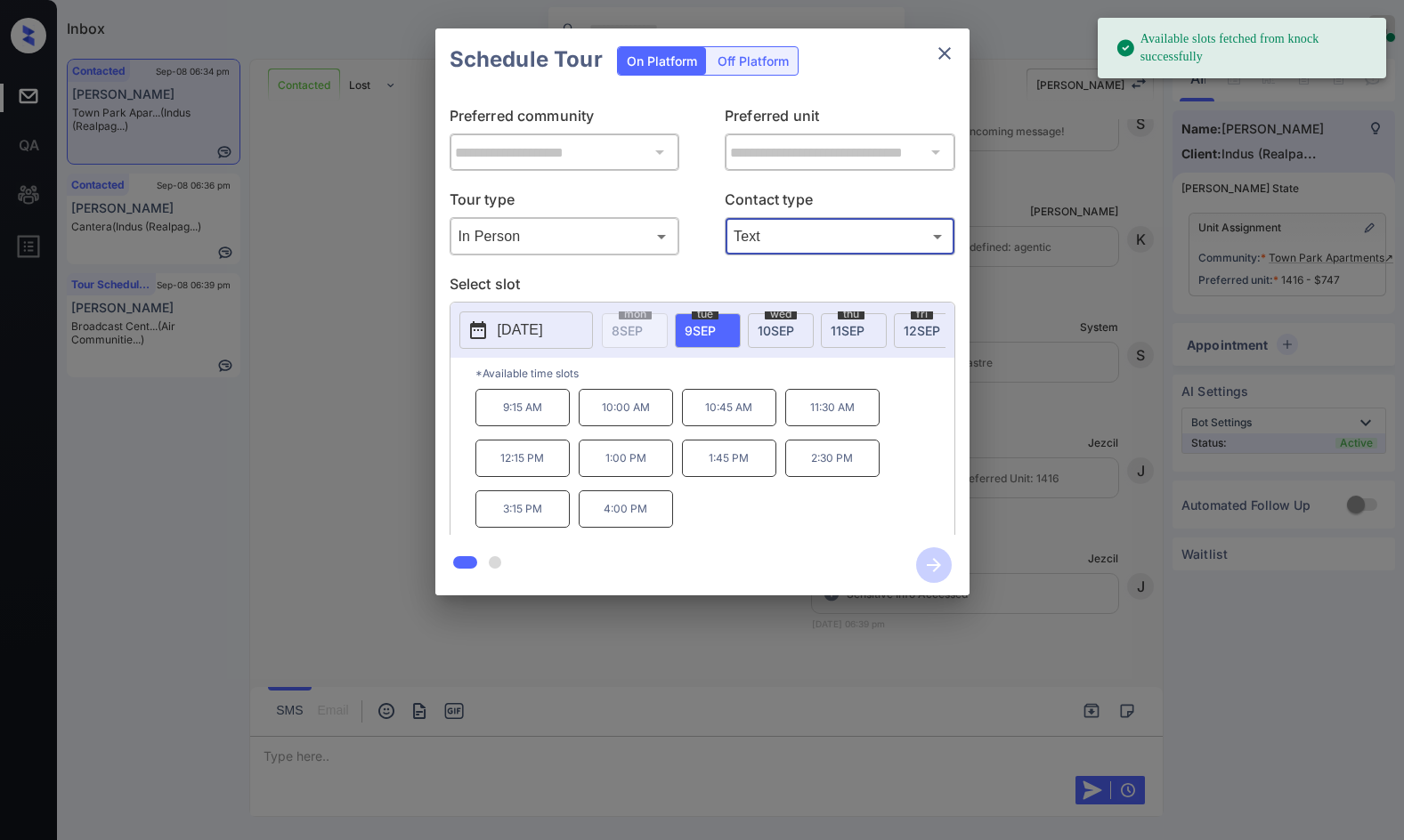
drag, startPoint x: 786, startPoint y: 331, endPoint x: 823, endPoint y: 340, distance: 38.1
click at [786, 330] on span "10 SEP" at bounding box center [776, 330] width 36 height 15
click at [546, 466] on p "12:15 PM" at bounding box center [522, 457] width 94 height 37
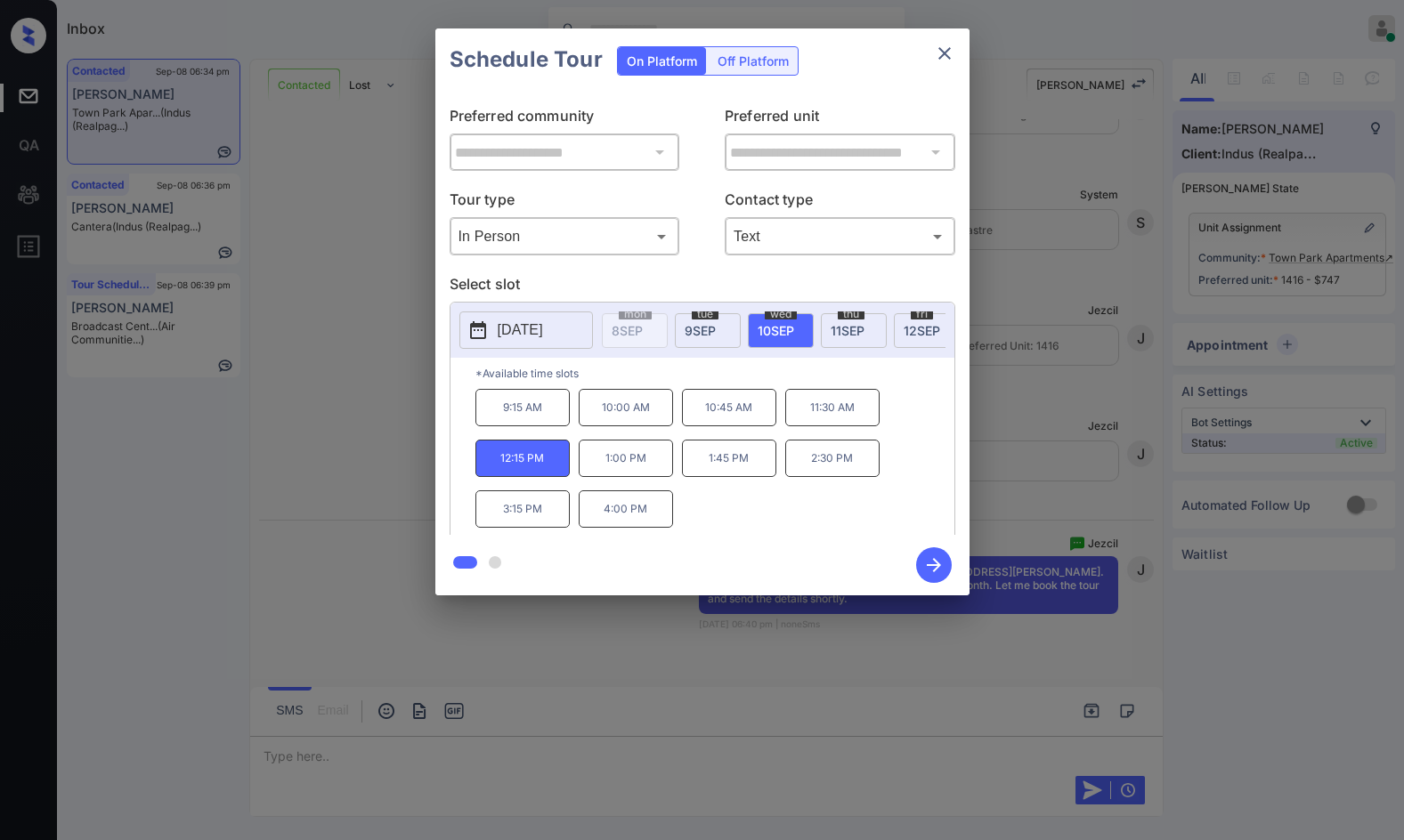
scroll to position [2406, 0]
click at [941, 552] on icon "button" at bounding box center [934, 566] width 36 height 36
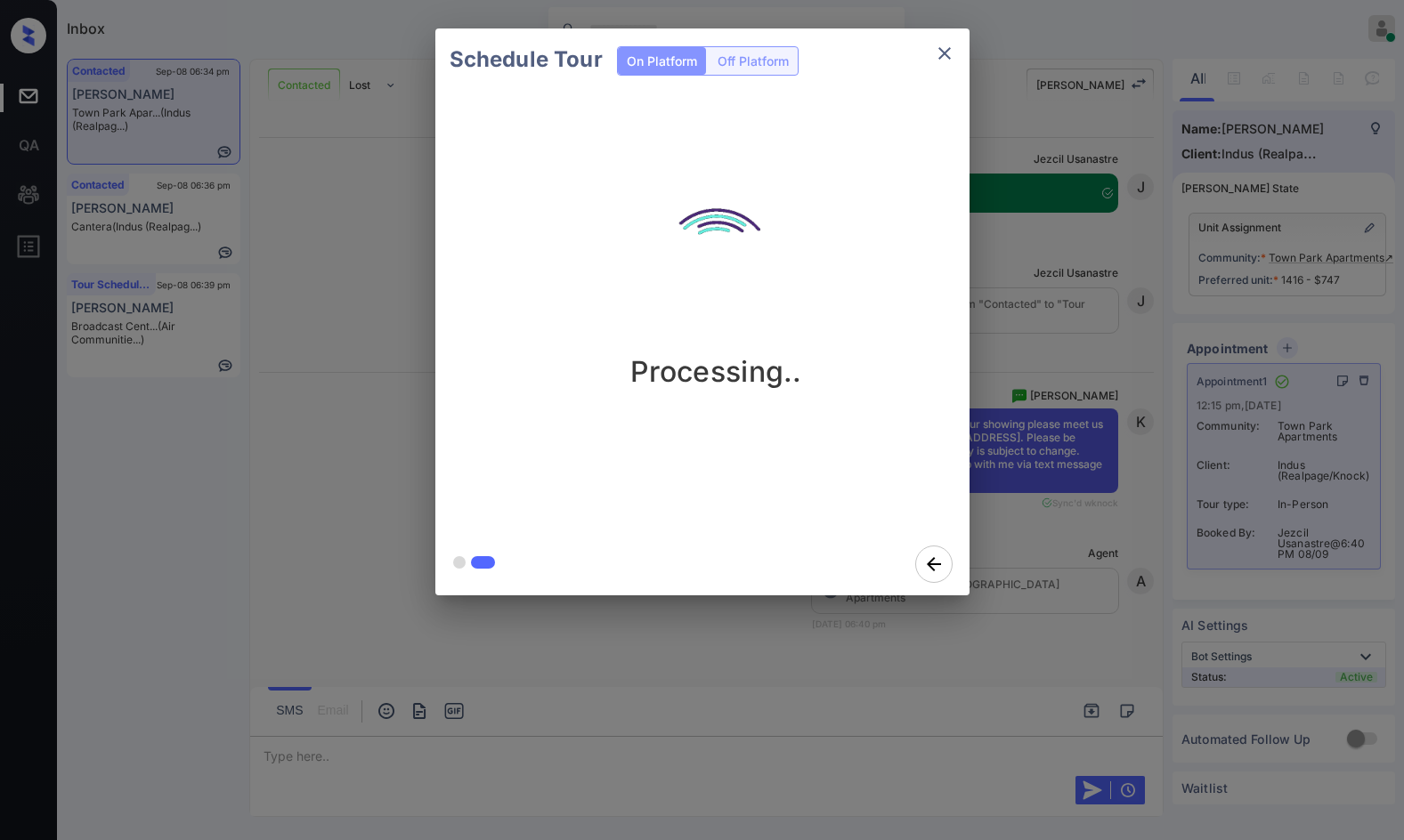
scroll to position [2917, 0]
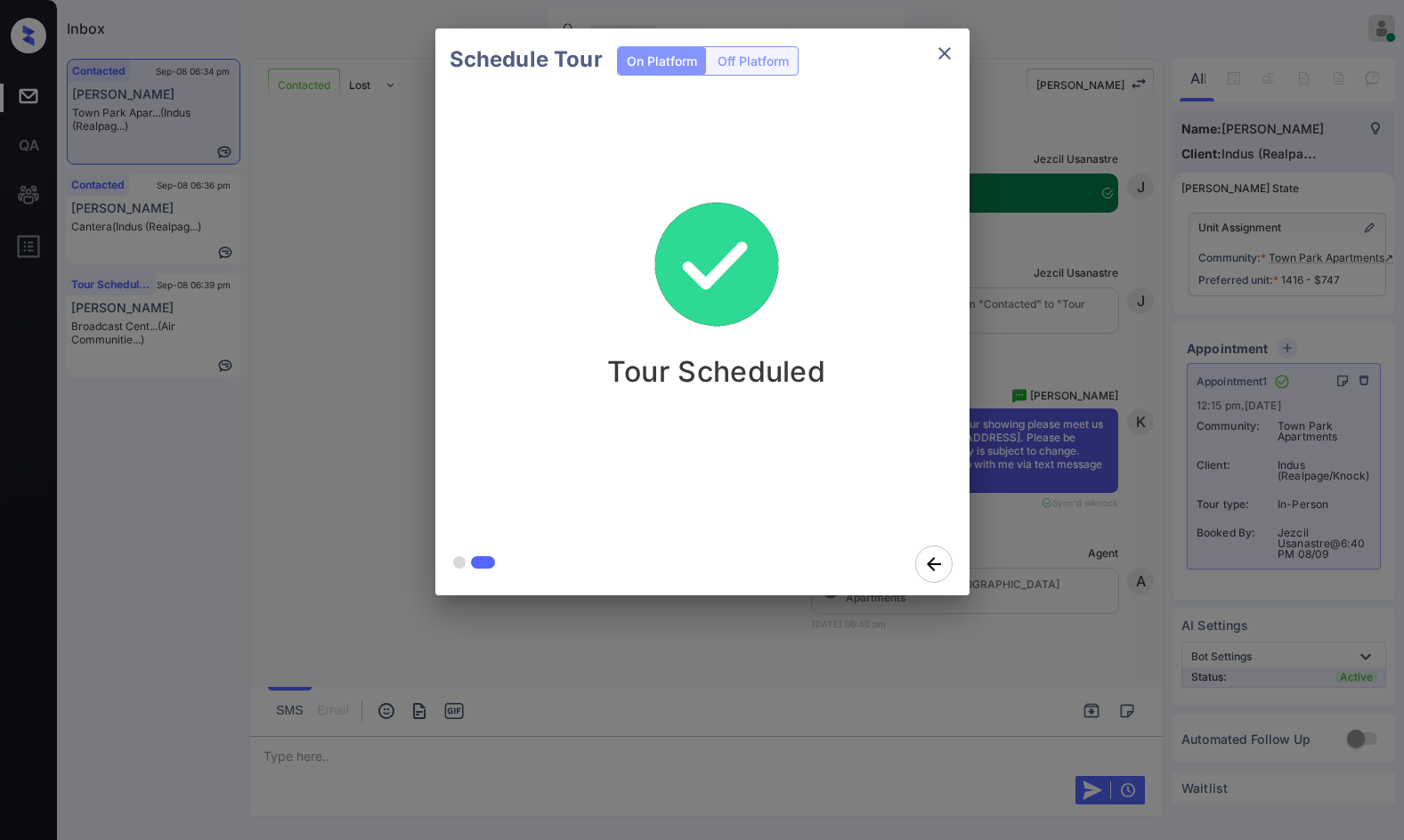
click at [1192, 509] on div "Schedule Tour On Platform Off Platform Tour Scheduled" at bounding box center [702, 312] width 1404 height 625
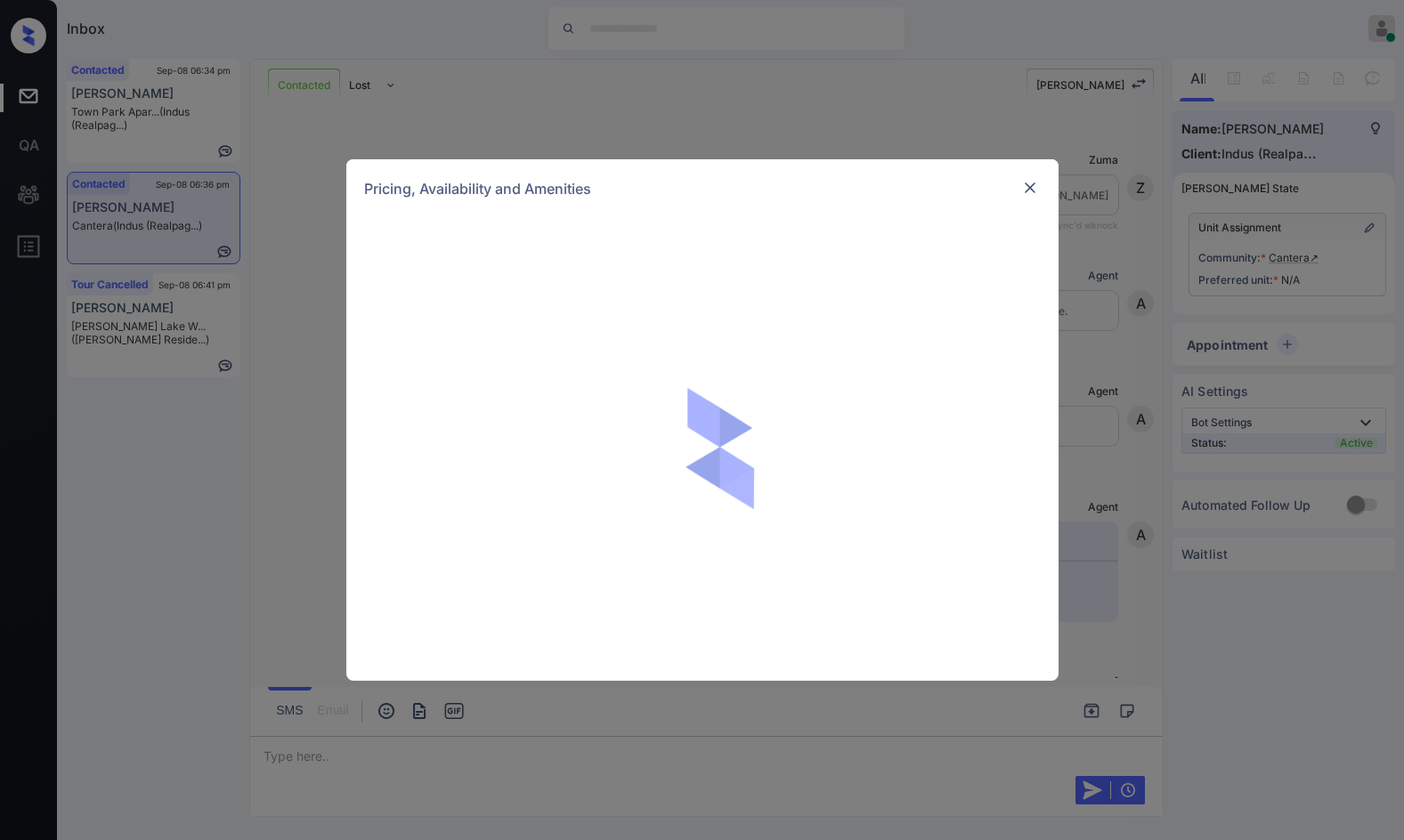
scroll to position [1148, 0]
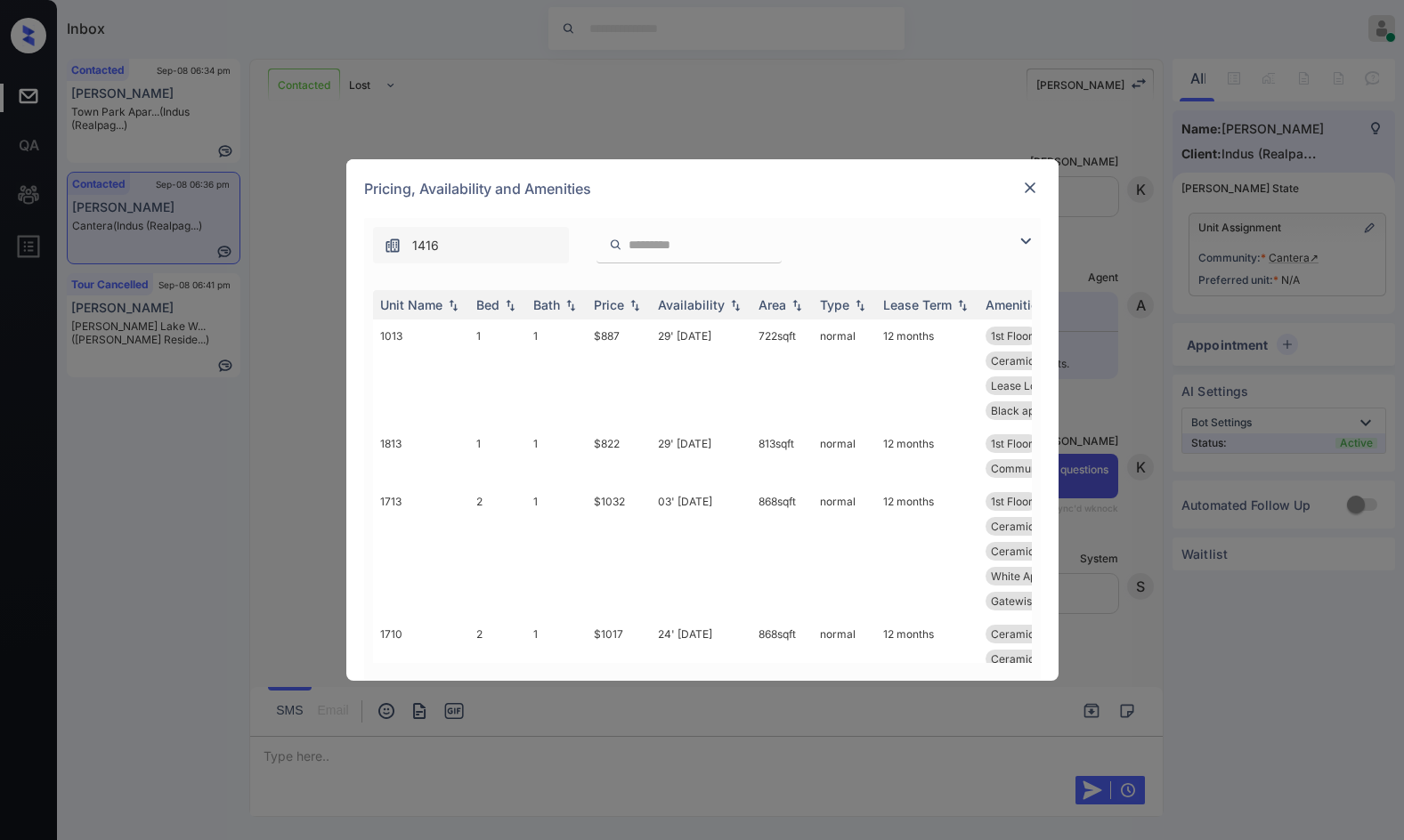
click at [1016, 241] on div "1416" at bounding box center [702, 241] width 677 height 46
click at [1019, 239] on img at bounding box center [1025, 241] width 22 height 22
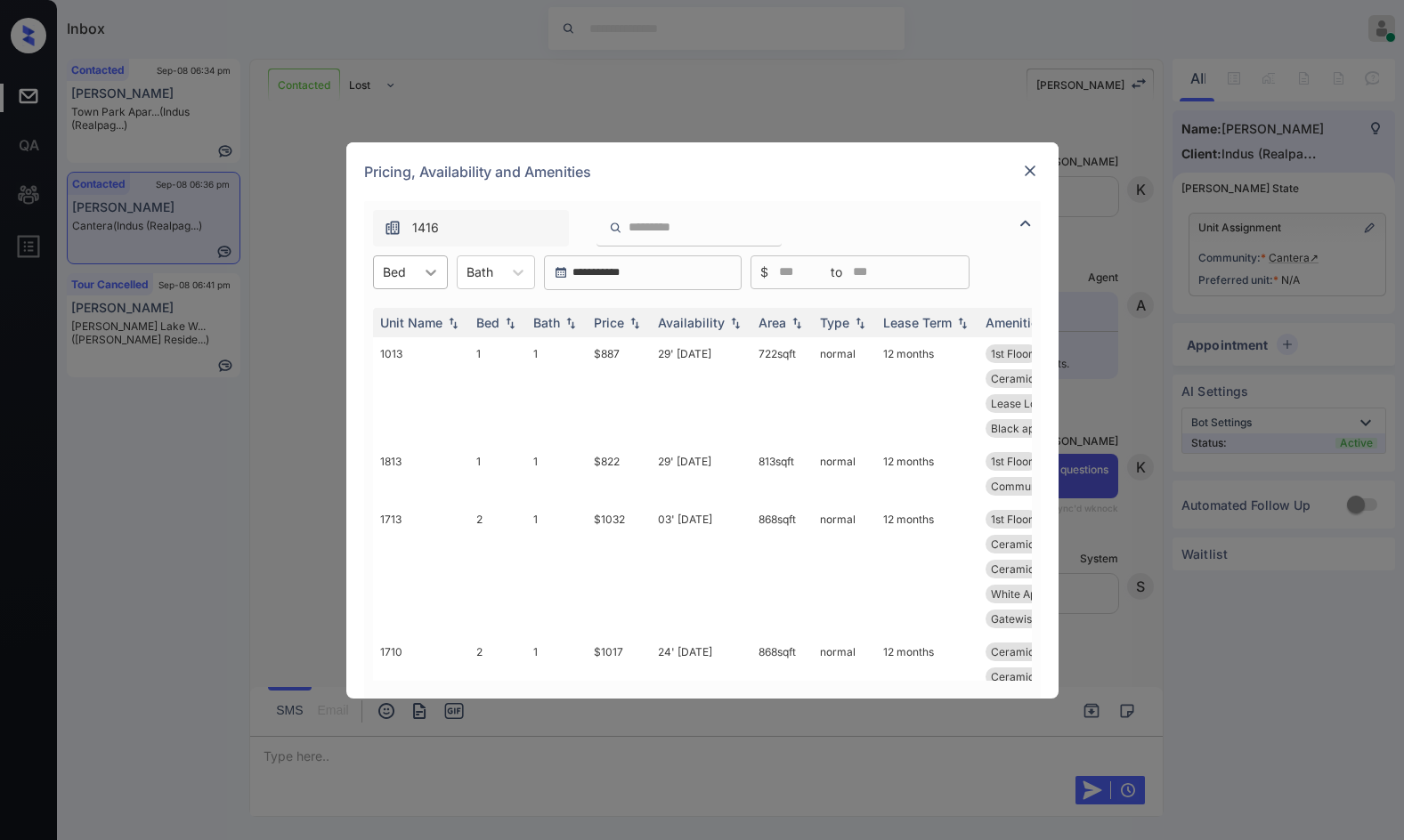
click at [435, 266] on icon at bounding box center [431, 272] width 18 height 18
click at [435, 324] on div "1" at bounding box center [410, 316] width 75 height 32
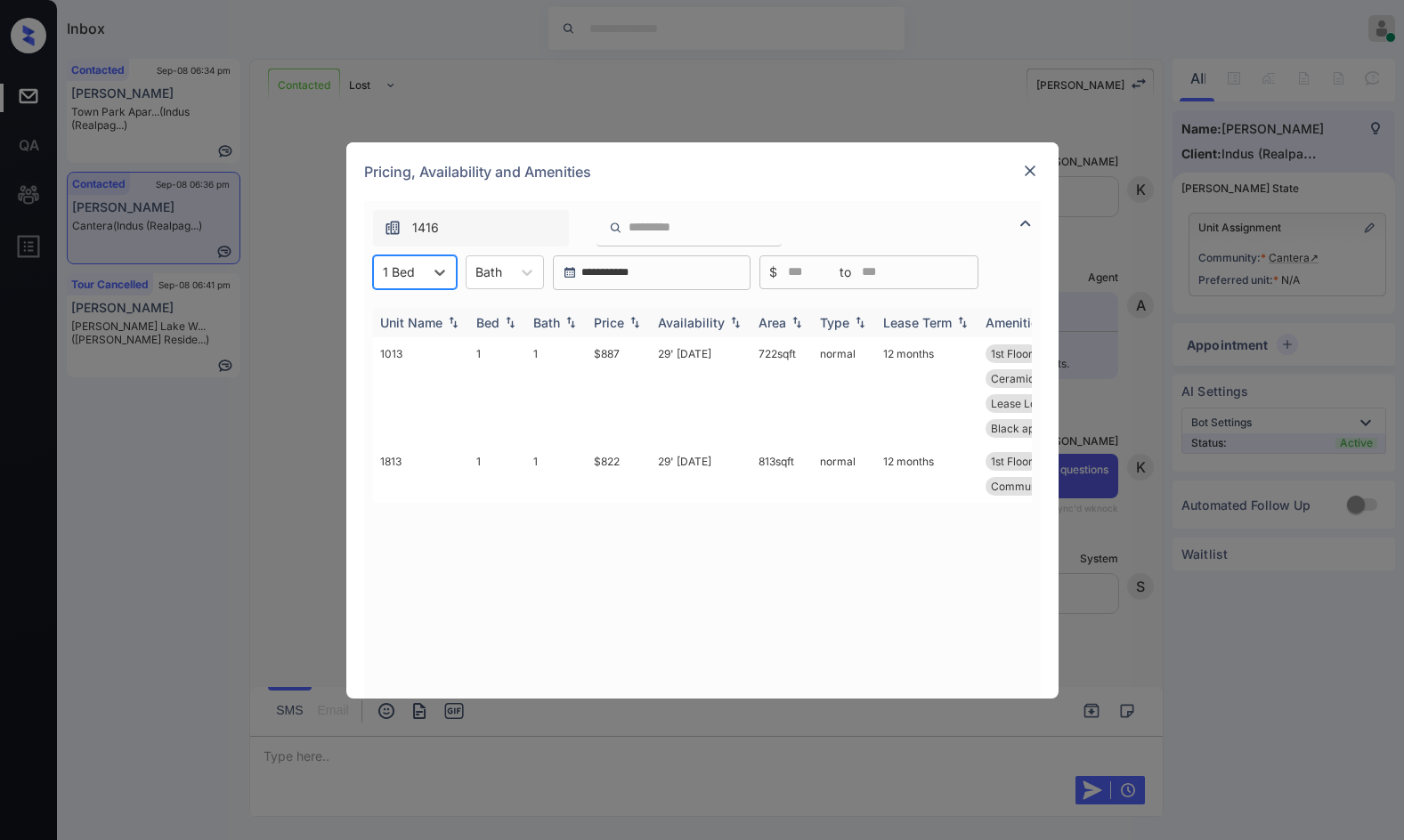
click at [640, 318] on img at bounding box center [634, 322] width 18 height 12
click at [640, 318] on img at bounding box center [634, 323] width 18 height 13
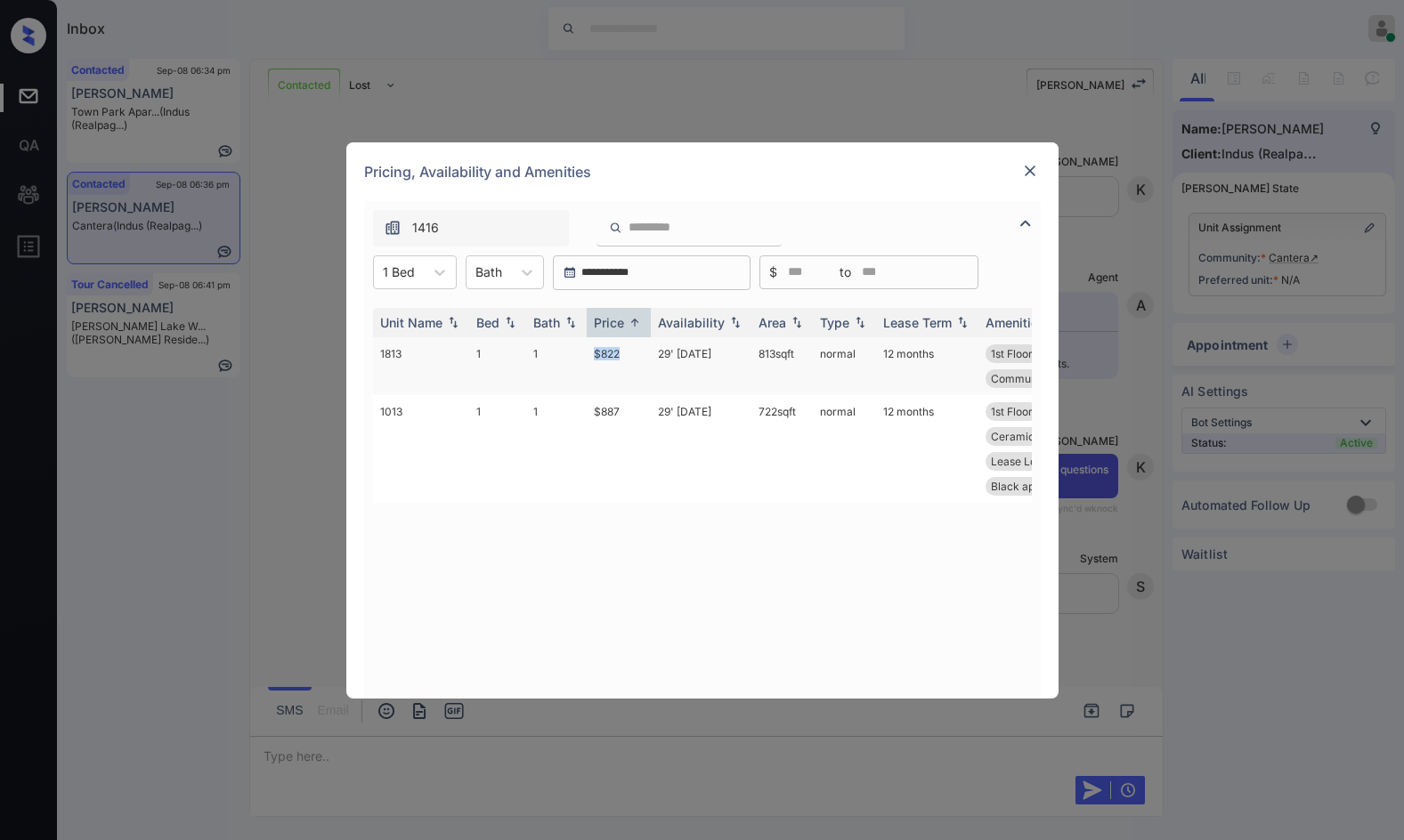
drag, startPoint x: 592, startPoint y: 352, endPoint x: 629, endPoint y: 354, distance: 37.1
click at [629, 354] on td "$822" at bounding box center [619, 365] width 65 height 58
click at [683, 346] on td "29' Aug 25" at bounding box center [702, 365] width 101 height 58
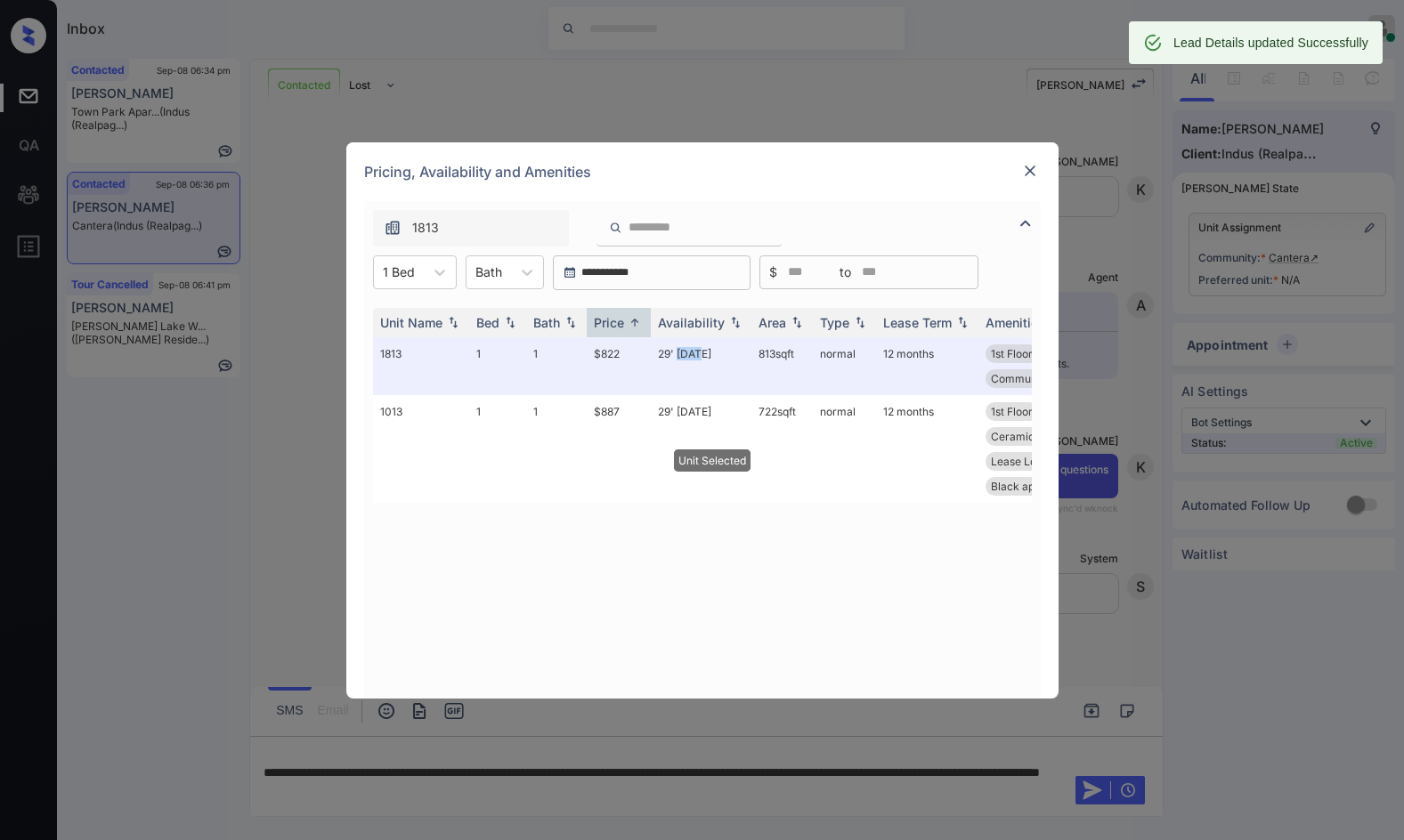
click at [1028, 165] on img at bounding box center [1030, 171] width 18 height 18
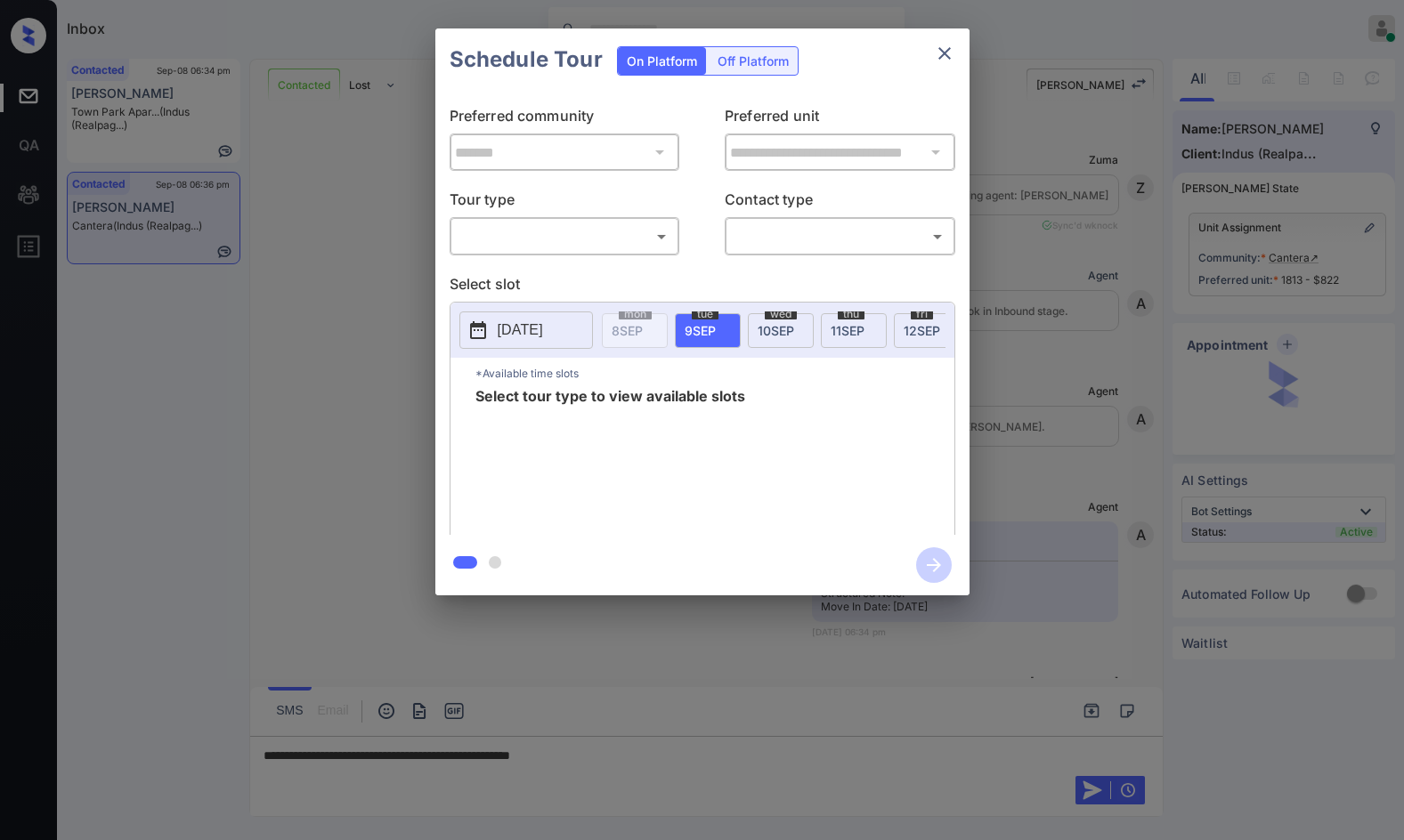
scroll to position [1256, 0]
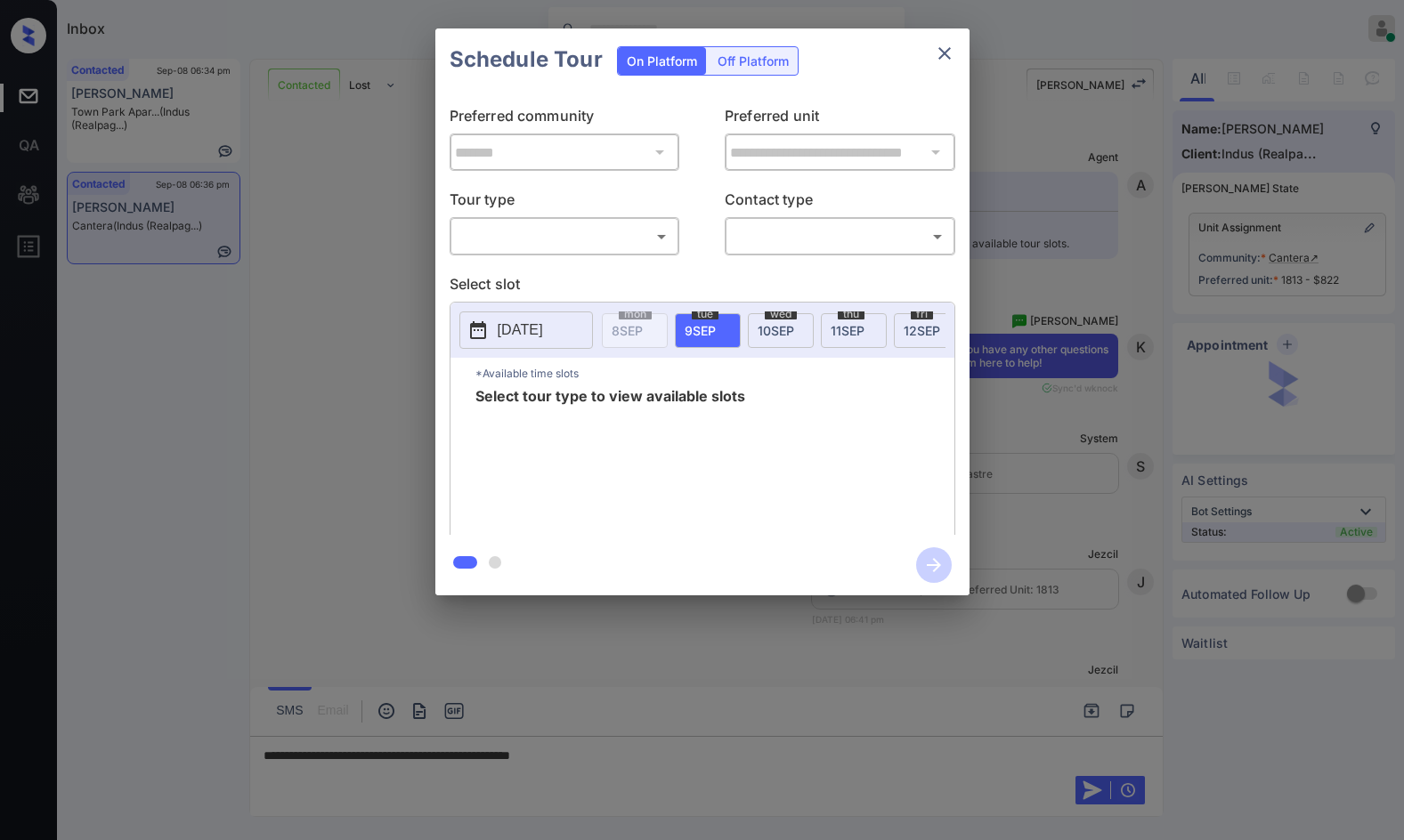
click at [627, 229] on body "Inbox Jezcil Usanastre Online Set yourself offline Set yourself on break Profil…" at bounding box center [702, 420] width 1404 height 840
click at [569, 280] on li "In Person" at bounding box center [564, 276] width 220 height 32
type input "********"
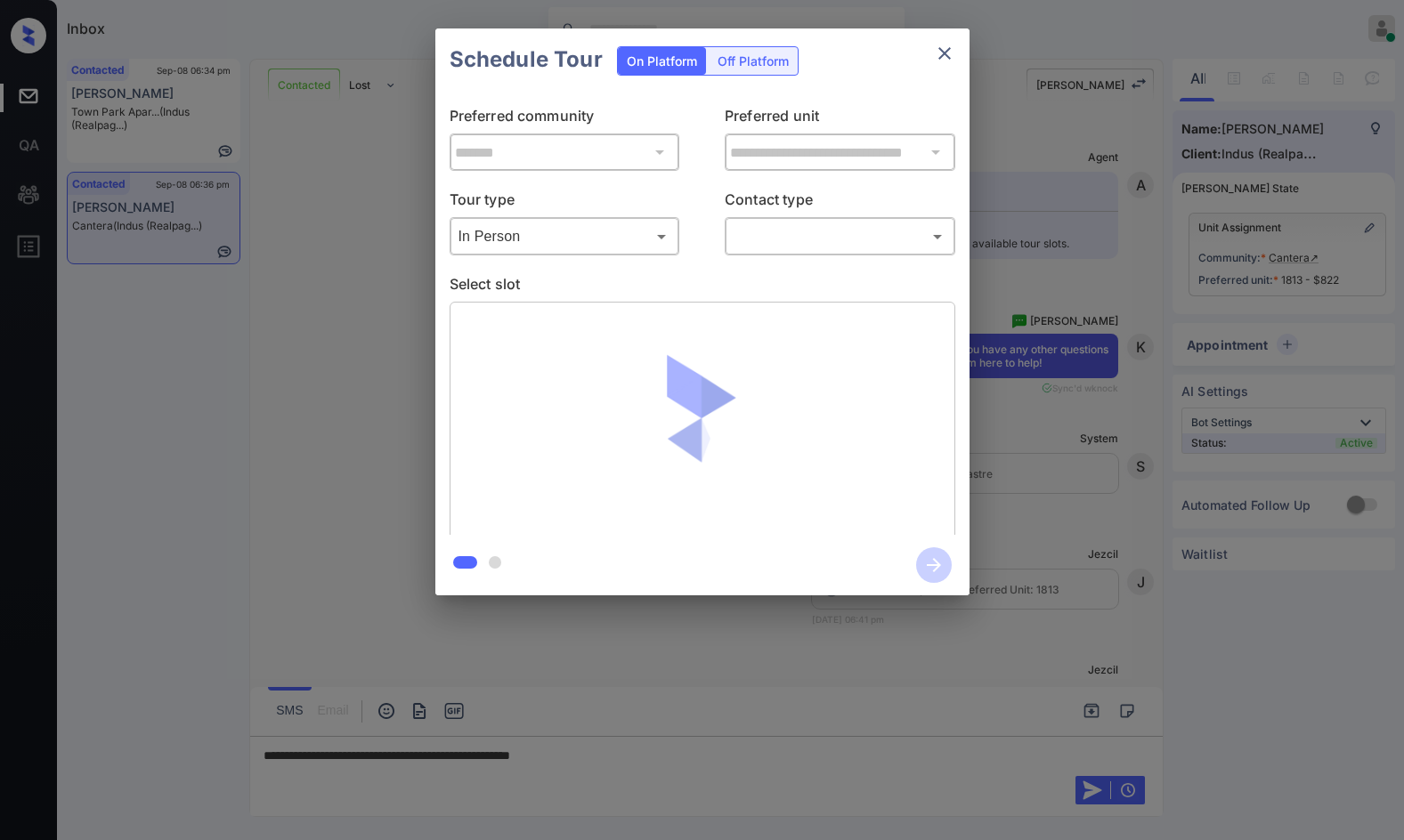
click at [739, 252] on div "​ ​" at bounding box center [840, 236] width 231 height 38
click at [792, 223] on body "Inbox Jezcil Usanastre Online Set yourself offline Set yourself on break Profil…" at bounding box center [702, 420] width 1404 height 840
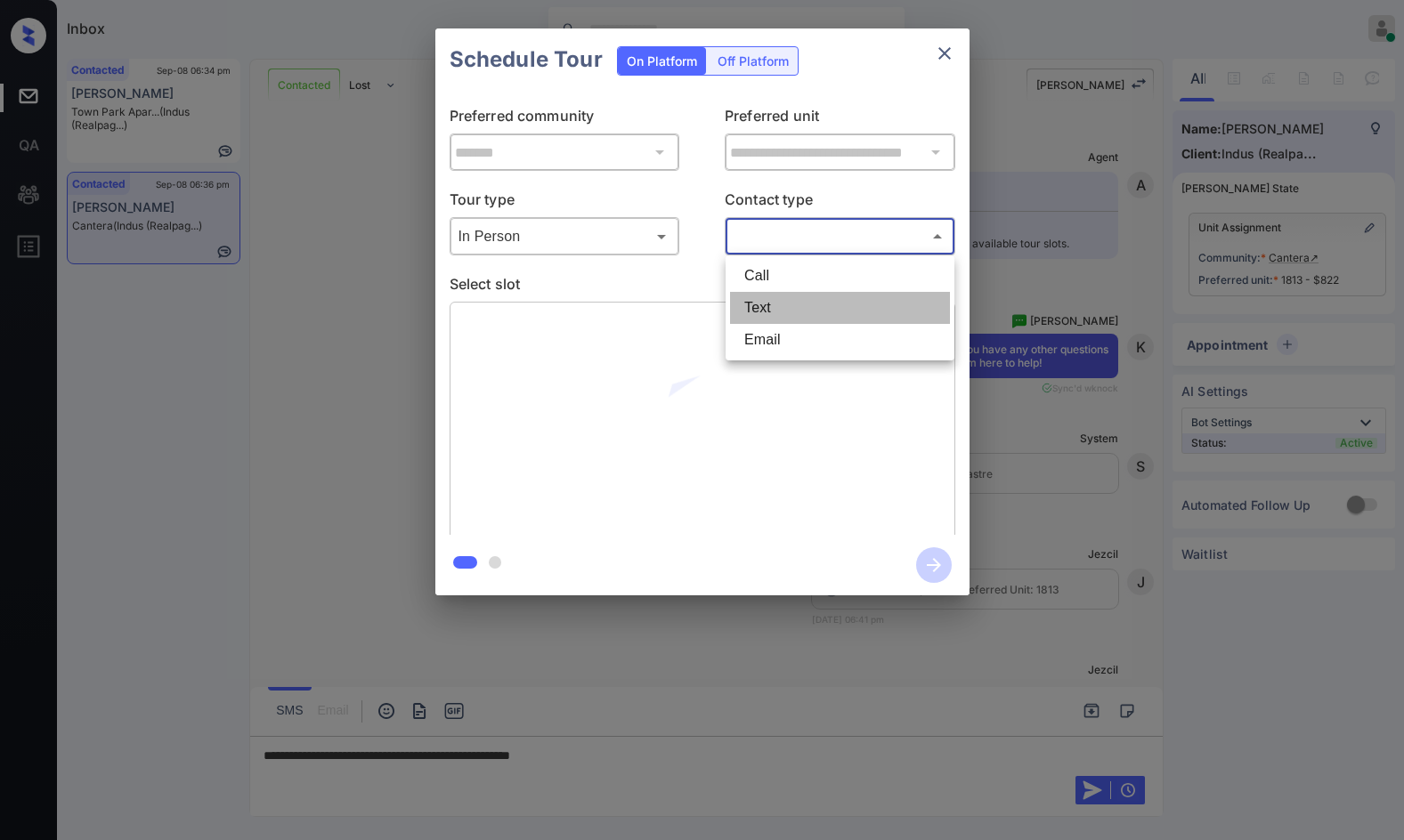
click at [801, 294] on li "Text" at bounding box center [840, 308] width 220 height 32
type input "****"
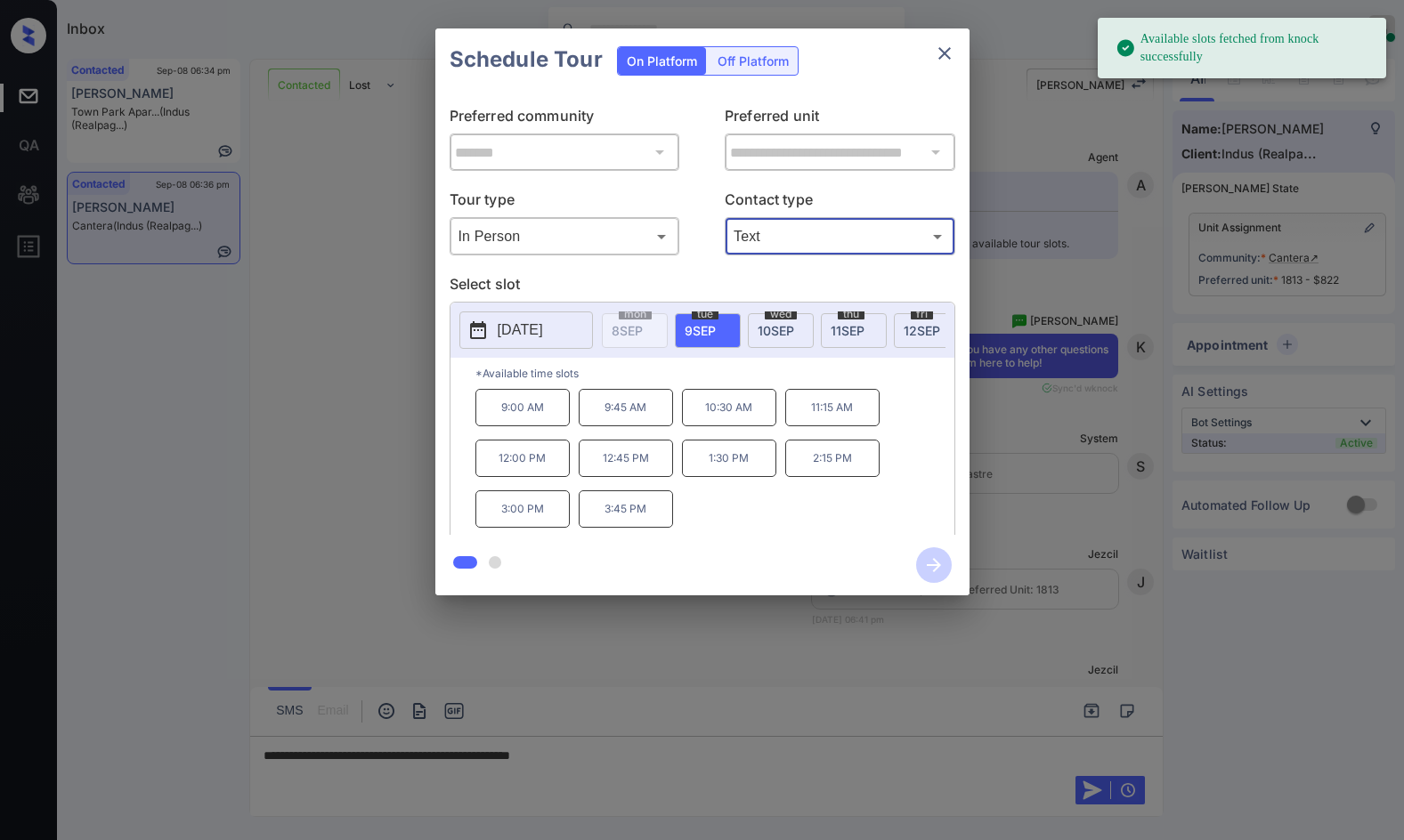
click at [913, 480] on div "9:00 AM 9:45 AM 10:30 AM 11:15 AM 12:00 PM 12:45 PM 1:30 PM 2:15 PM 3:00 PM 3:4…" at bounding box center [715, 460] width 479 height 142
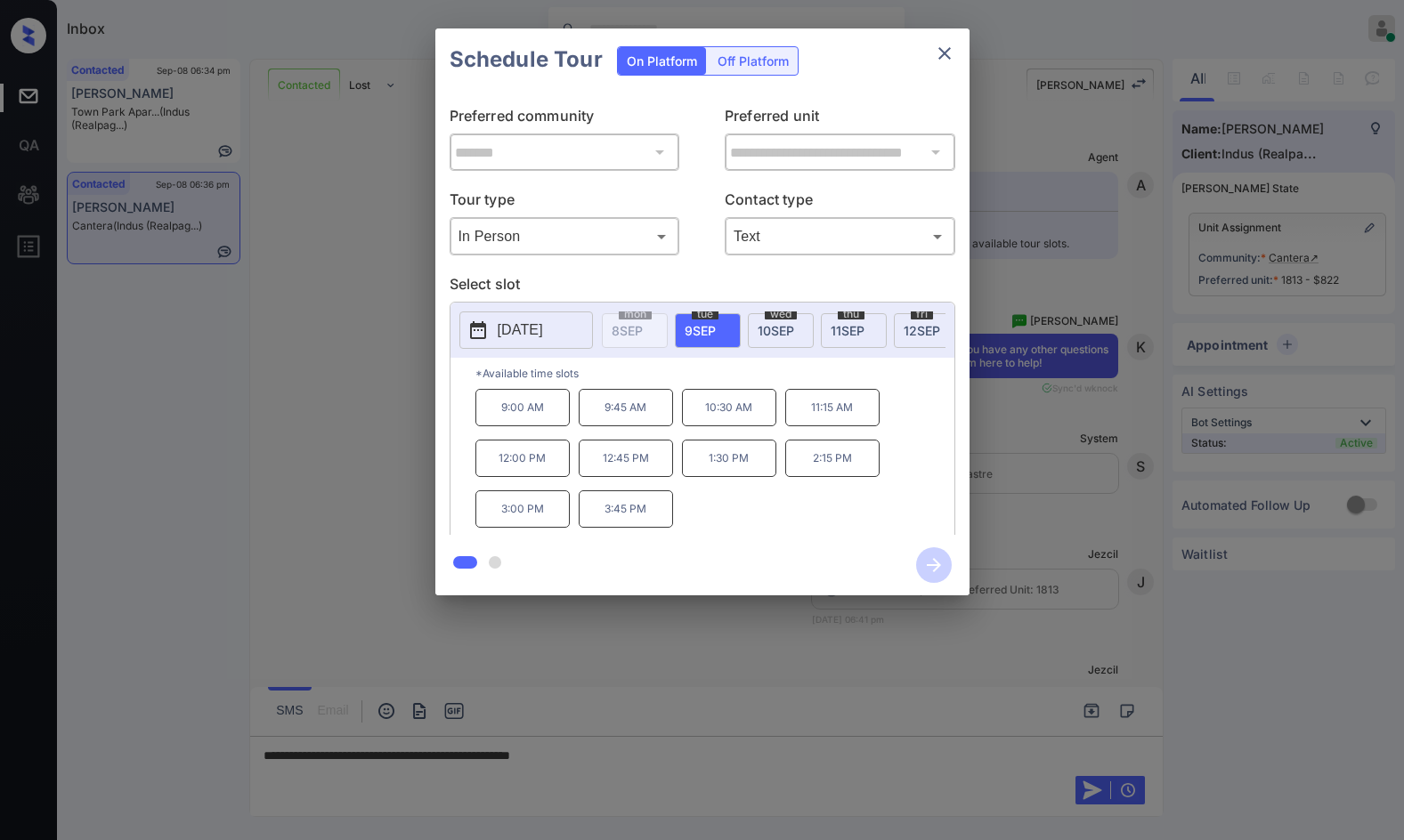
click at [1098, 513] on div "**********" at bounding box center [702, 312] width 1404 height 625
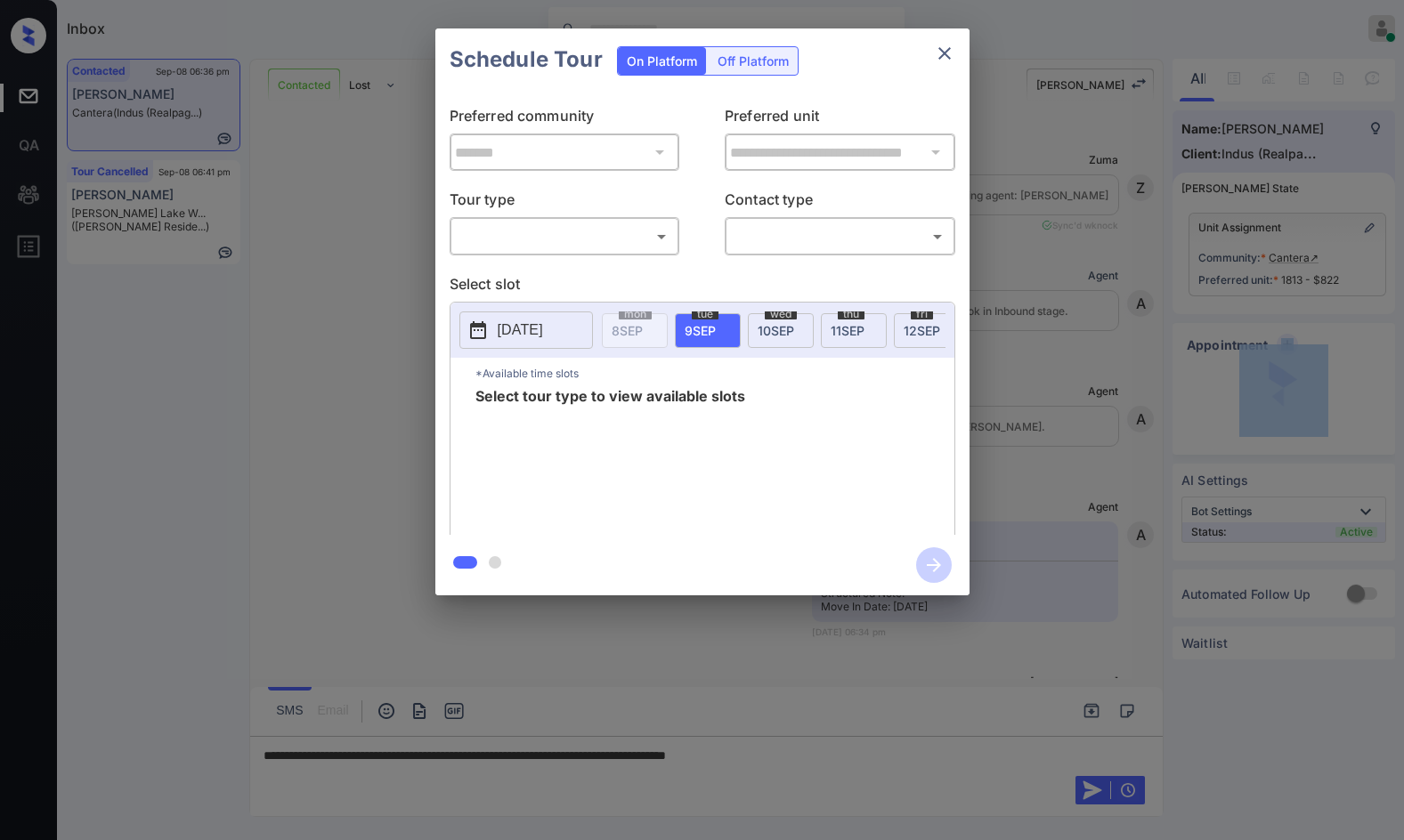
scroll to position [1380, 0]
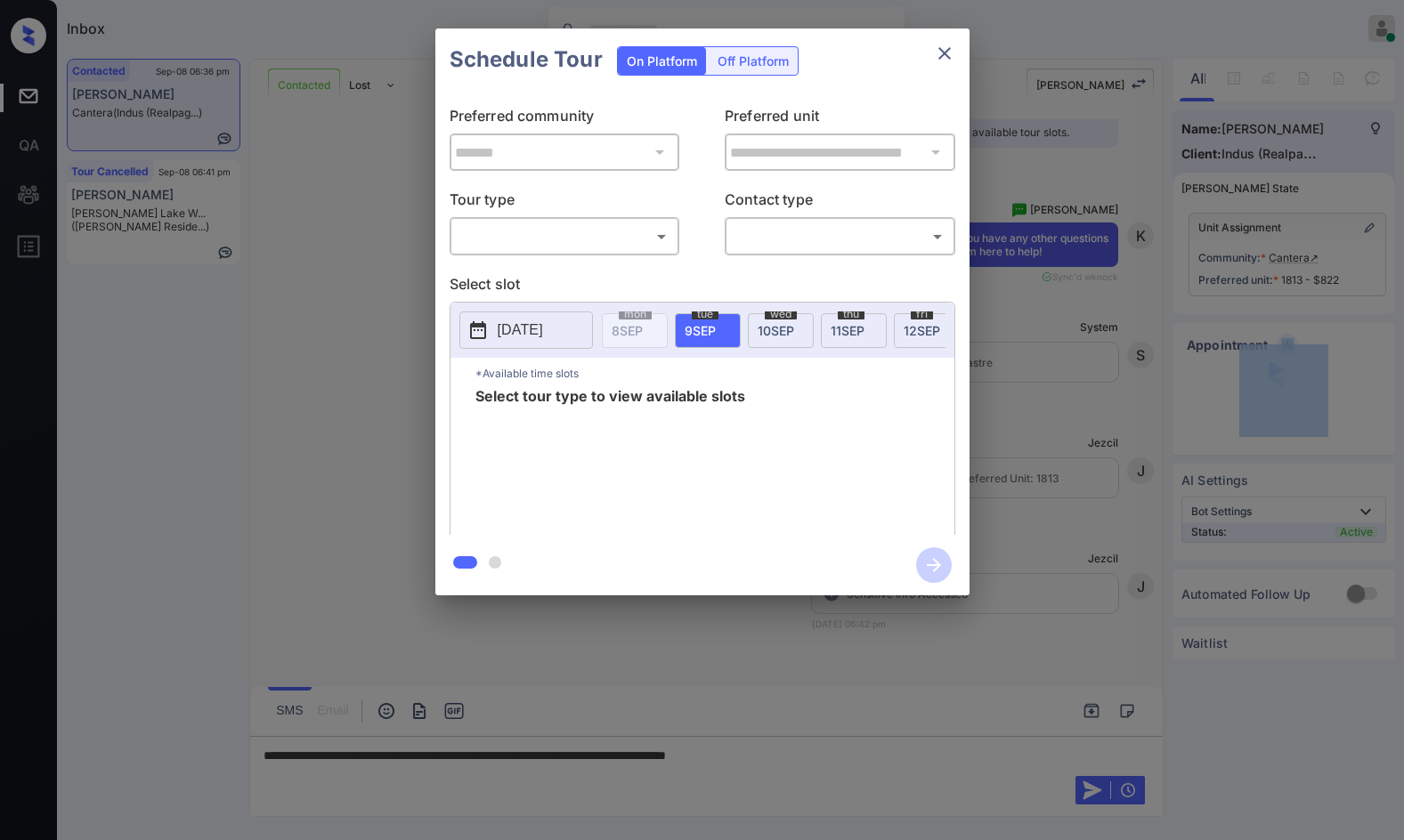
click at [596, 227] on body "Inbox Jezcil Usanastre Online Set yourself offline Set yourself on break Profil…" at bounding box center [702, 420] width 1404 height 840
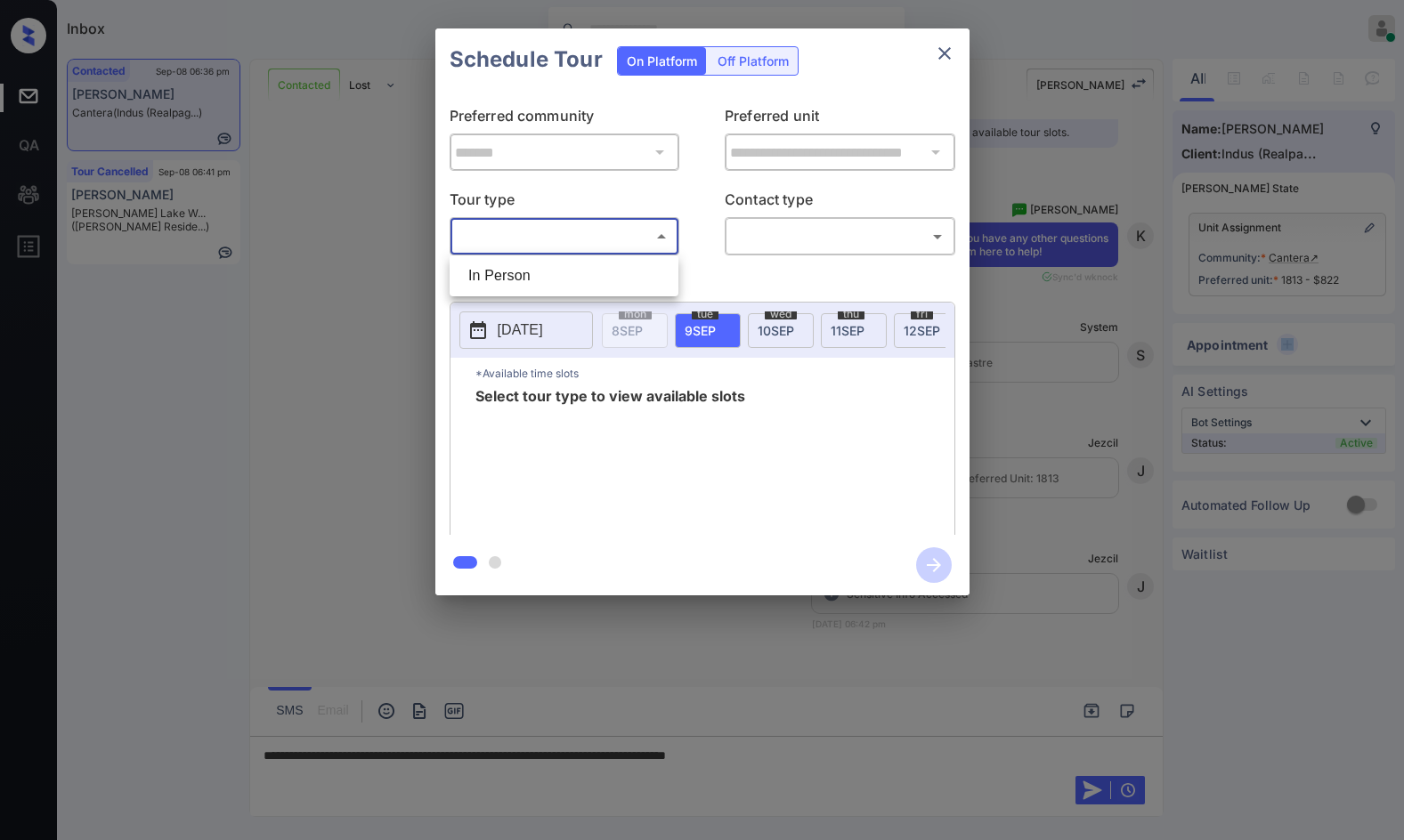
click at [574, 273] on li "In Person" at bounding box center [564, 276] width 220 height 32
type input "********"
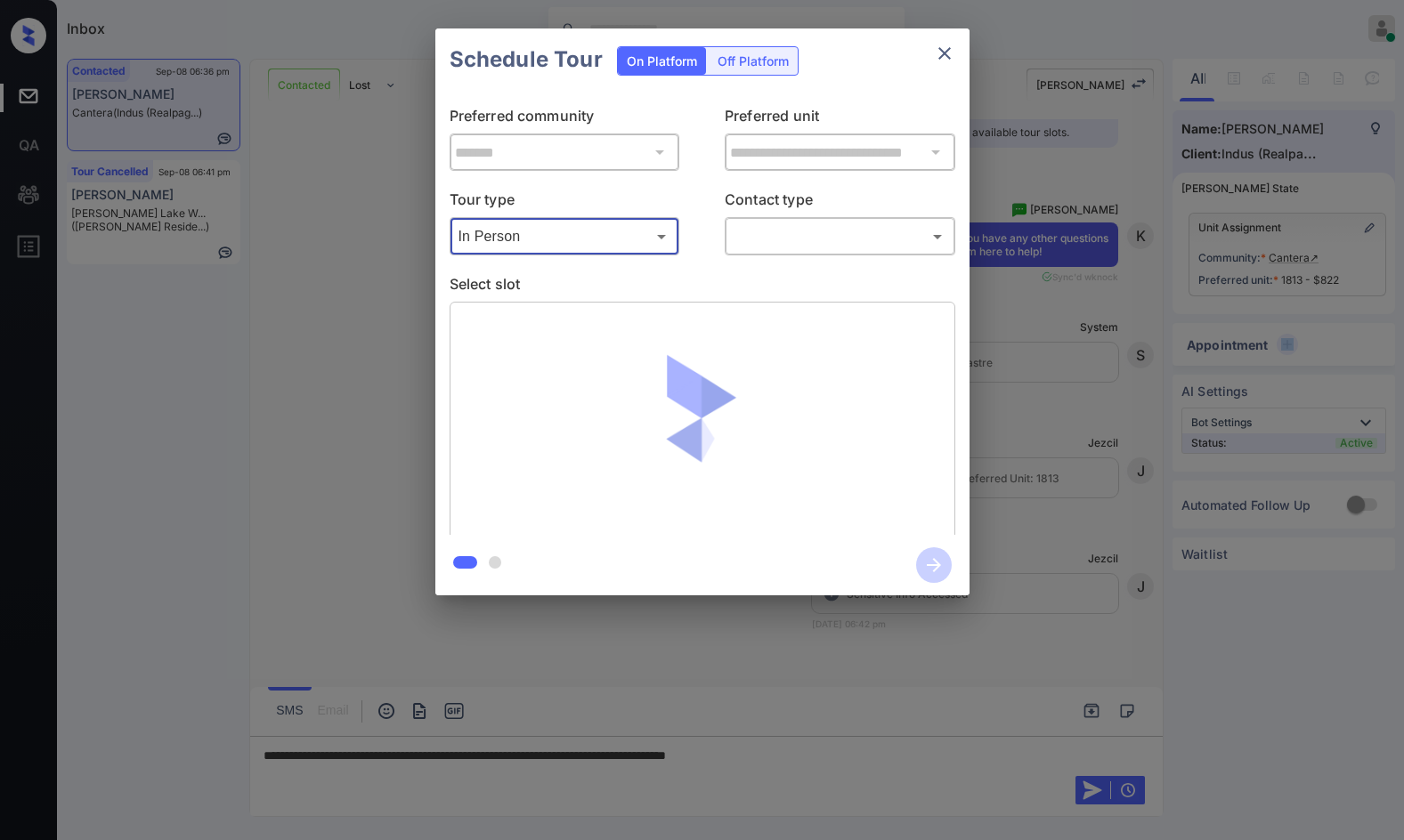
click at [756, 246] on body "Inbox Jezcil Usanastre Online Set yourself offline Set yourself on break Profil…" at bounding box center [702, 420] width 1404 height 840
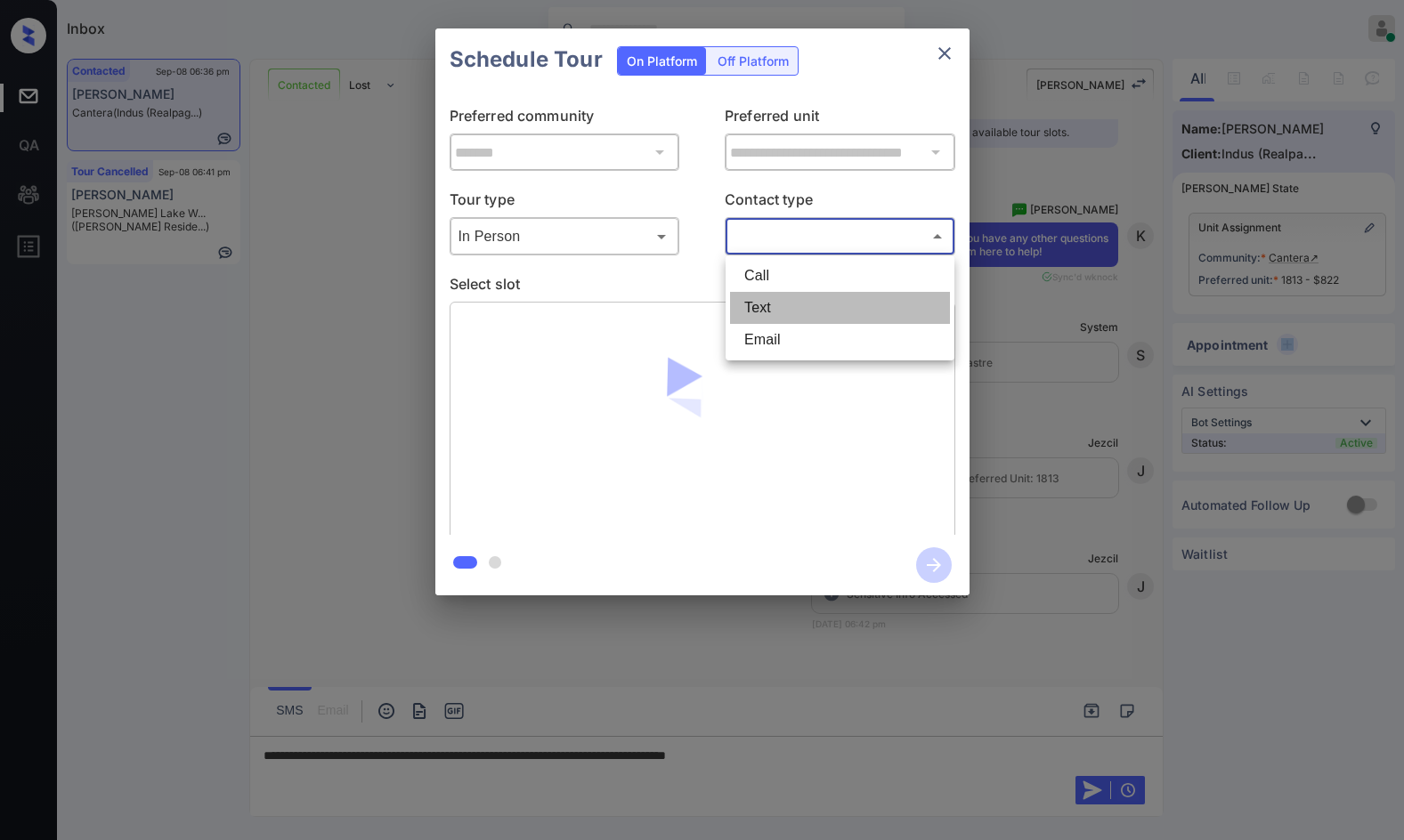
click at [782, 295] on li "Text" at bounding box center [840, 308] width 220 height 32
type input "****"
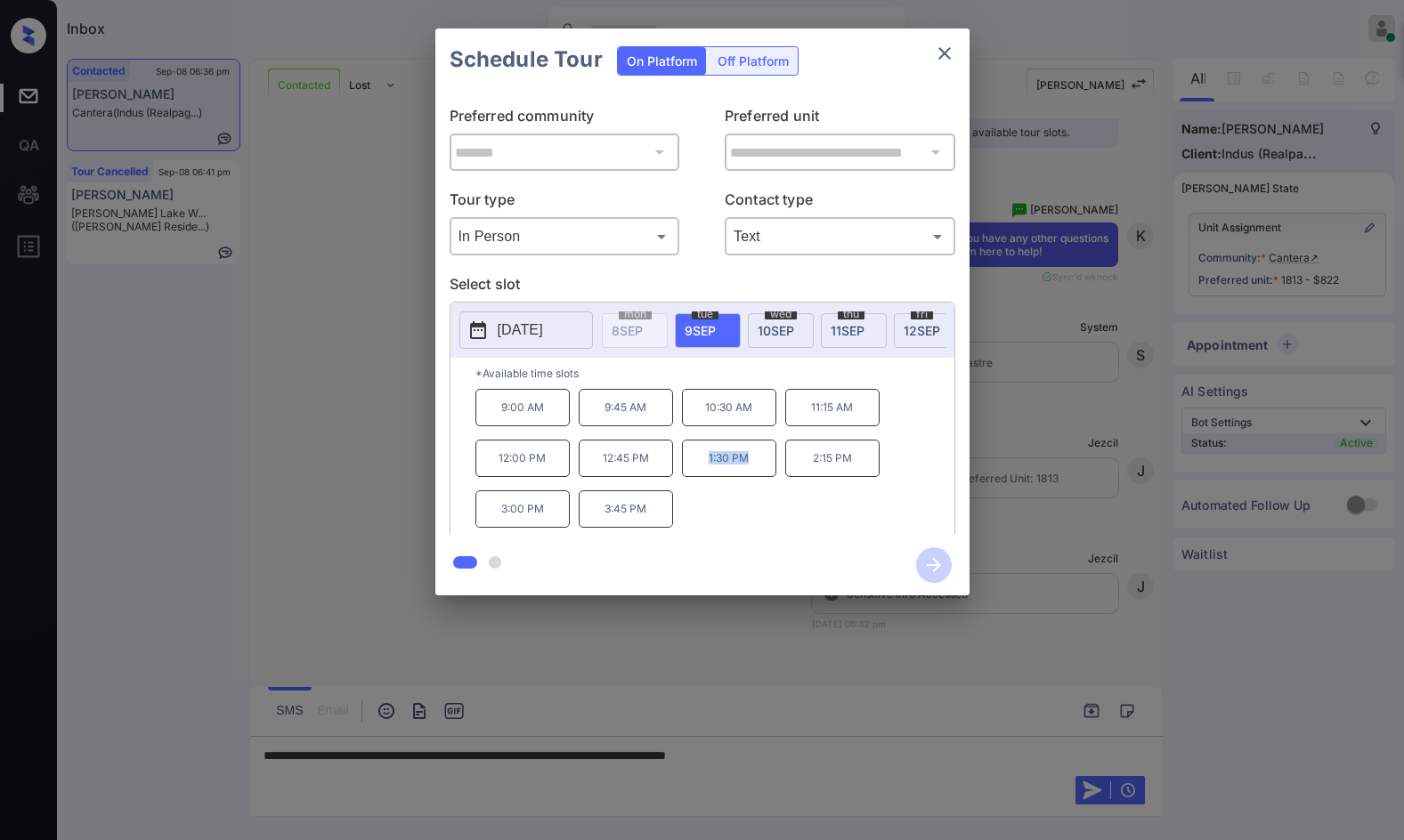
drag, startPoint x: 710, startPoint y: 466, endPoint x: 763, endPoint y: 469, distance: 53.1
click at [763, 469] on p "1:30 PM" at bounding box center [728, 457] width 94 height 37
copy p "1:30 PM"
click at [1013, 524] on div "**********" at bounding box center [702, 312] width 1404 height 625
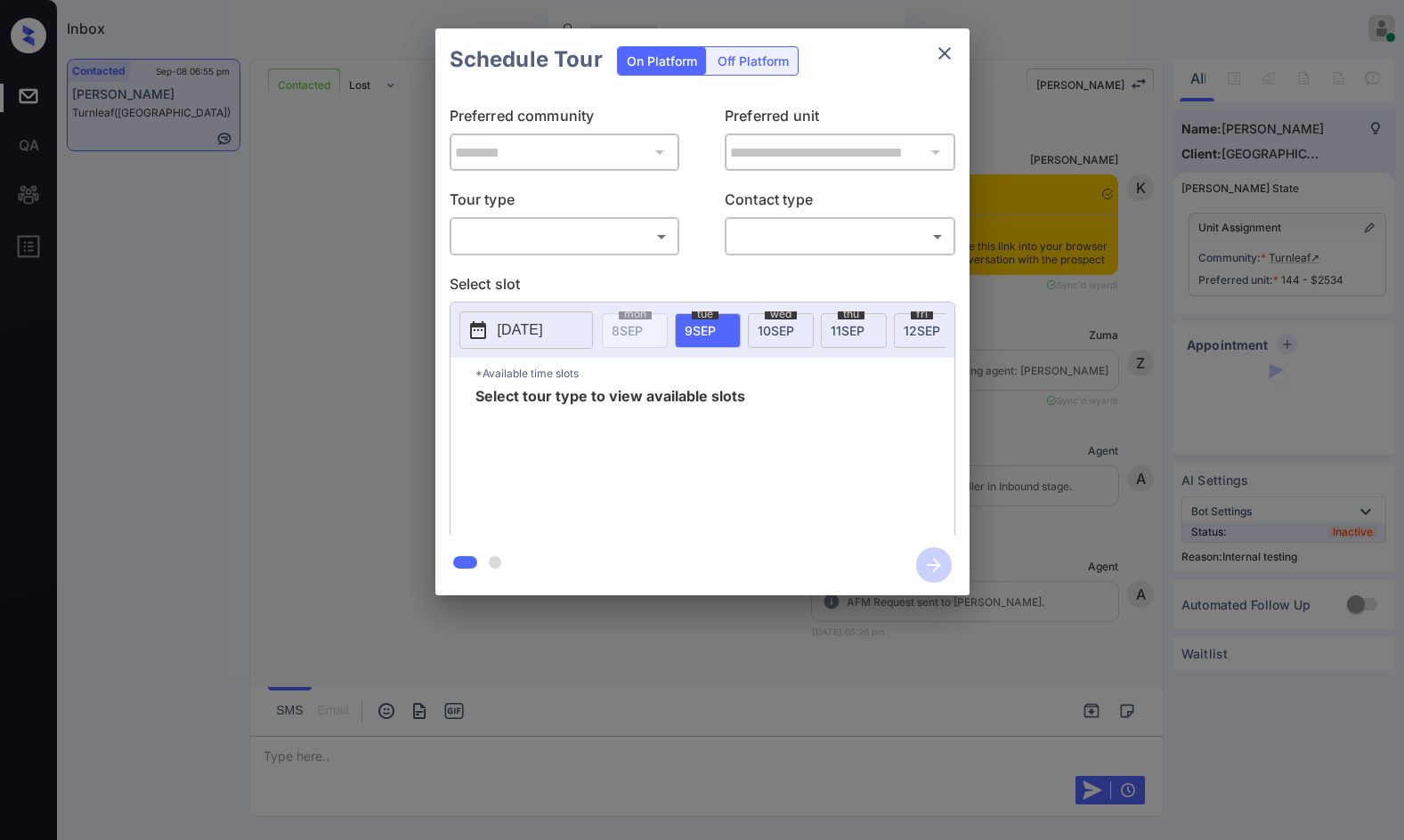
click at [590, 234] on body "Inbox Jezcil Usanastre Online Set yourself offline Set yourself on break Profil…" at bounding box center [702, 420] width 1404 height 840
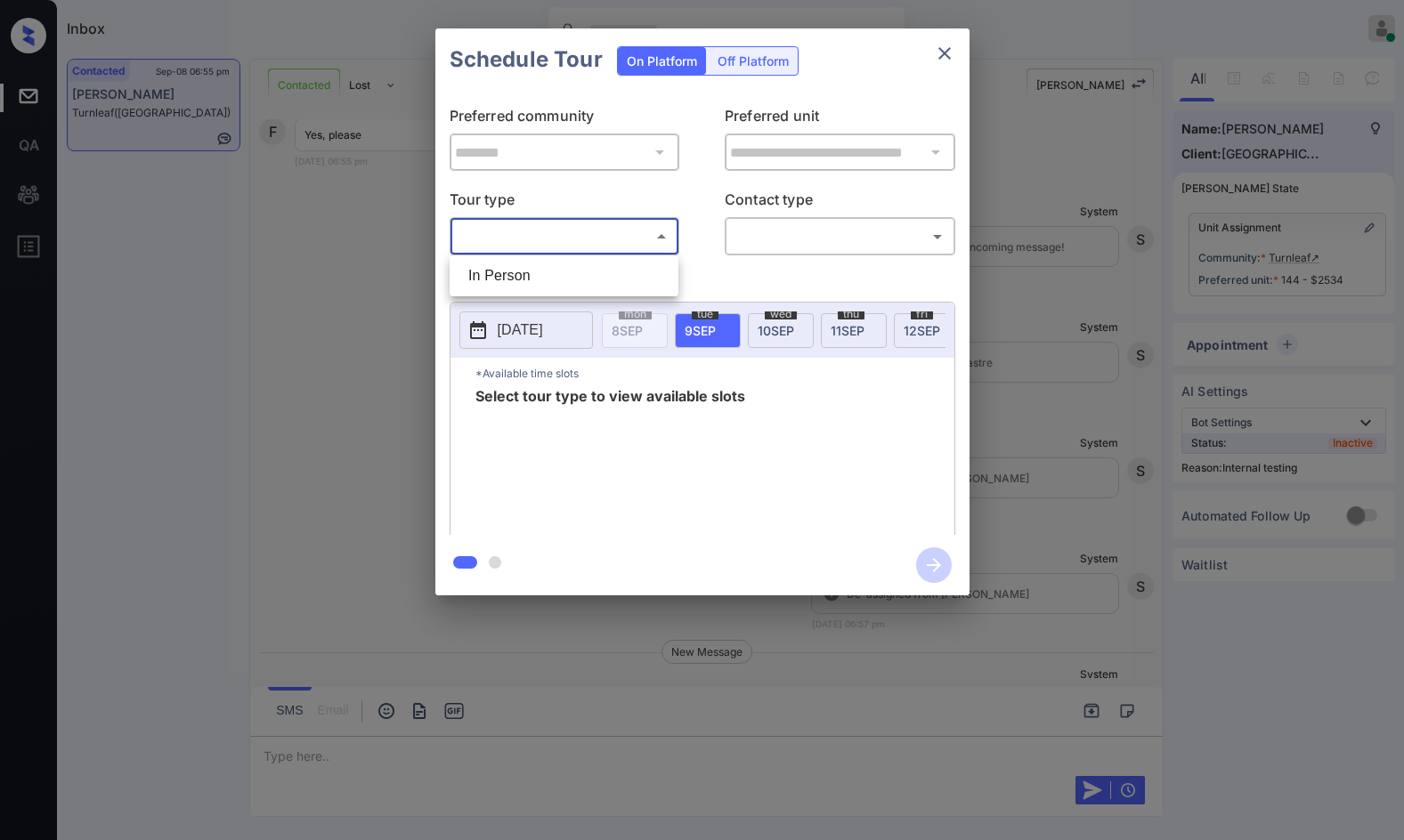
click at [578, 252] on div at bounding box center [702, 420] width 1404 height 840
click at [615, 221] on div "​ ​" at bounding box center [565, 236] width 231 height 38
click at [617, 262] on div "**********" at bounding box center [702, 313] width 534 height 444
click at [622, 233] on body "Inbox Jezcil Usanastre Online Set yourself offline Set yourself on break Profil…" at bounding box center [702, 420] width 1404 height 840
click at [625, 265] on li "In Person" at bounding box center [564, 276] width 220 height 32
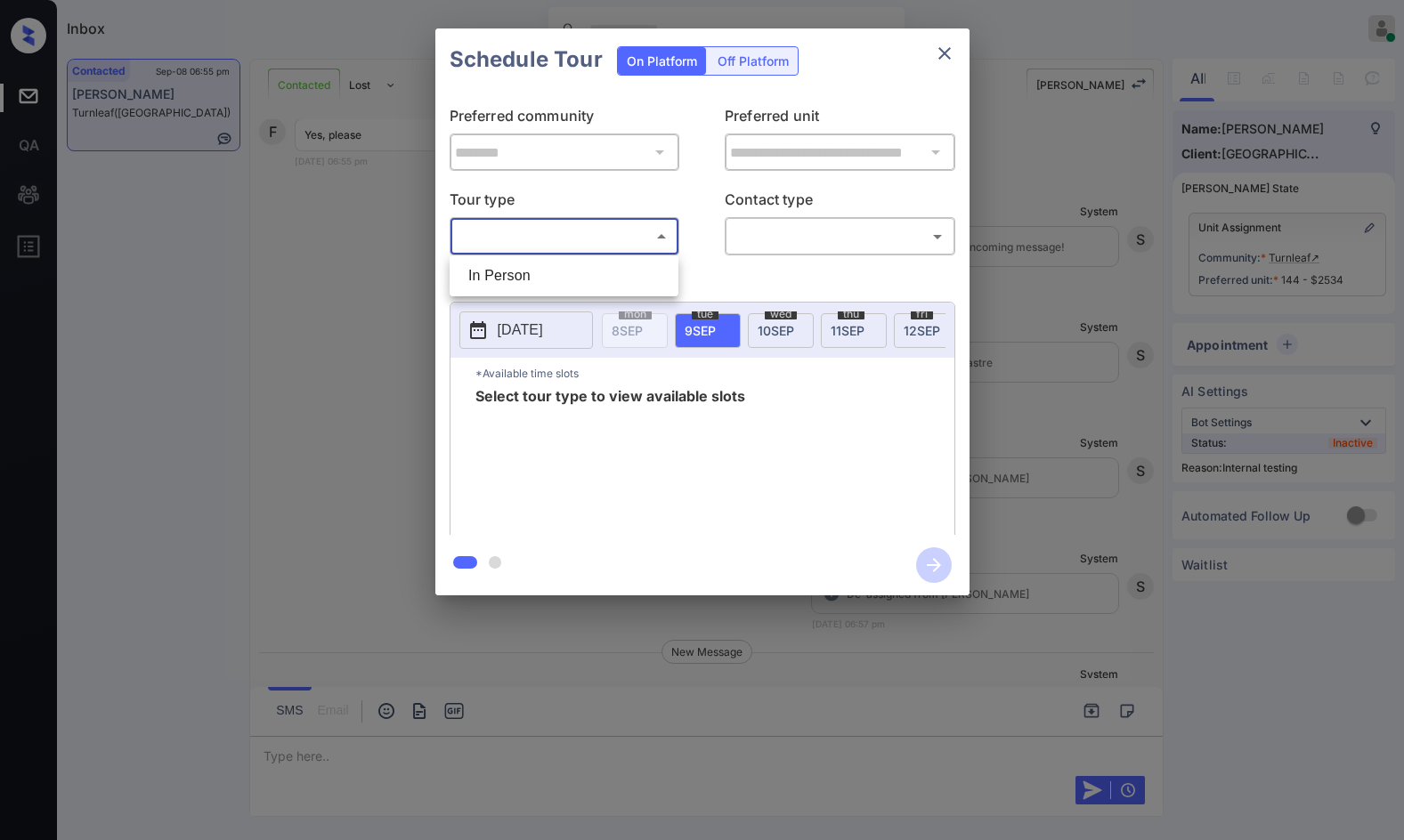
type input "********"
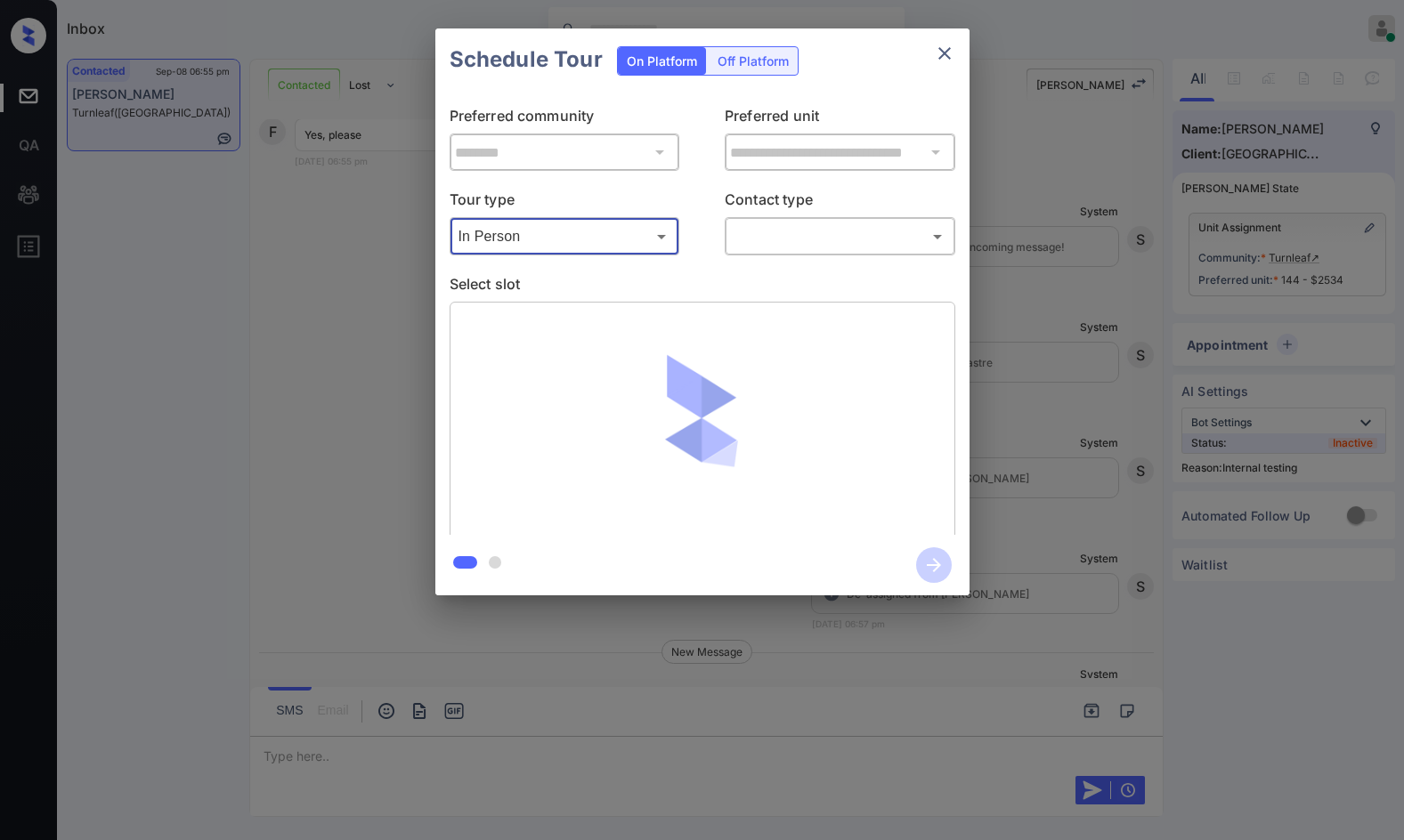
click at [751, 245] on body "Inbox Jezcil Usanastre Online Set yourself offline Set yourself on break Profil…" at bounding box center [702, 420] width 1404 height 840
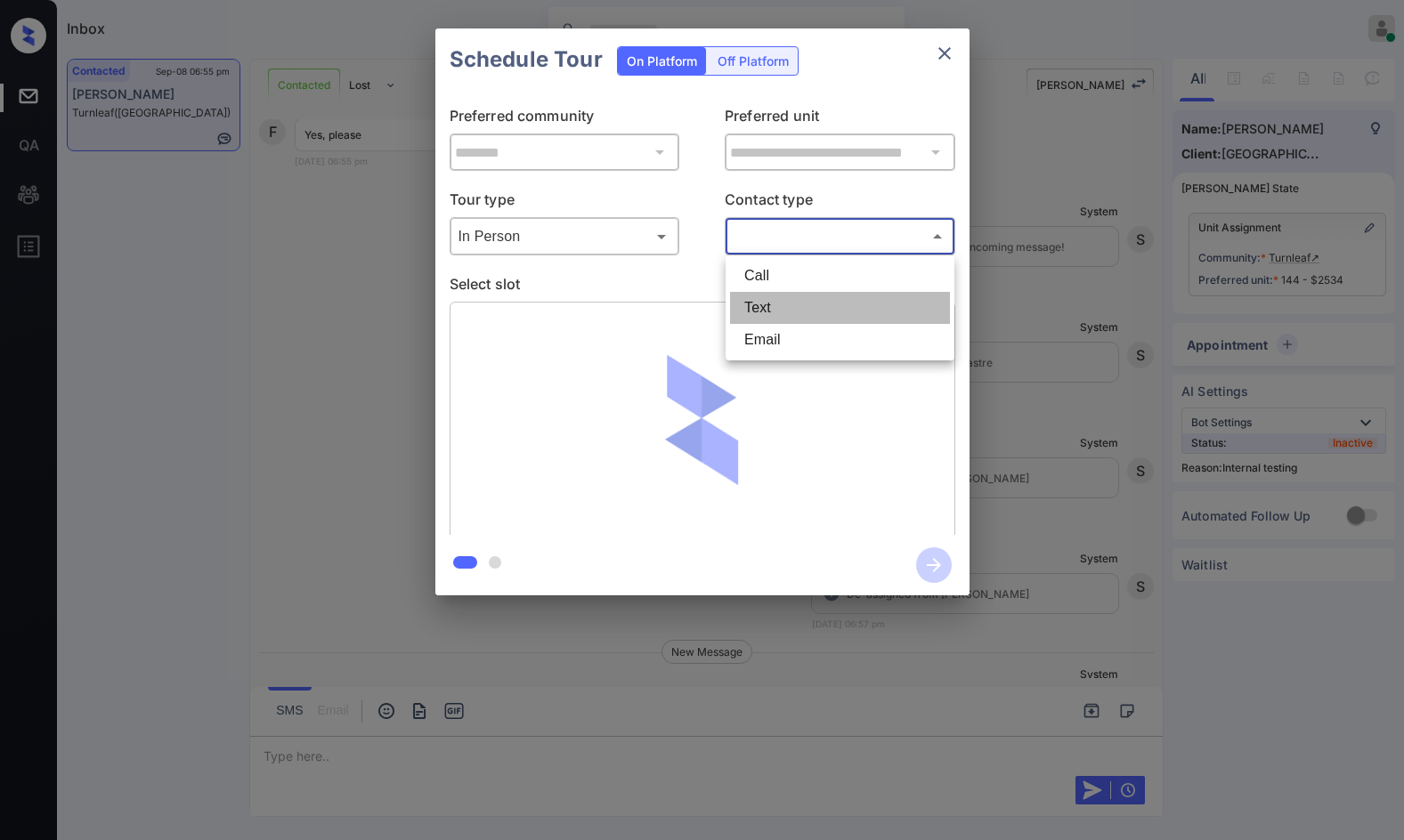
click at [811, 305] on li "Text" at bounding box center [840, 308] width 220 height 32
type input "****"
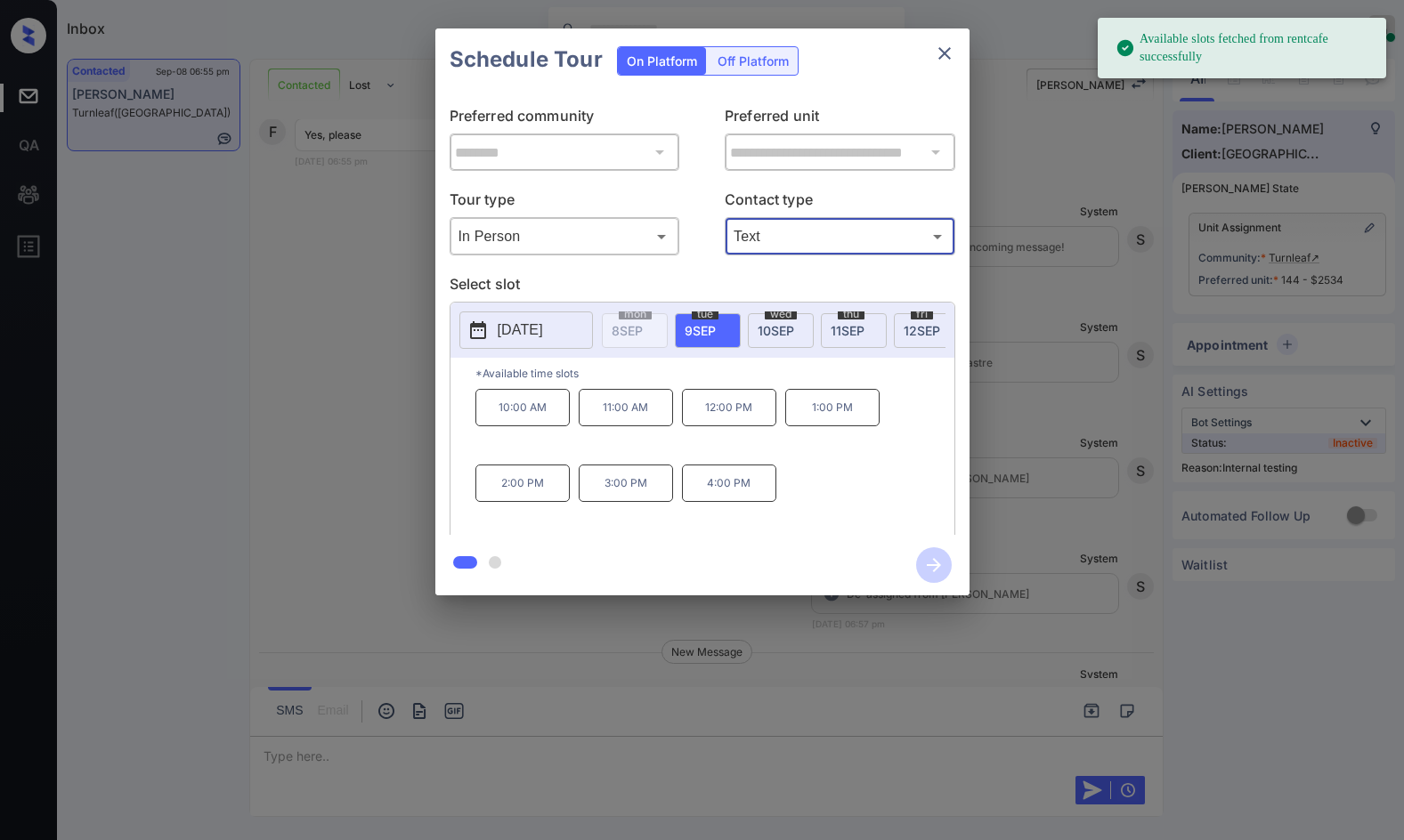
click at [856, 327] on span "11 SEP" at bounding box center [848, 330] width 34 height 15
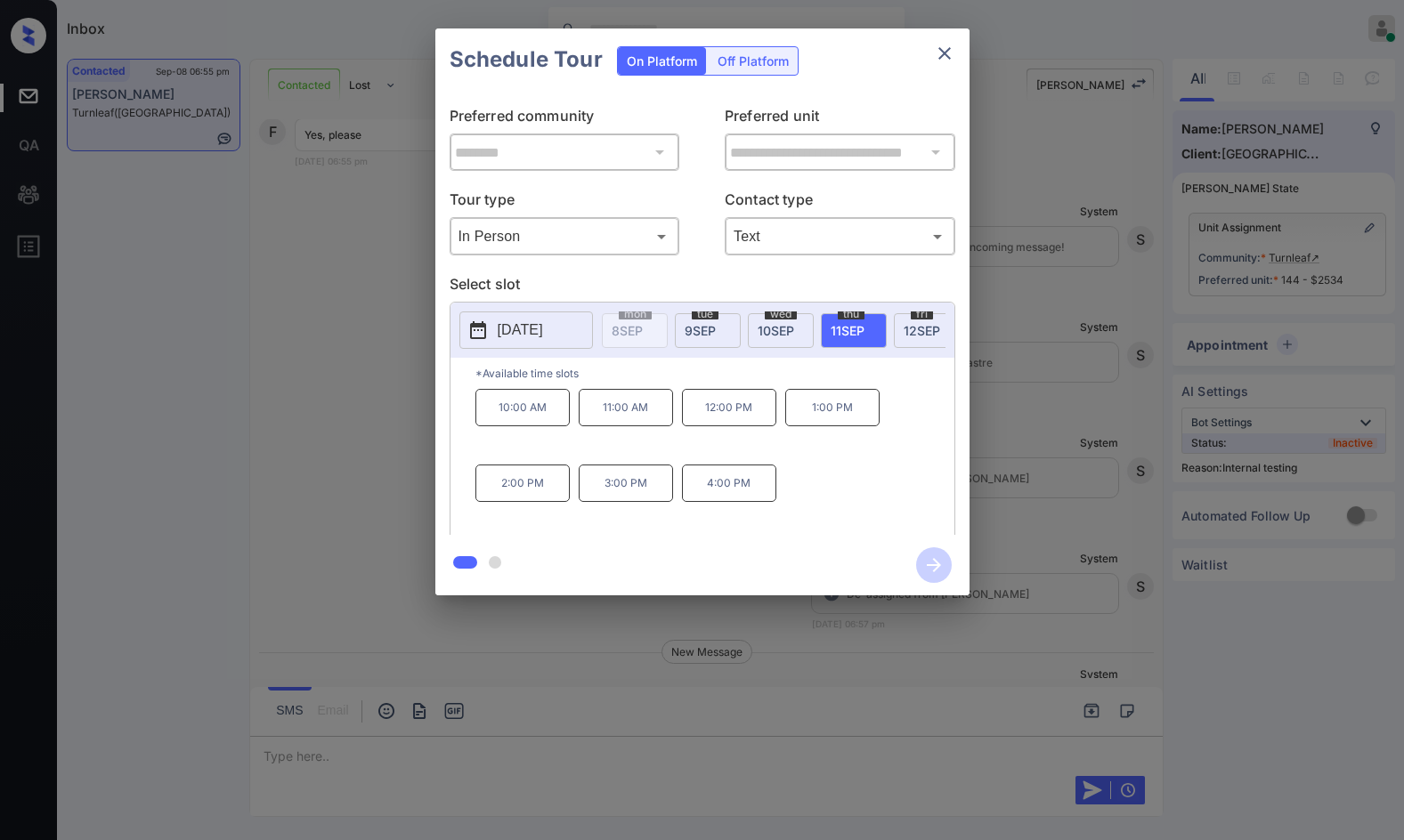
click at [908, 328] on span "12 SEP" at bounding box center [922, 330] width 36 height 15
click at [318, 378] on div "**********" at bounding box center [702, 312] width 1404 height 625
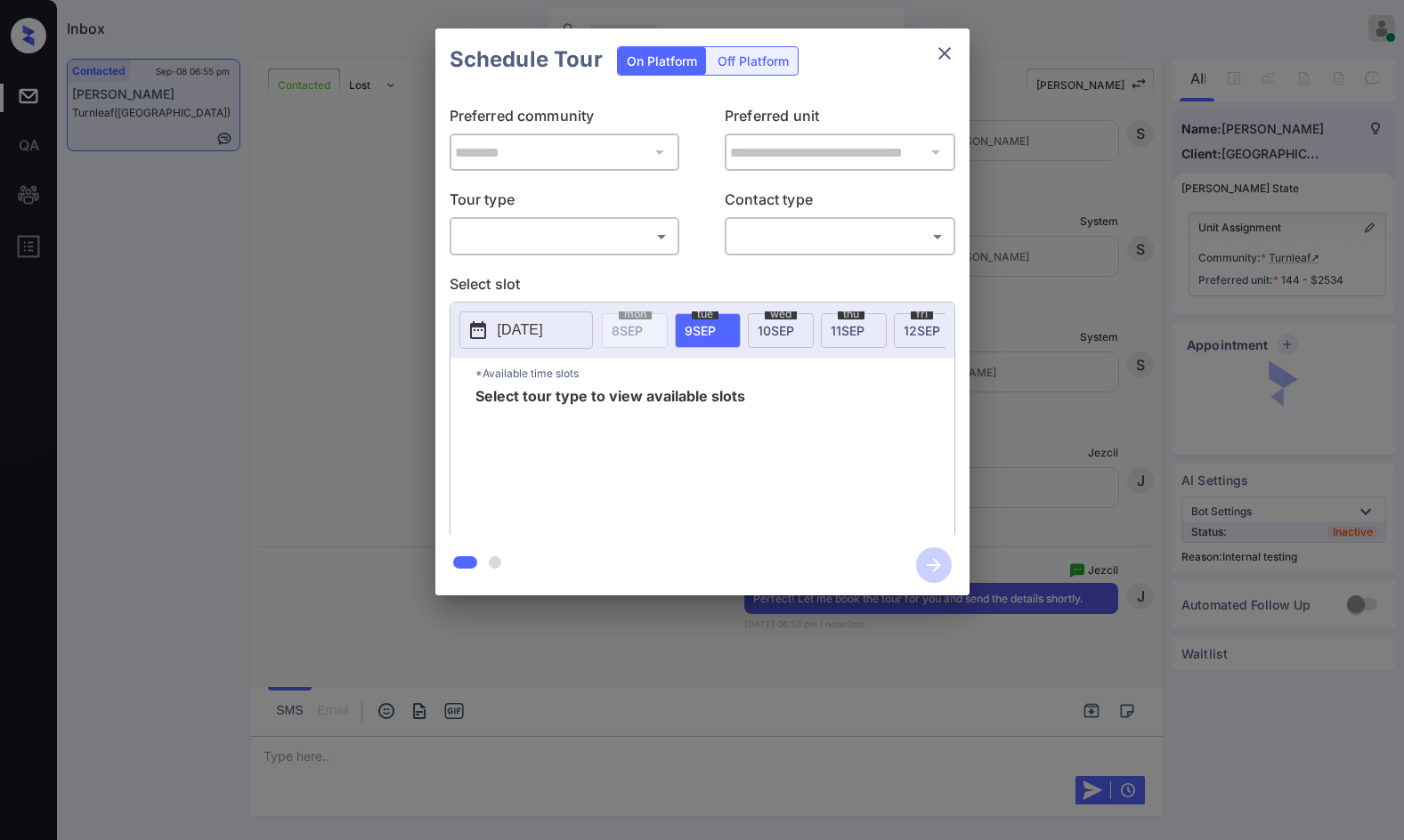
scroll to position [4965, 0]
click at [618, 247] on body "Inbox Jezcil Usanastre Online Set yourself offline Set yourself on break Profil…" at bounding box center [702, 420] width 1404 height 840
click at [614, 273] on li "In Person" at bounding box center [564, 276] width 220 height 32
type input "********"
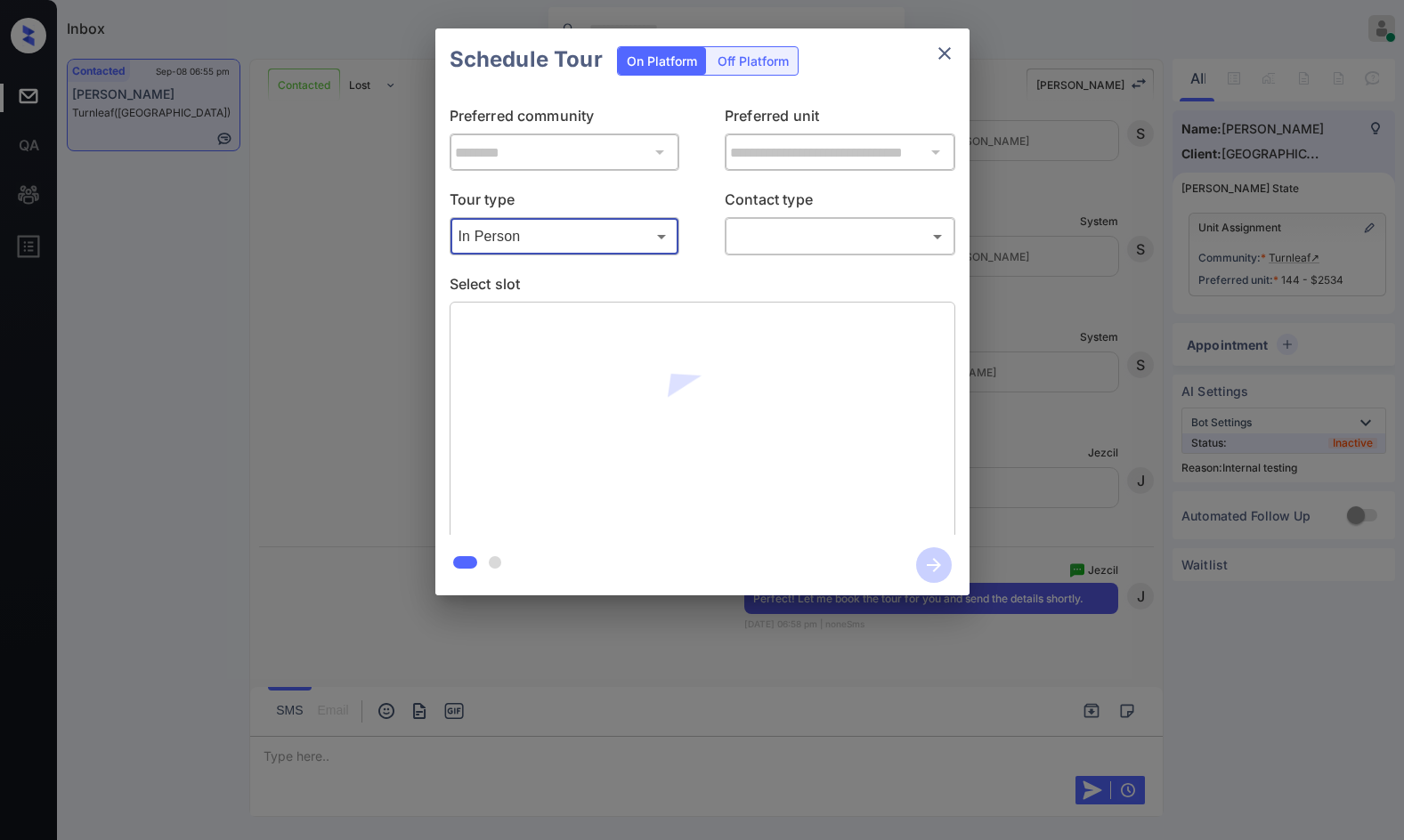
click at [735, 237] on body "Inbox Jezcil Usanastre Online Set yourself offline Set yourself on break Profil…" at bounding box center [702, 420] width 1404 height 840
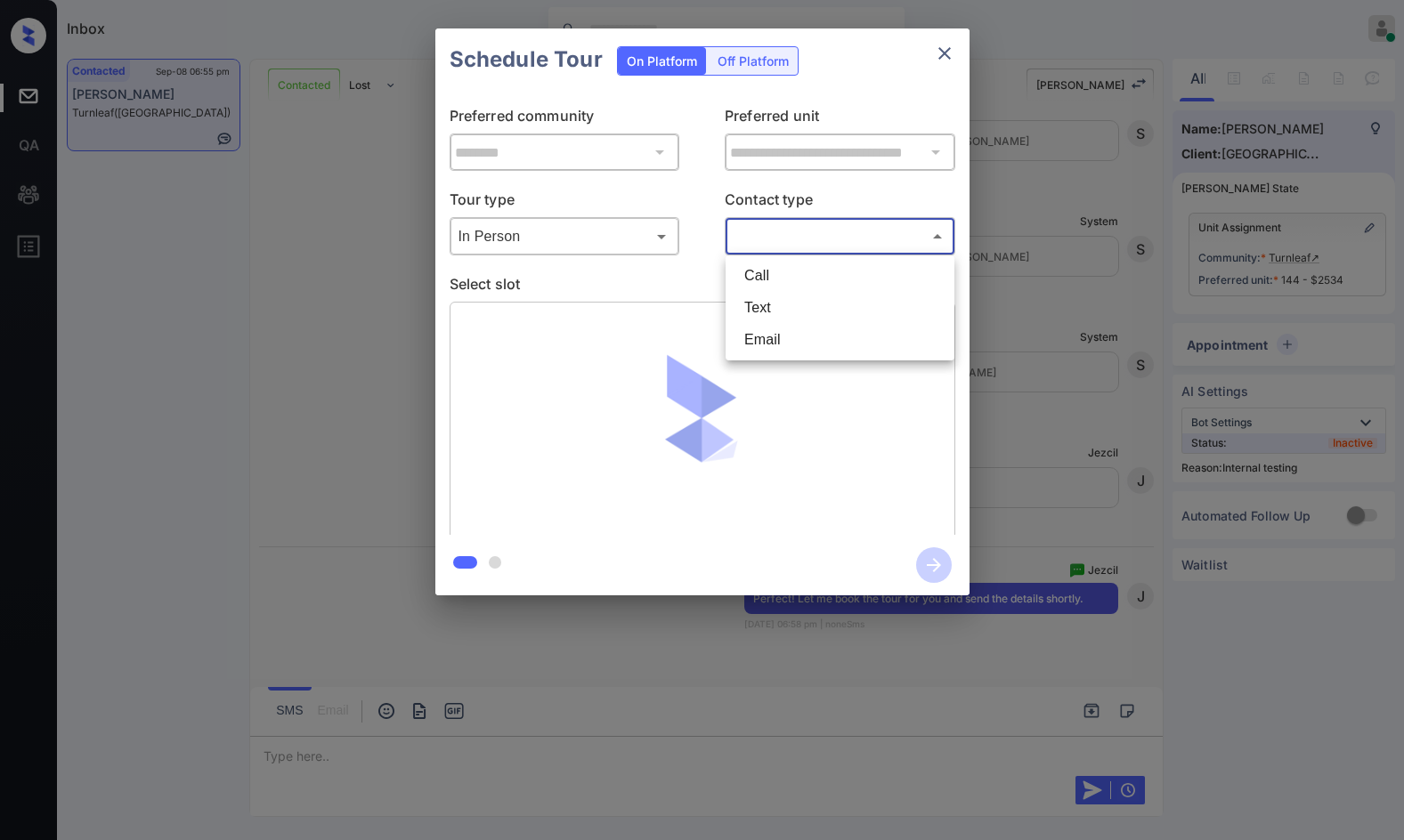
drag, startPoint x: 763, startPoint y: 328, endPoint x: 759, endPoint y: 308, distance: 20.4
click at [754, 314] on ul "Call Text Email" at bounding box center [839, 308] width 229 height 105
click at [759, 308] on li "Text" at bounding box center [840, 308] width 220 height 32
type input "****"
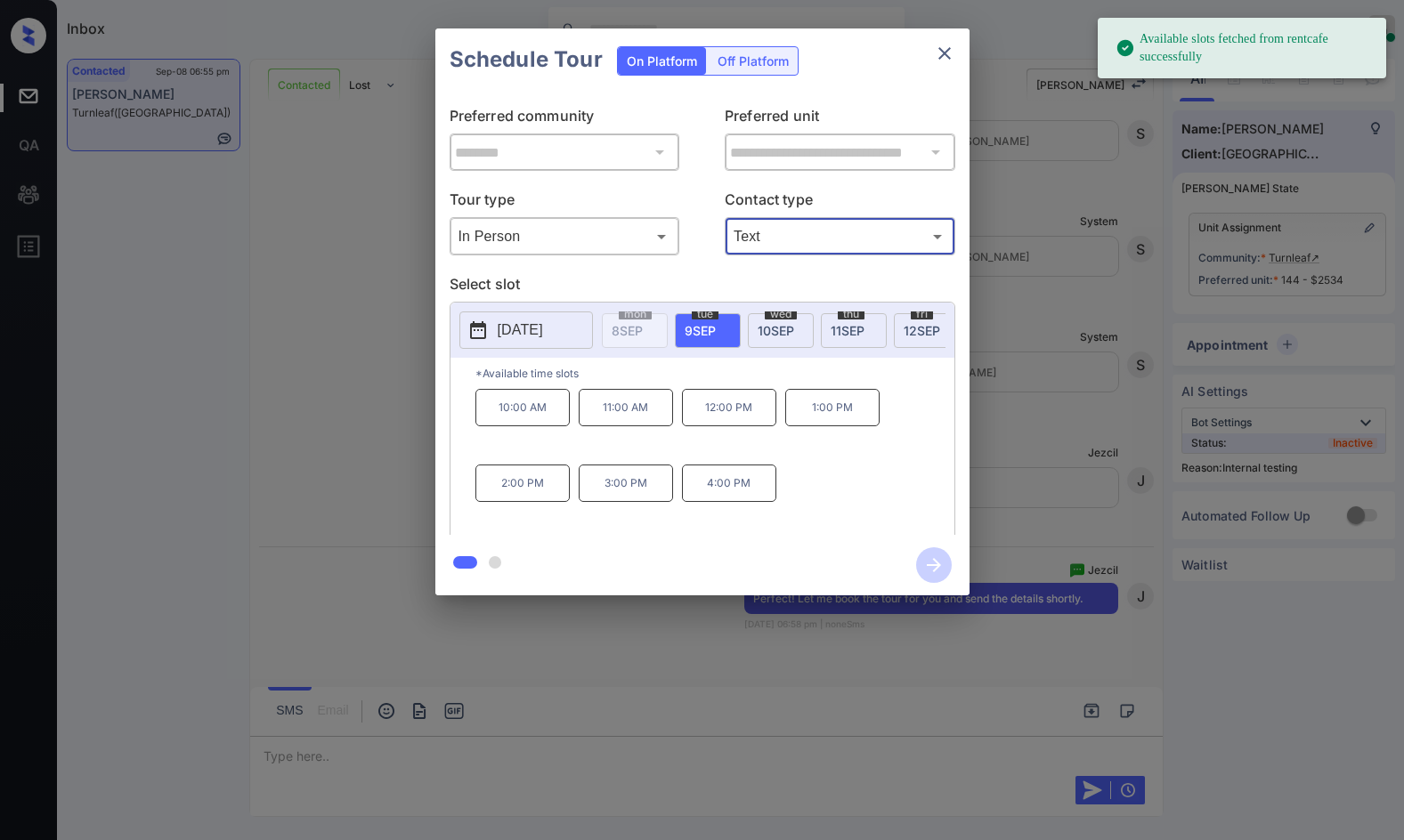
click at [918, 338] on div "[DATE]" at bounding box center [927, 330] width 66 height 35
click at [726, 426] on p "12:00 PM" at bounding box center [728, 407] width 94 height 37
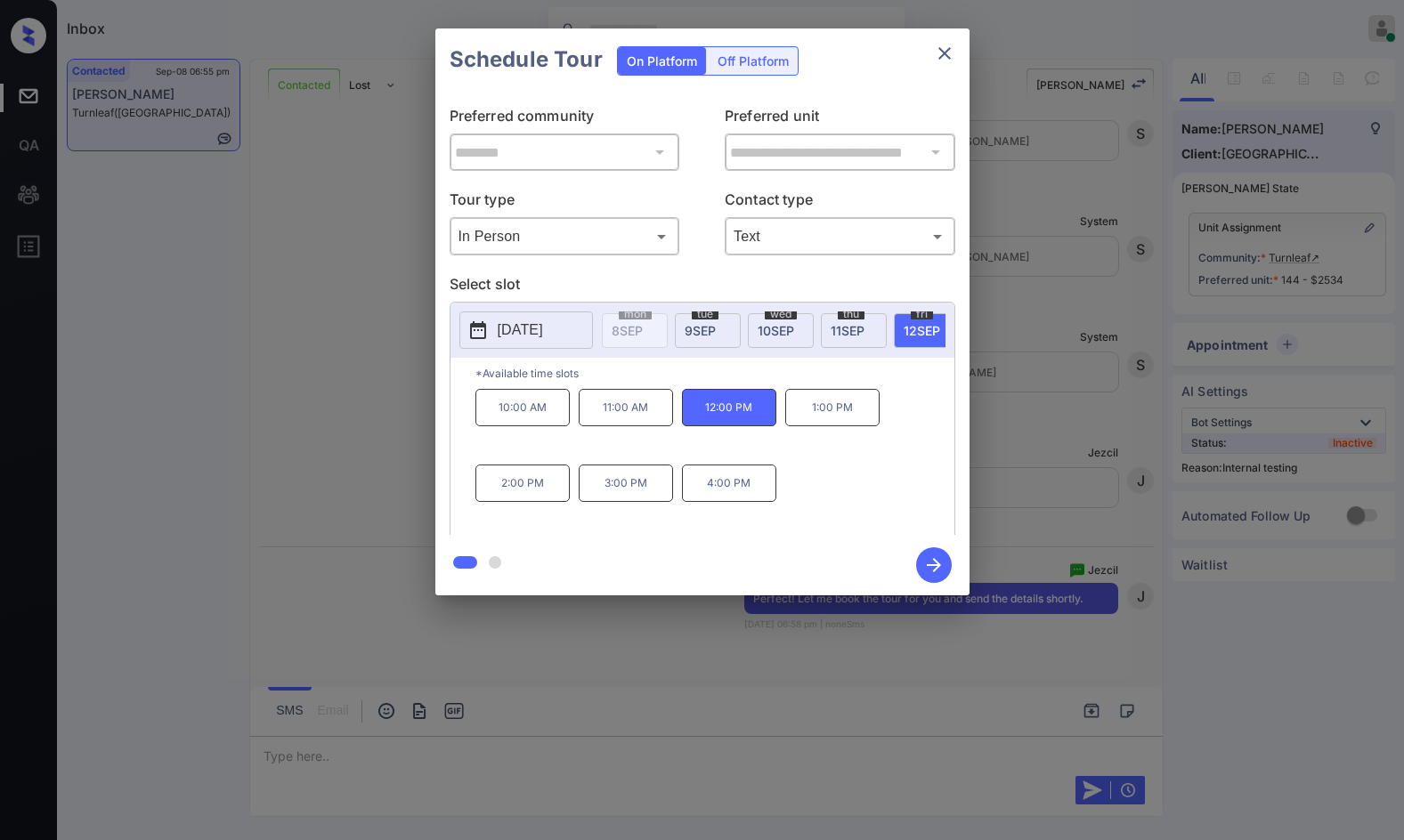
click at [941, 573] on icon "button" at bounding box center [934, 566] width 36 height 36
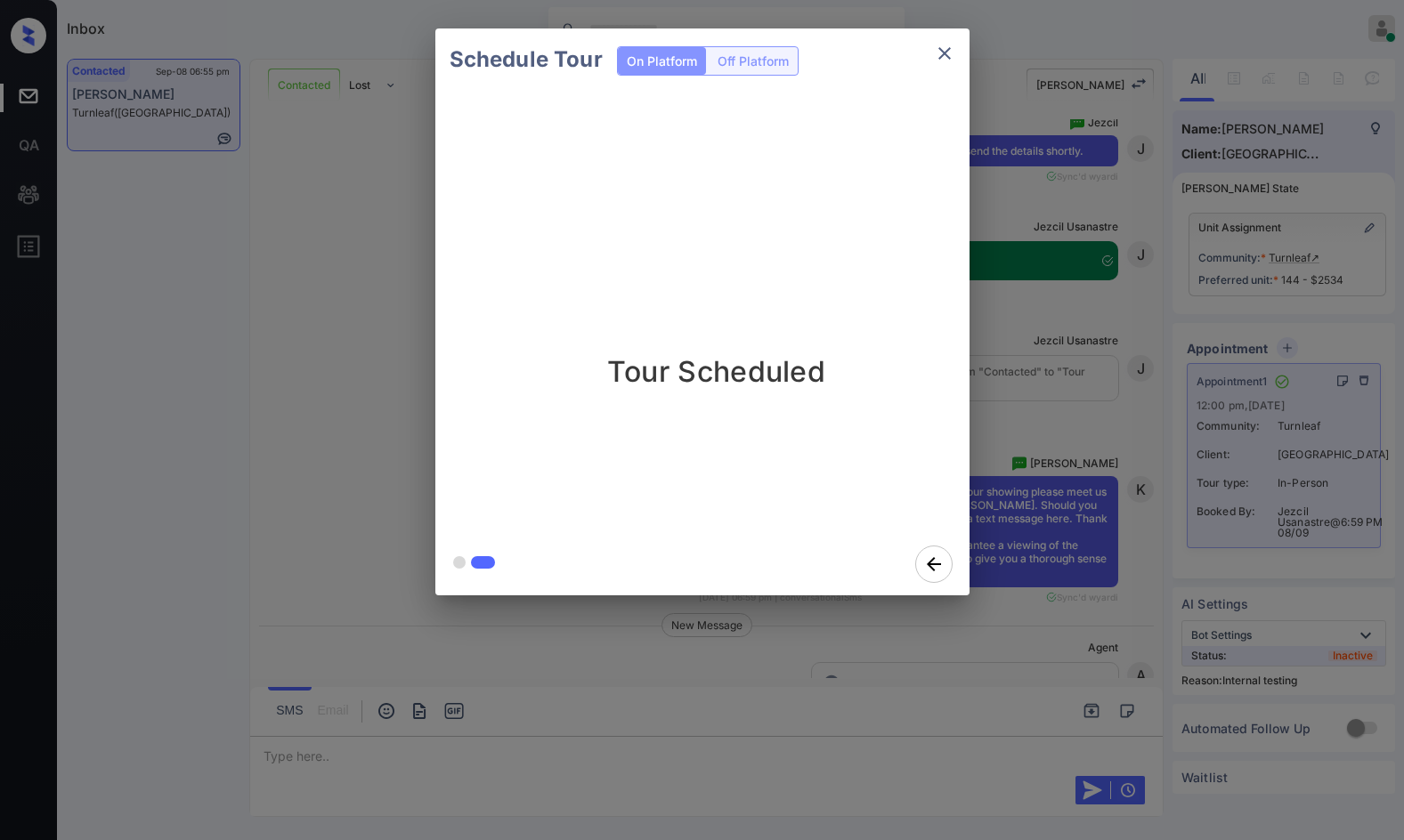
scroll to position [5502, 0]
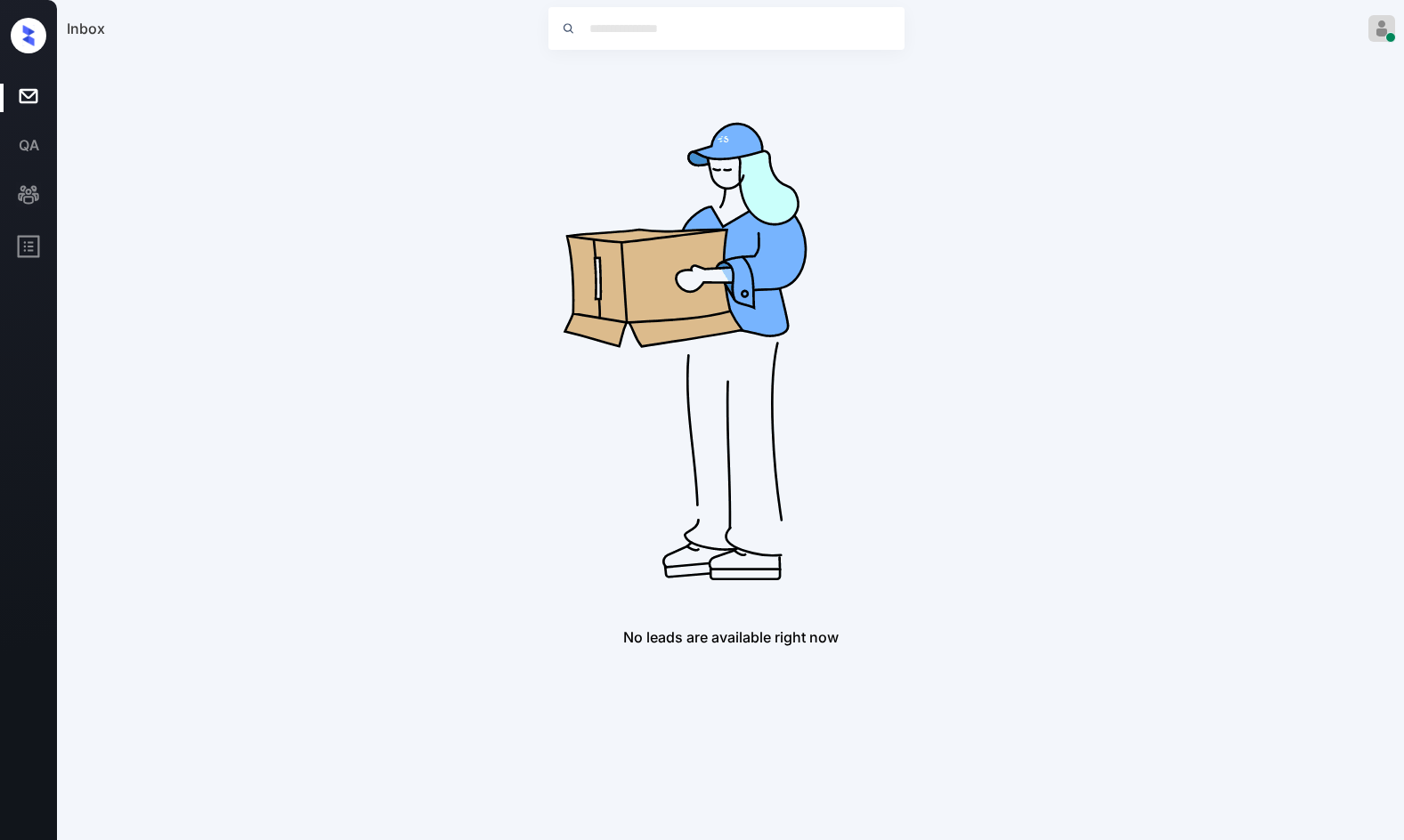
click at [1327, 367] on div "No leads are available right now" at bounding box center [730, 352] width 1328 height 588
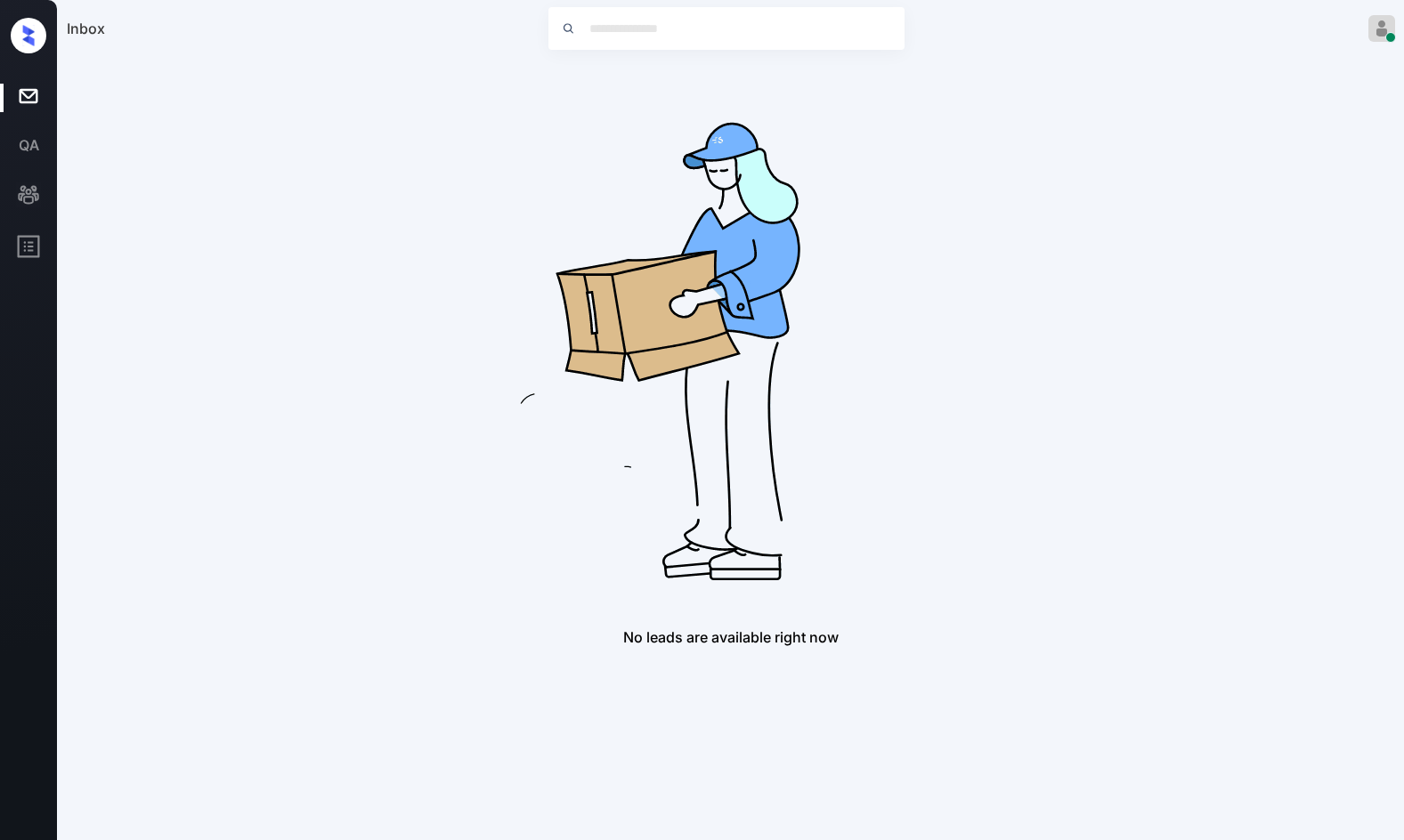
click at [1389, 30] on img at bounding box center [1382, 28] width 27 height 27
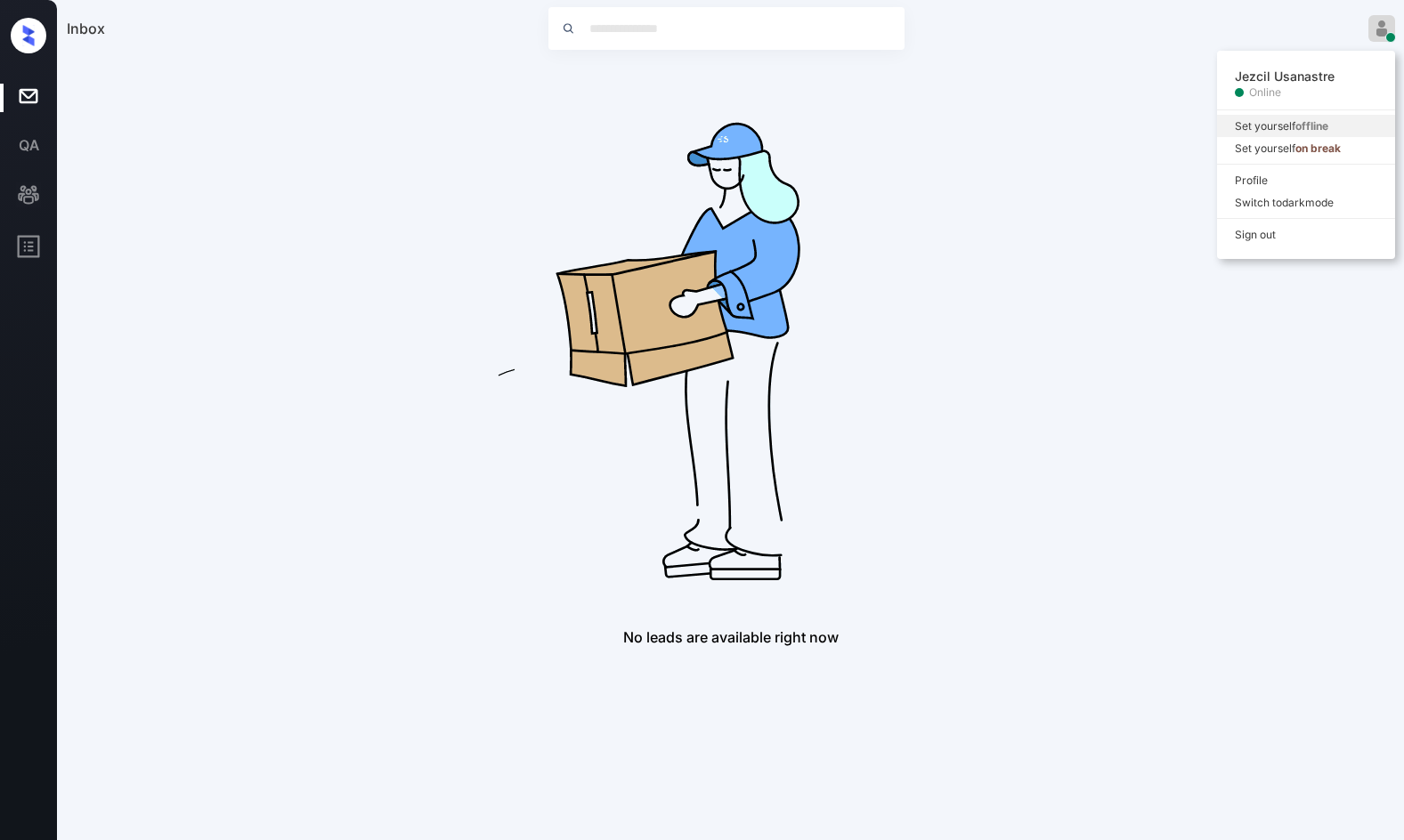
click at [1302, 121] on strong "offline" at bounding box center [1312, 126] width 33 height 13
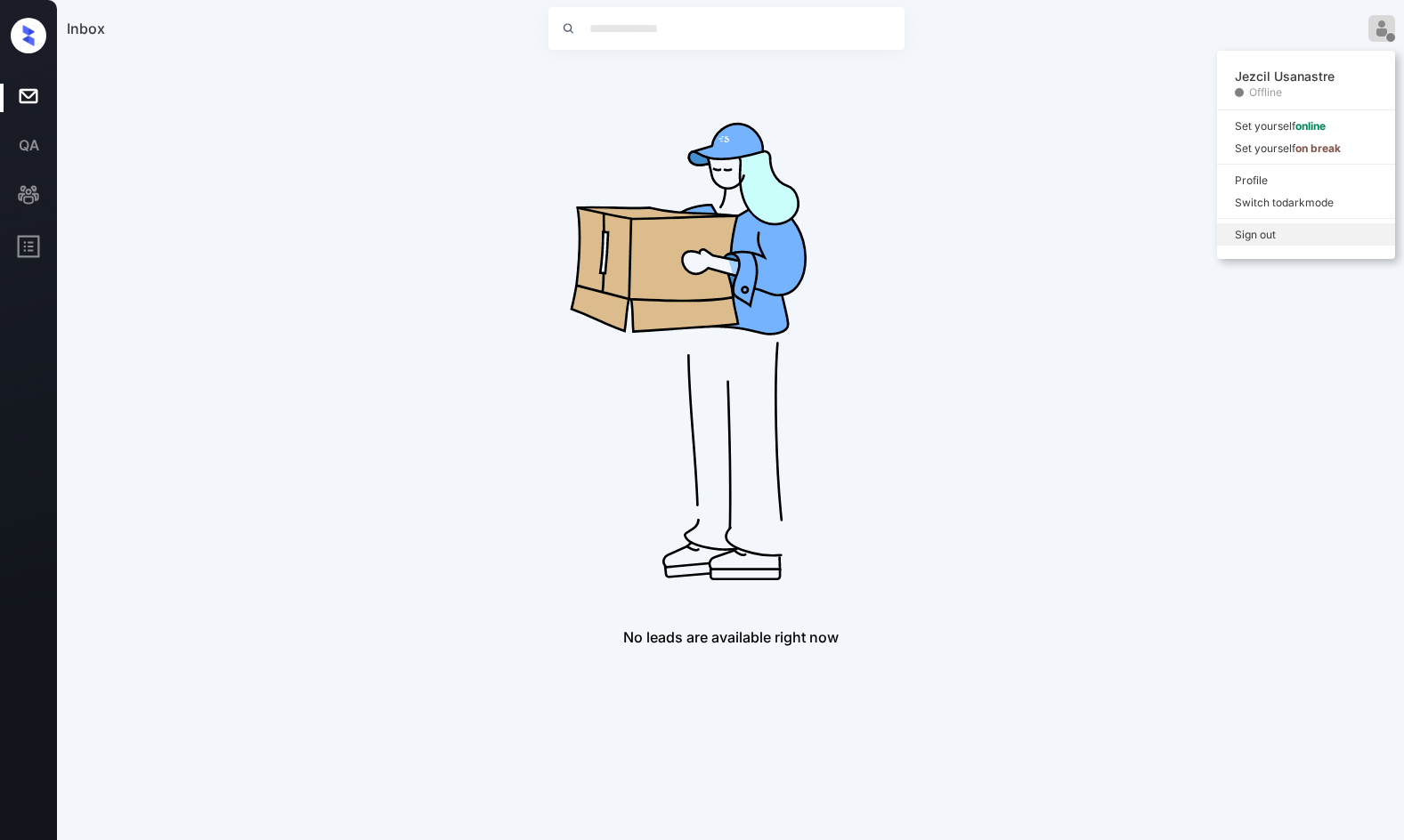
click at [1234, 229] on li "Sign out" at bounding box center [1306, 233] width 178 height 22
